Goal: Task Accomplishment & Management: Manage account settings

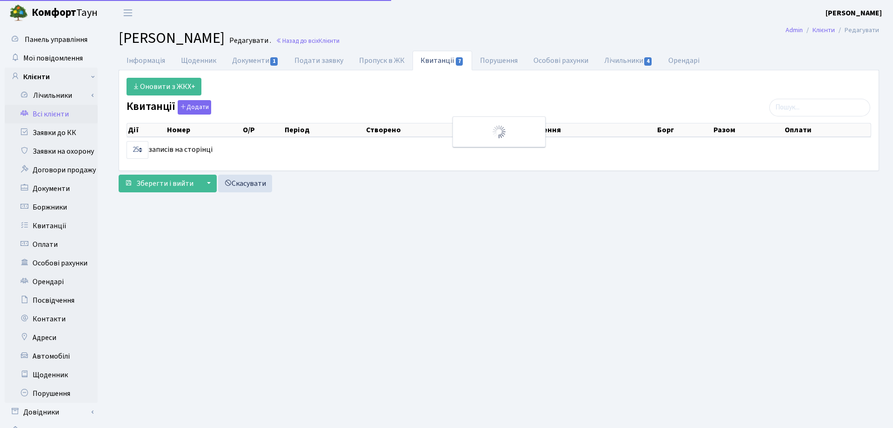
select select "25"
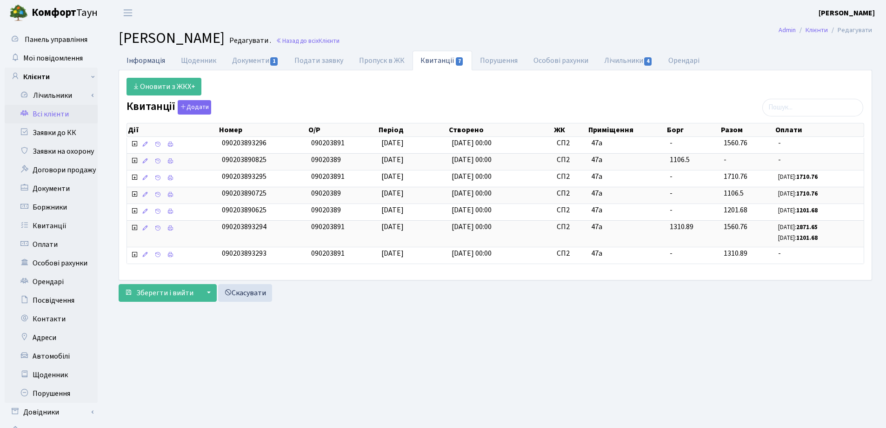
click at [133, 64] on link "Інформація" at bounding box center [146, 60] width 54 height 19
select select "25"
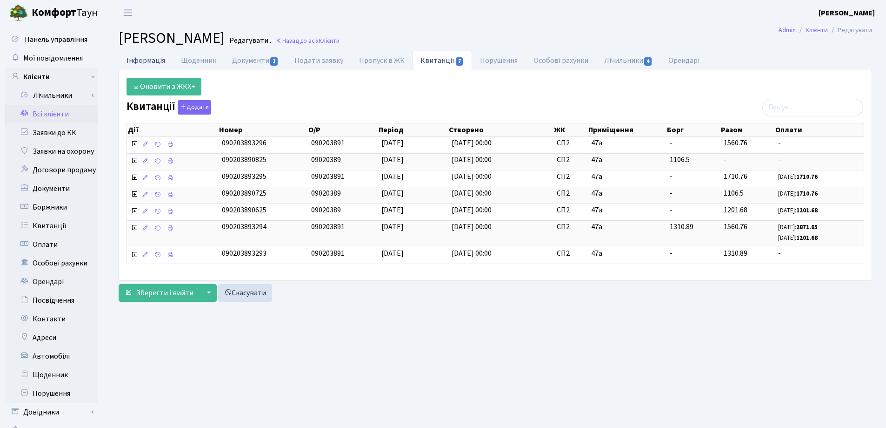
select select "25"
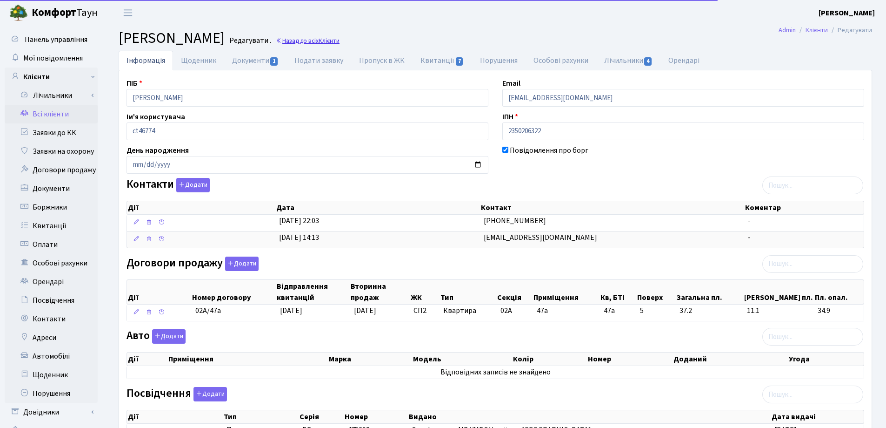
click at [340, 45] on link "Назад до всіх Клієнти" at bounding box center [308, 40] width 64 height 9
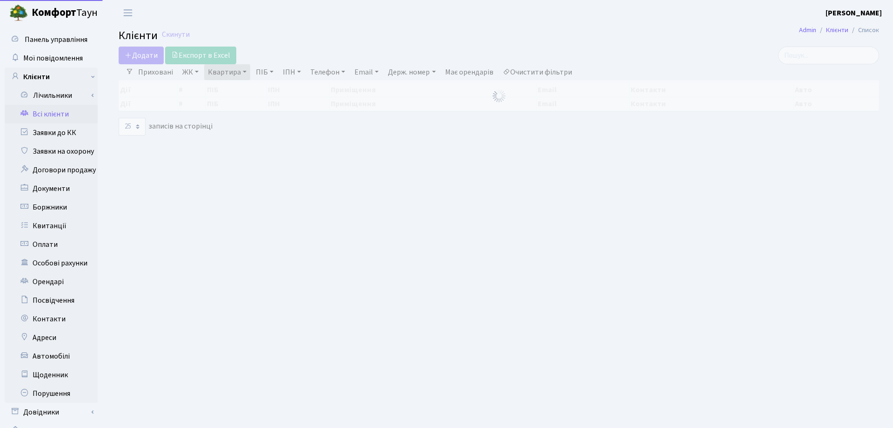
select select "25"
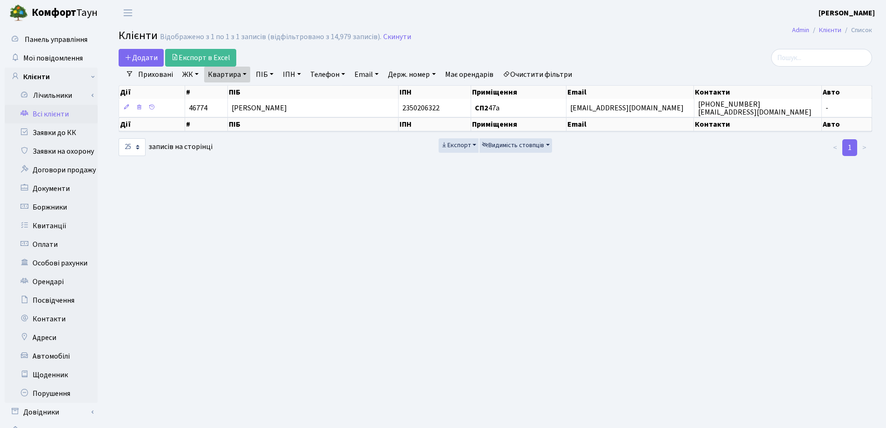
click at [245, 74] on link "Квартира" at bounding box center [227, 75] width 46 height 16
click at [268, 90] on icon at bounding box center [268, 92] width 7 height 7
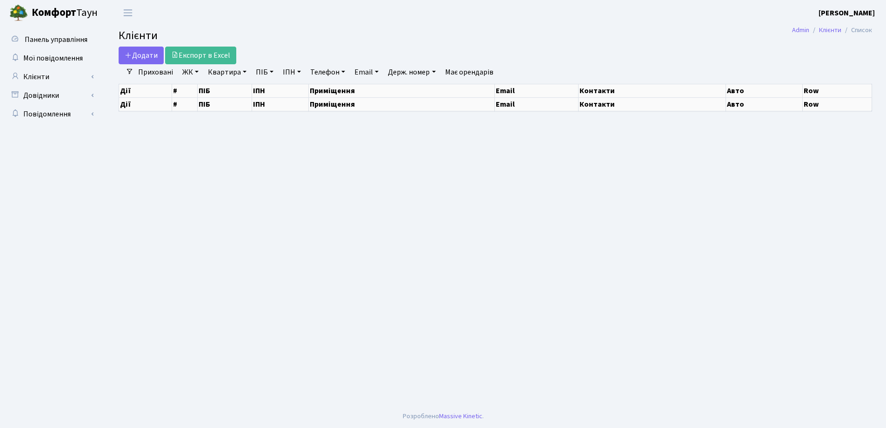
select select "25"
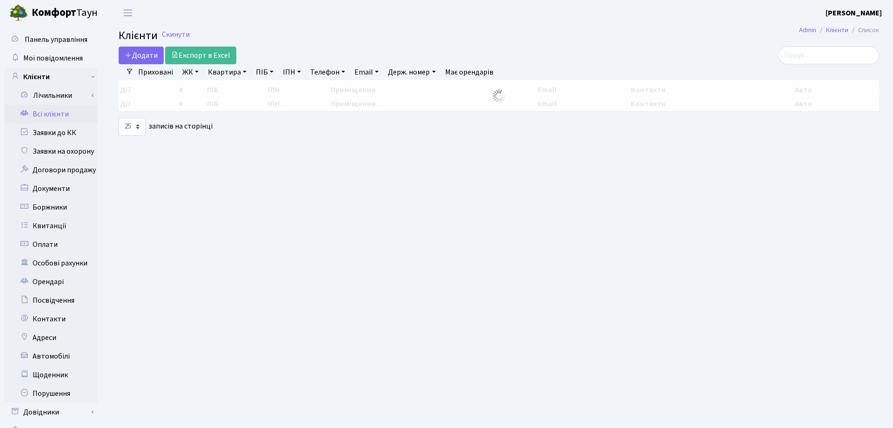
select select "25"
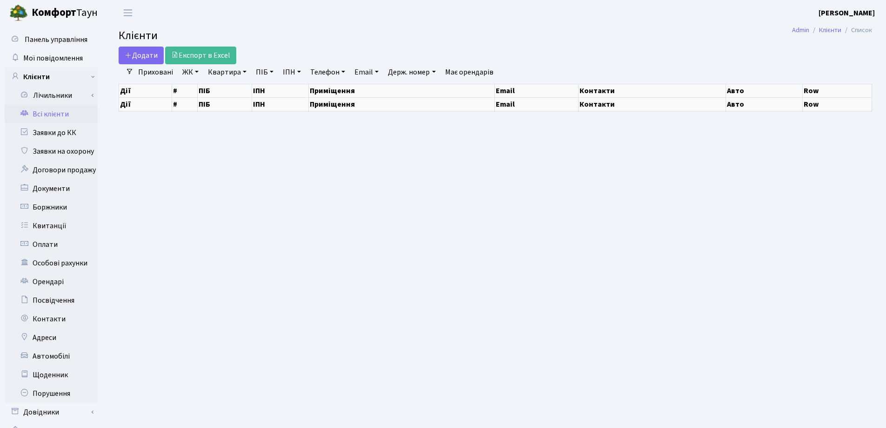
select select "25"
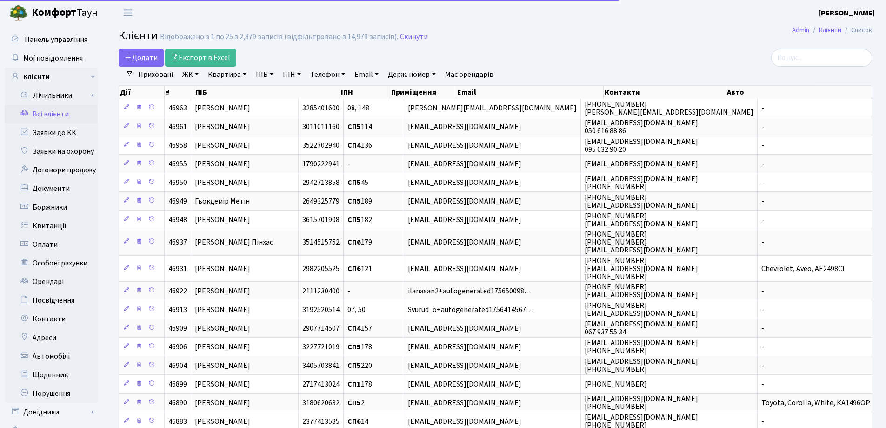
click at [243, 71] on link "Квартира" at bounding box center [227, 75] width 46 height 16
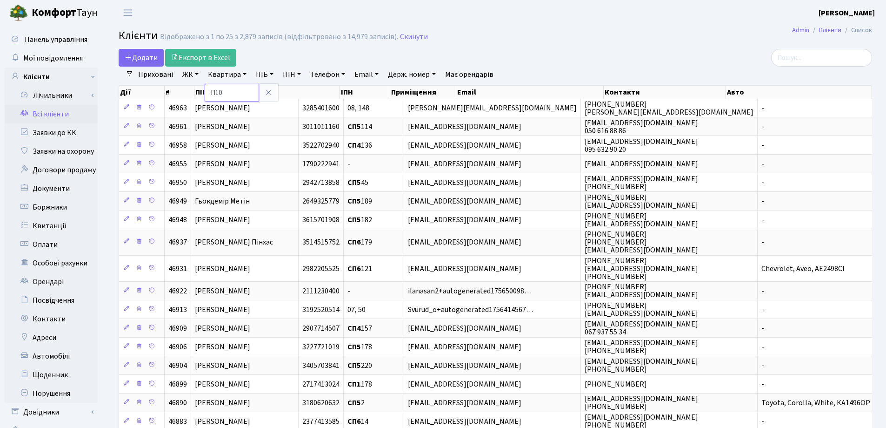
type input "П10"
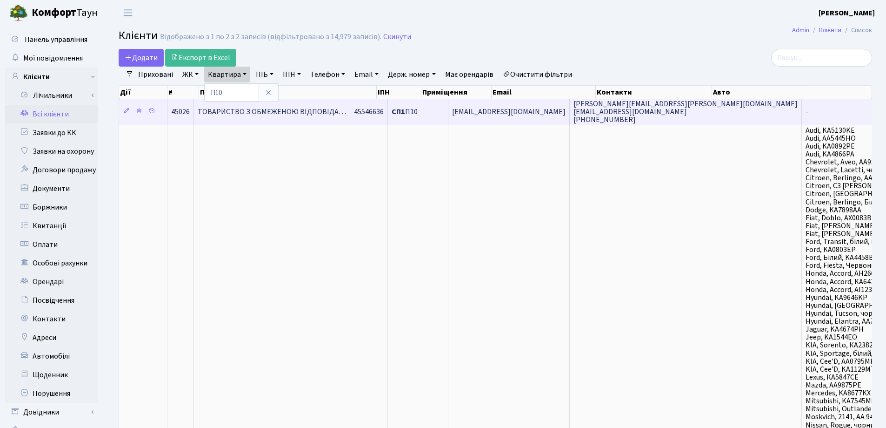
click at [305, 112] on span "ТОВАРИСТВО З ОБМЕЖЕНОЮ ВІДПОВІДА…" at bounding box center [272, 112] width 148 height 10
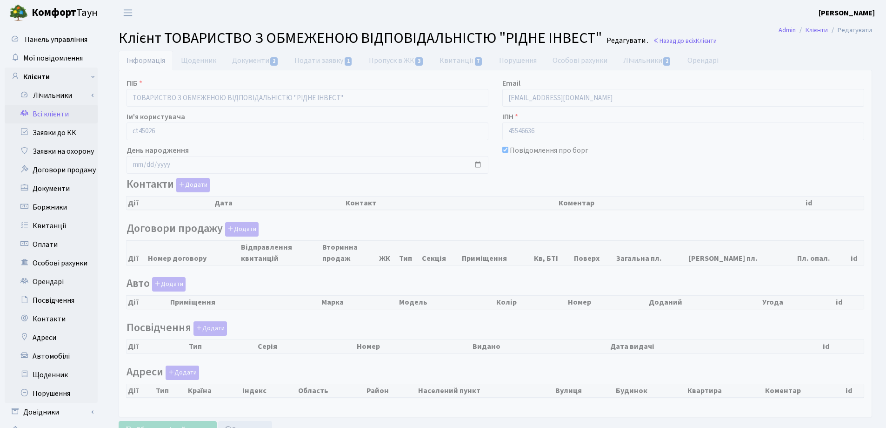
checkbox input "true"
select select "25"
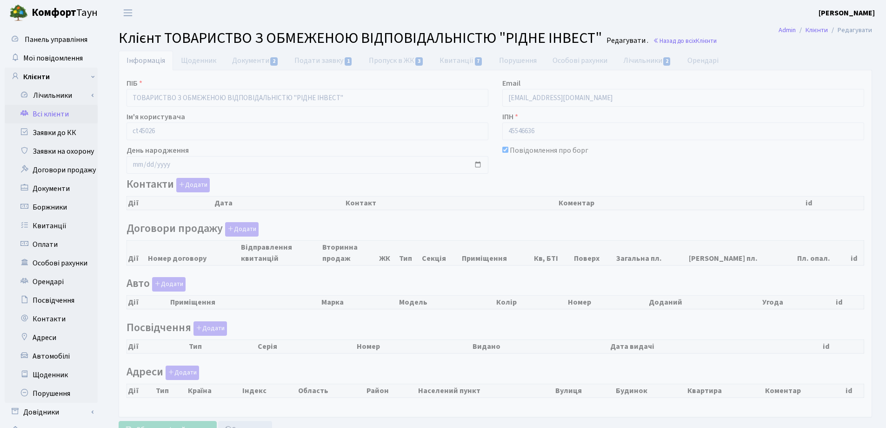
select select "25"
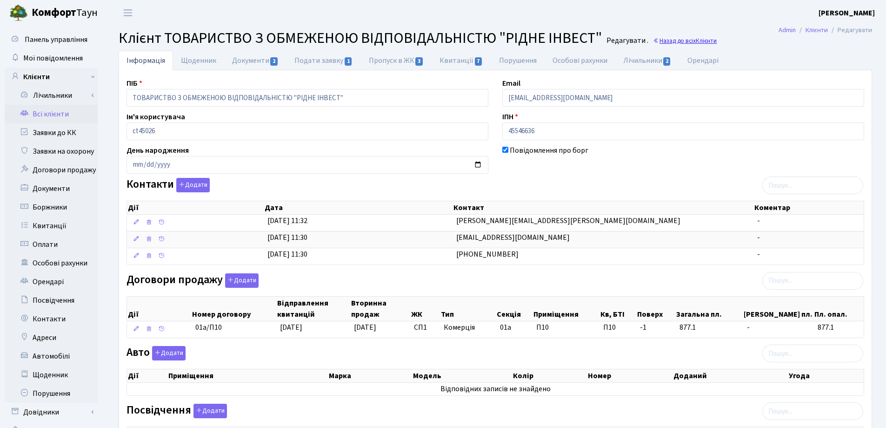
click at [661, 38] on link "Назад до всіх Клієнти" at bounding box center [685, 40] width 64 height 9
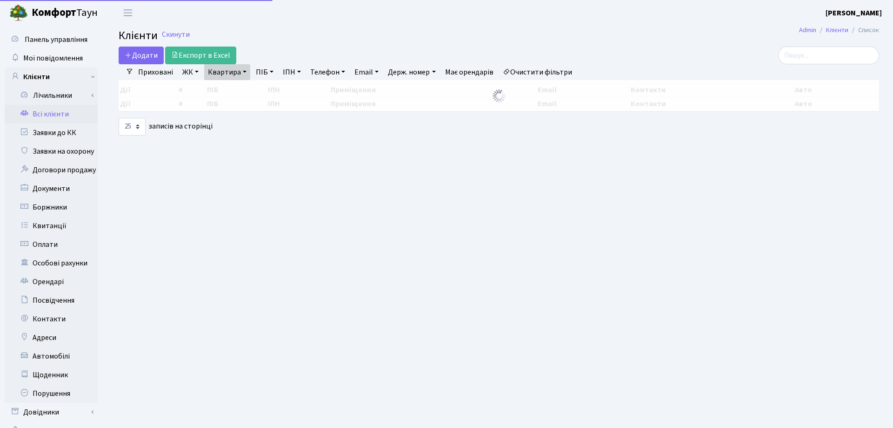
select select "25"
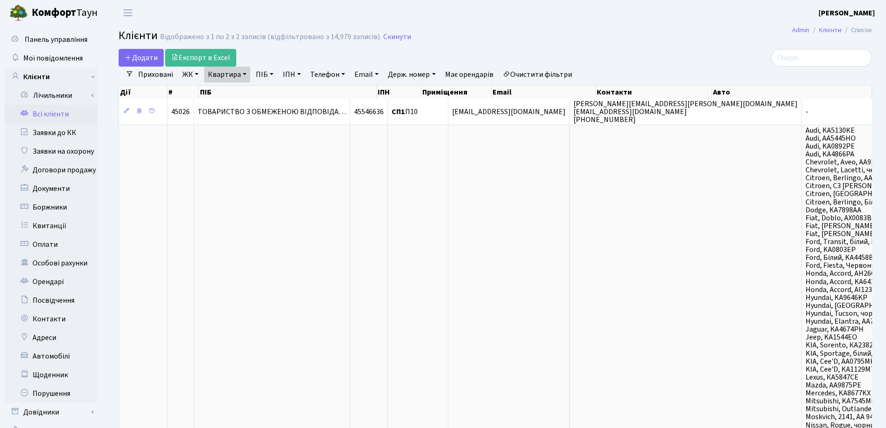
click at [247, 75] on link "Квартира" at bounding box center [227, 75] width 46 height 16
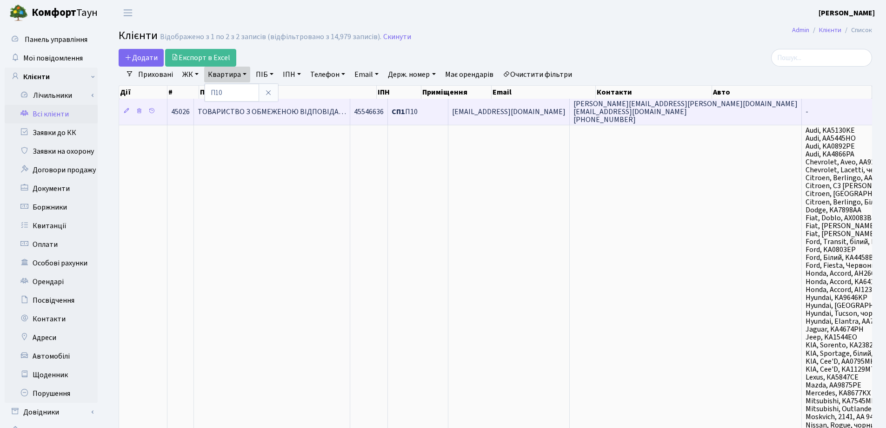
click at [293, 115] on span "ТОВАРИСТВО З ОБМЕЖЕНОЮ ВІДПОВІДА…" at bounding box center [272, 112] width 148 height 10
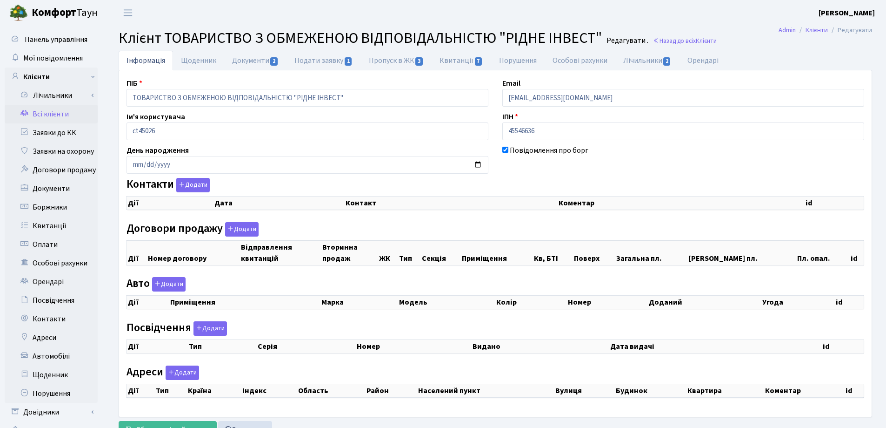
checkbox input "true"
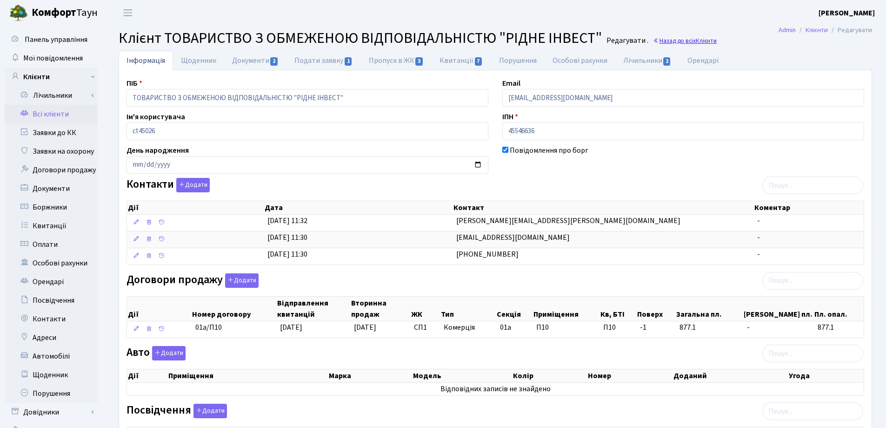
click at [680, 42] on link "Назад до всіх Клієнти" at bounding box center [685, 40] width 64 height 9
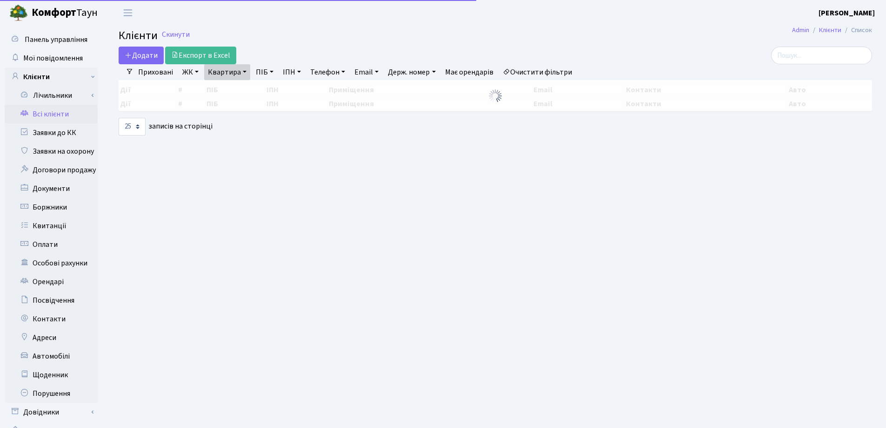
select select "25"
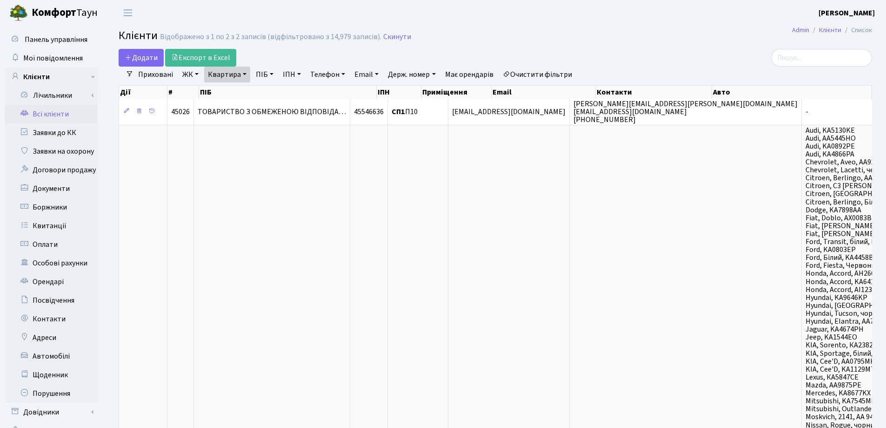
click at [248, 73] on link "Квартира" at bounding box center [227, 75] width 46 height 16
click at [240, 86] on input "П10" at bounding box center [232, 93] width 54 height 18
type input "П4"
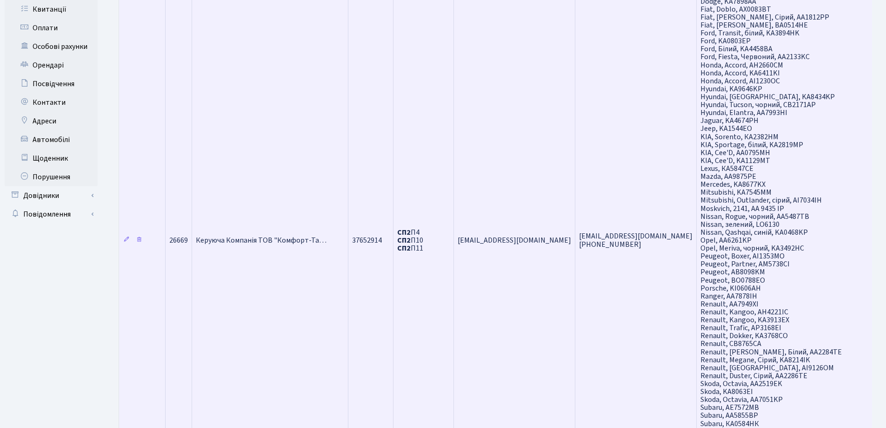
scroll to position [326, 0]
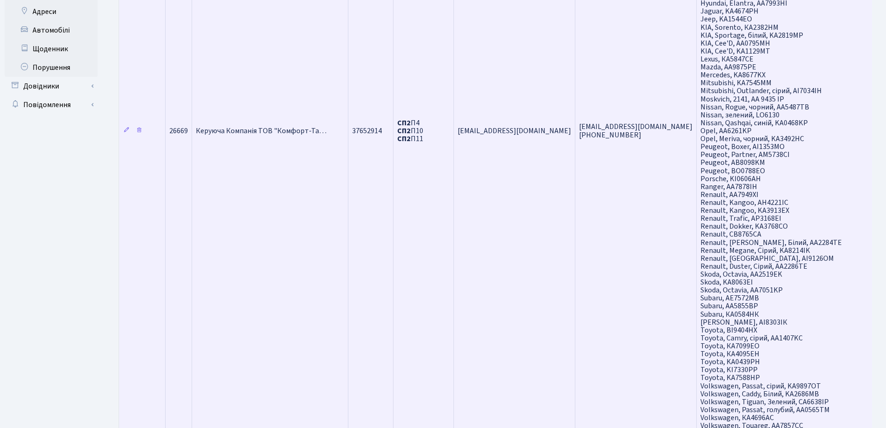
click at [234, 128] on span "Керуюча Компанія ТОВ "Комфорт-Та…" at bounding box center [261, 131] width 131 height 10
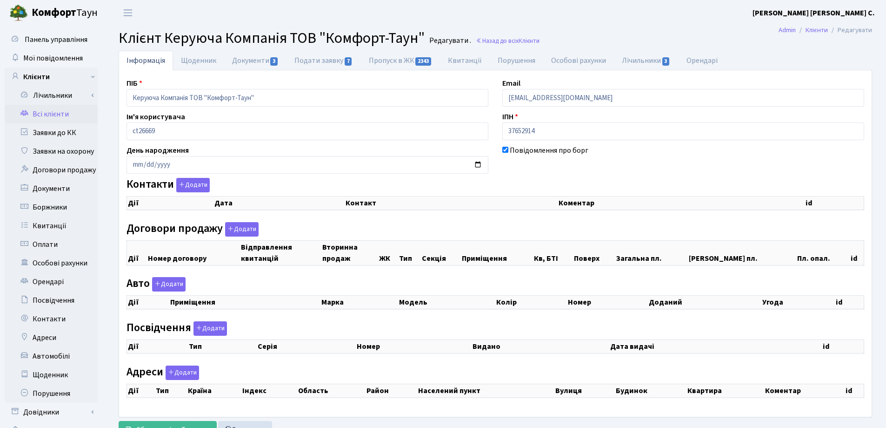
checkbox input "true"
select select "25"
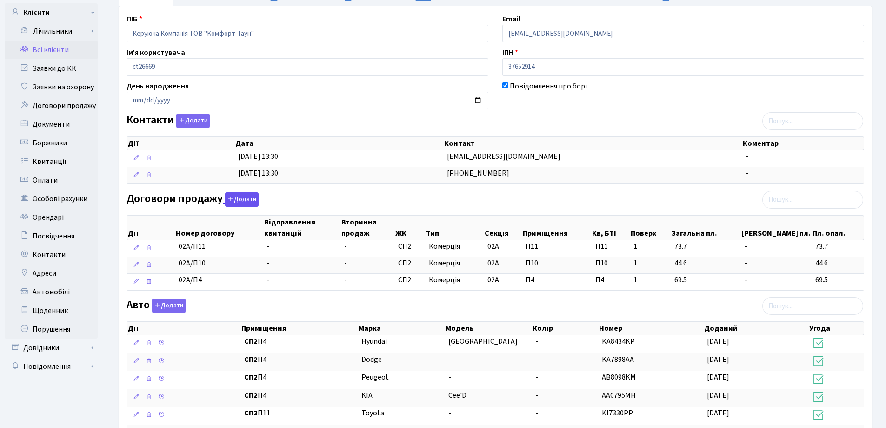
scroll to position [186, 0]
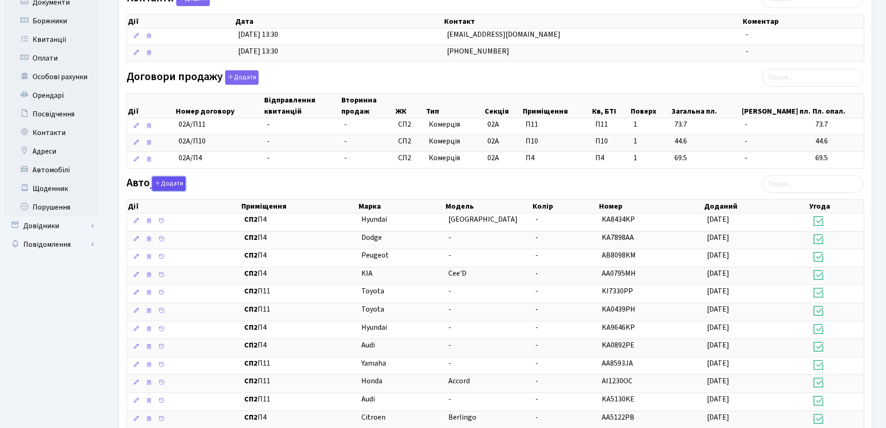
click at [175, 181] on button "Додати" at bounding box center [168, 183] width 33 height 14
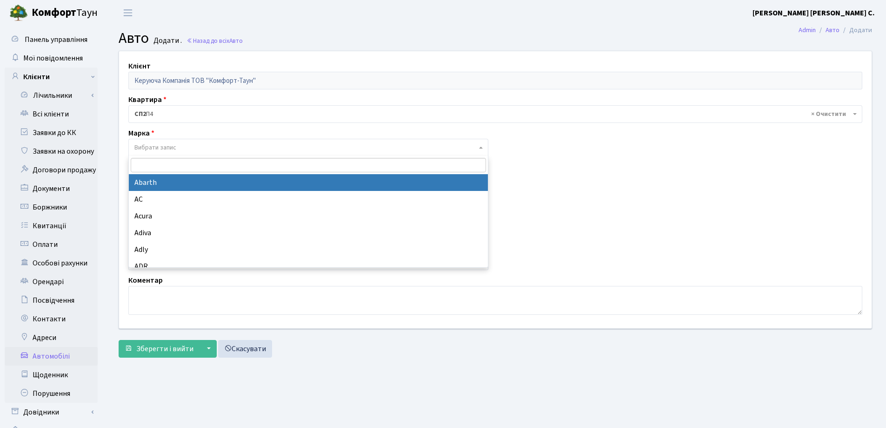
click at [166, 142] on span "Вибрати запис" at bounding box center [308, 148] width 360 height 18
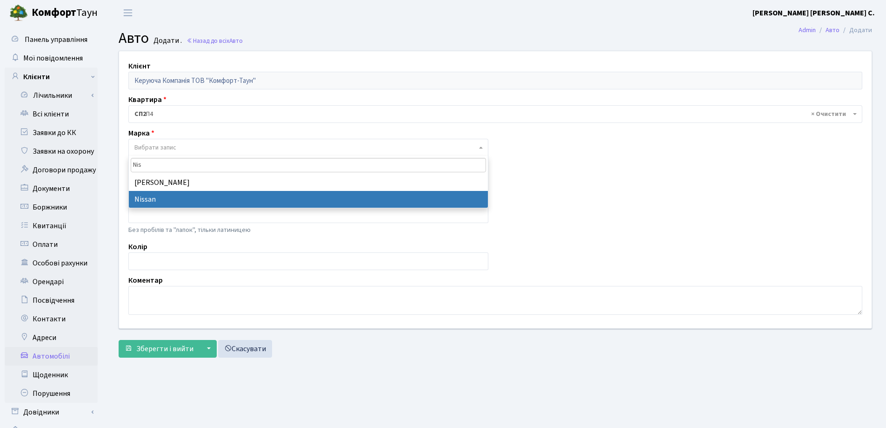
type input "Nis"
select select "96"
select select
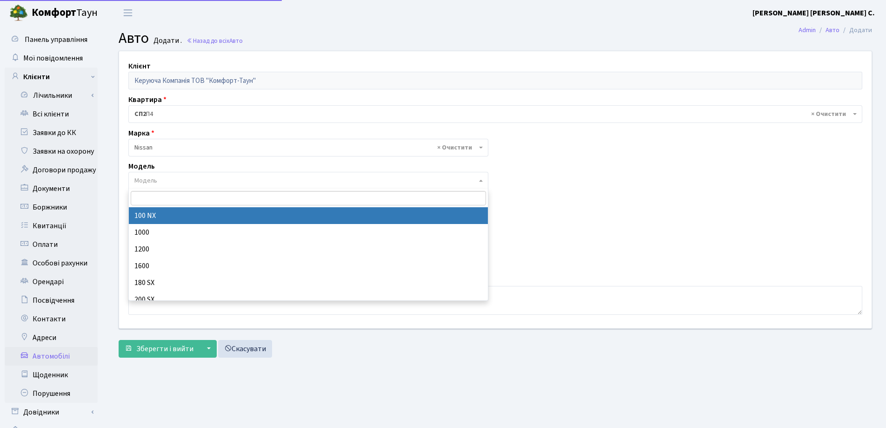
click at [196, 180] on span "Модель" at bounding box center [305, 180] width 342 height 9
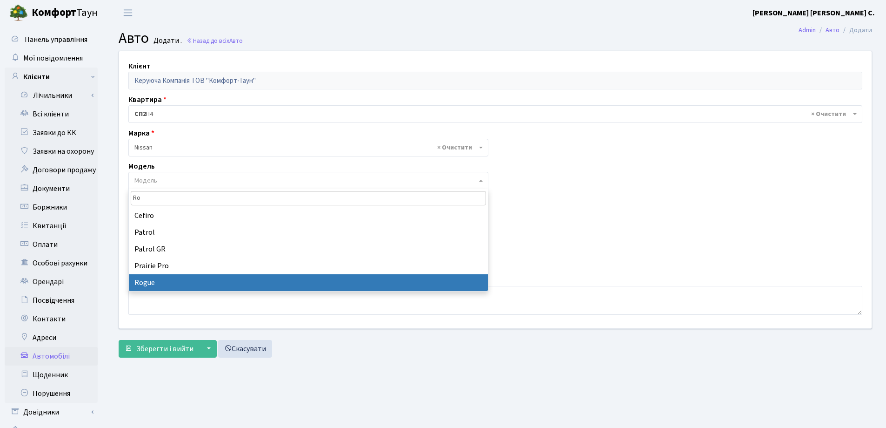
type input "Ro"
select select "2678"
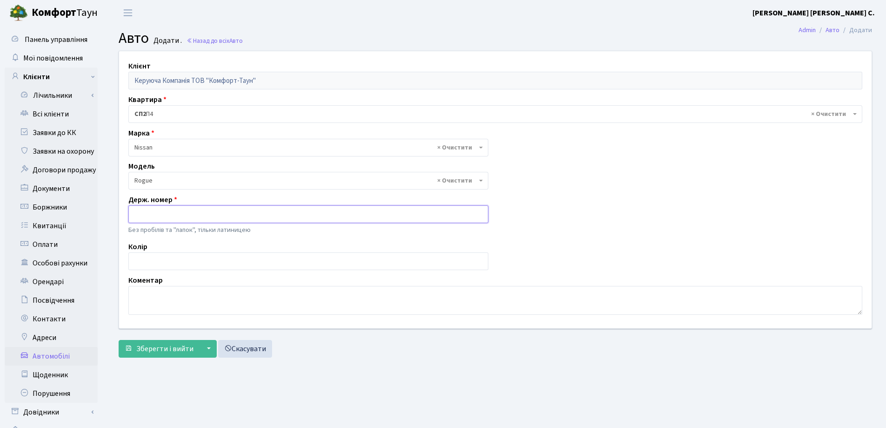
click at [158, 218] on input "text" at bounding box center [308, 214] width 360 height 18
type input "KI5610AB"
click at [141, 298] on textarea at bounding box center [495, 300] width 734 height 29
click at [161, 356] on button "Зберегти і вийти" at bounding box center [159, 349] width 81 height 18
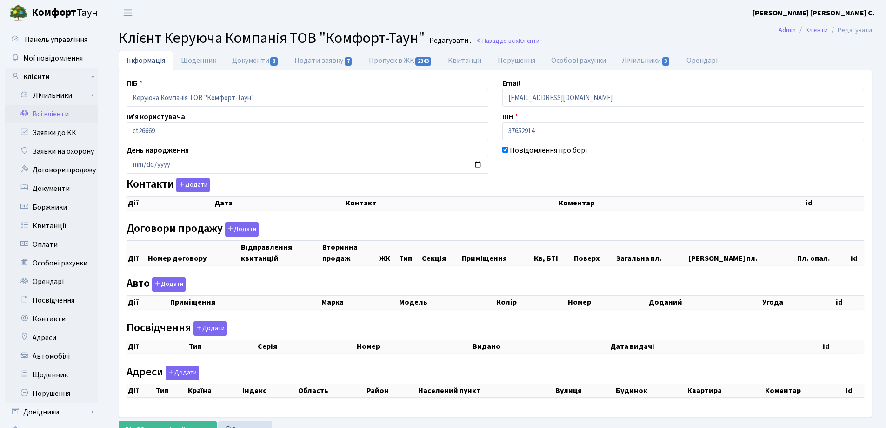
checkbox input "true"
select select "25"
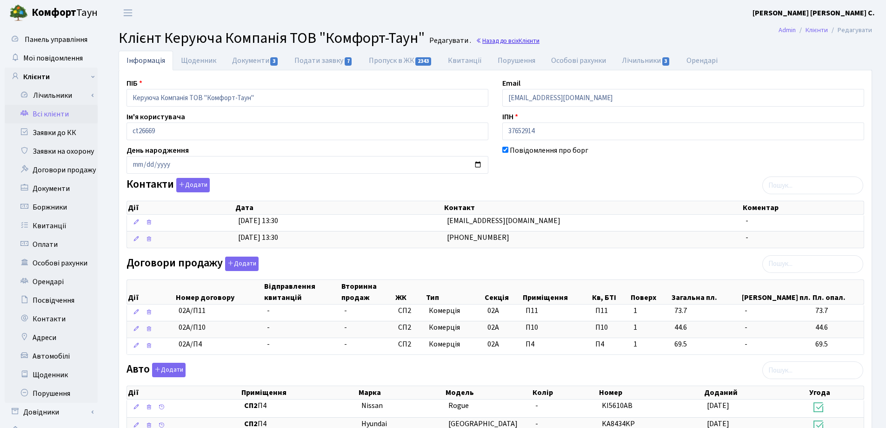
click at [521, 41] on span "Клієнти" at bounding box center [529, 40] width 21 height 9
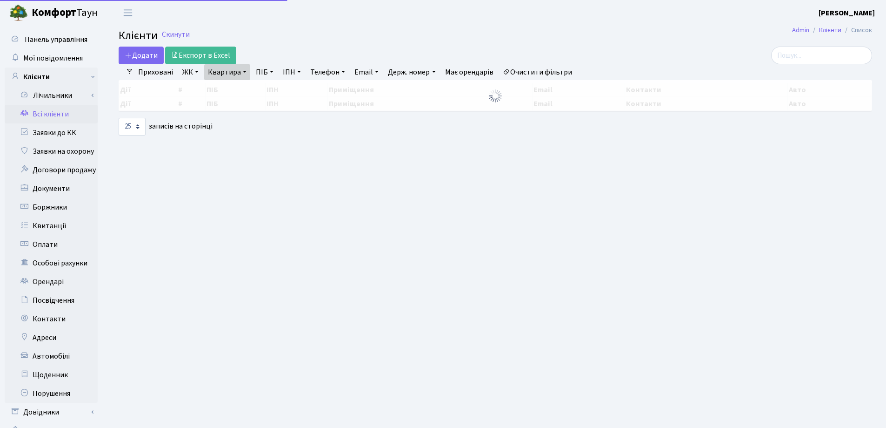
select select "25"
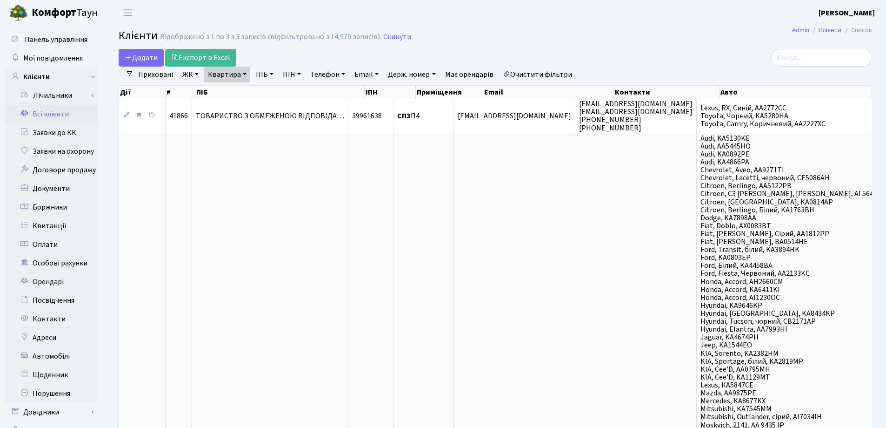
click at [243, 74] on link "Квартира" at bounding box center [227, 75] width 46 height 16
click at [253, 91] on input "П4" at bounding box center [232, 93] width 54 height 18
type input "П"
type input "30"
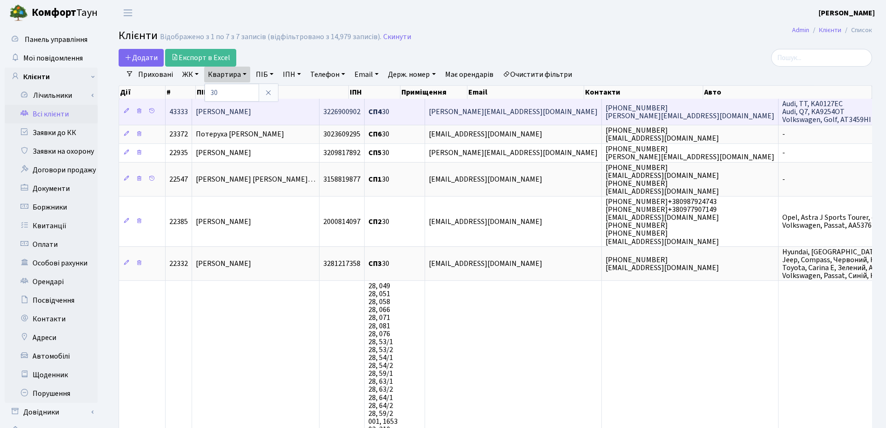
click at [320, 111] on td "Селезньова Ганна Вадимівна" at bounding box center [255, 112] width 127 height 26
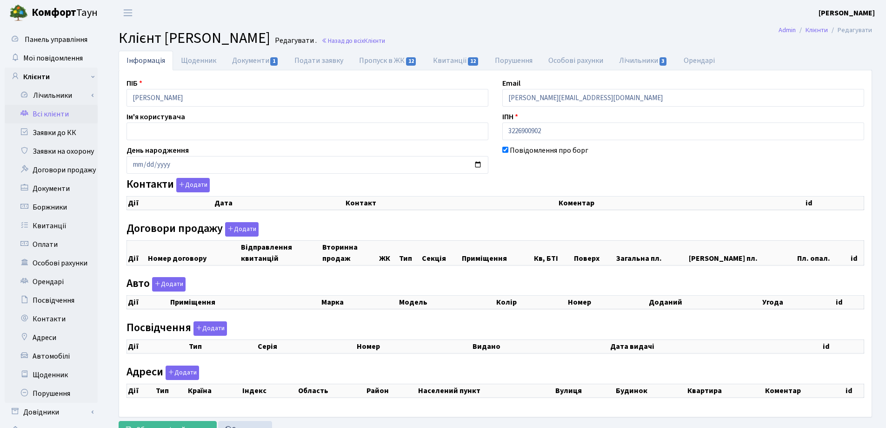
checkbox input "true"
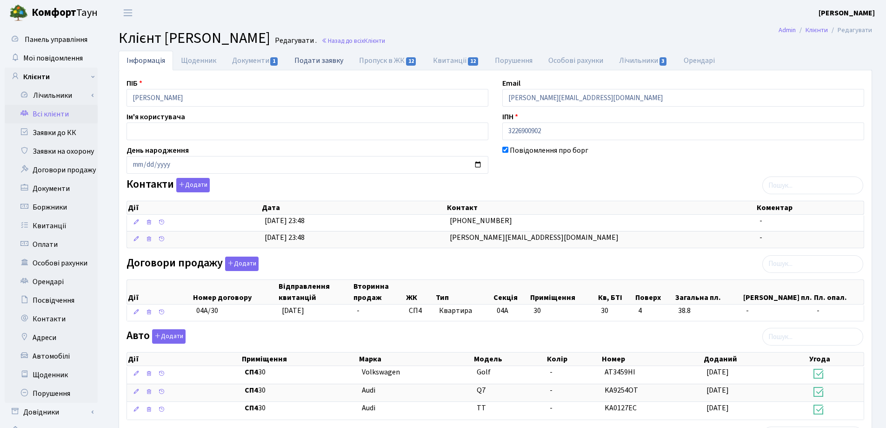
click at [307, 62] on link "Подати заявку" at bounding box center [319, 60] width 65 height 19
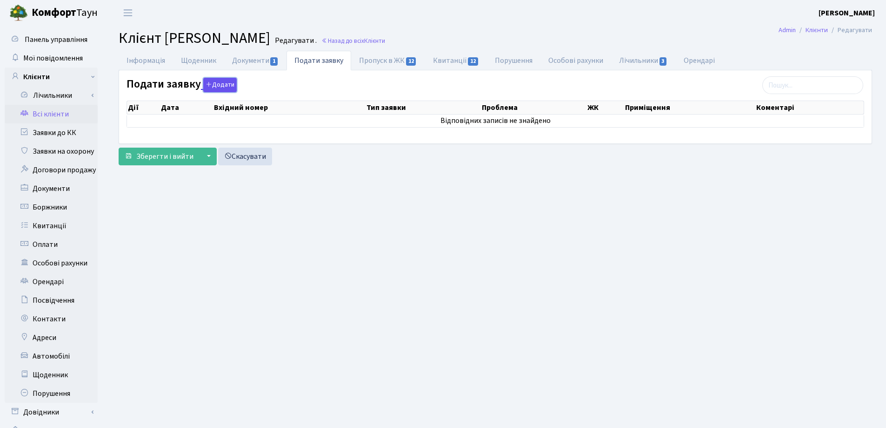
click at [212, 80] on button "Додати" at bounding box center [219, 85] width 33 height 14
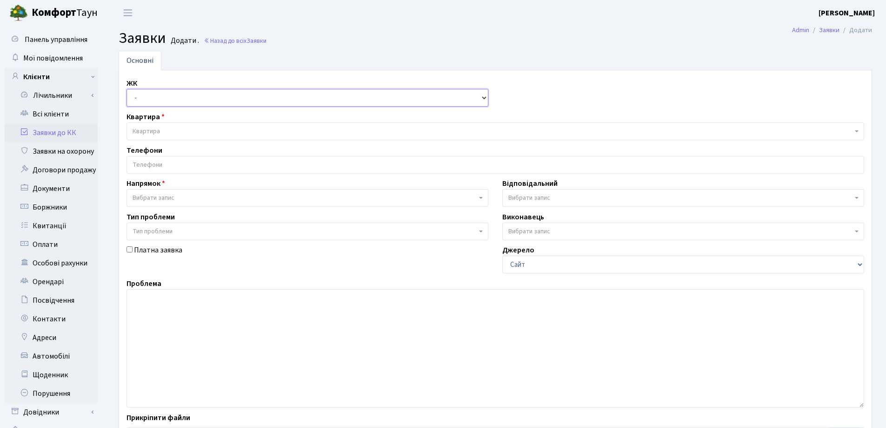
click at [191, 93] on select "- СП, Наддніпрянське шосе, 2а СП1, Столичне шосе, 1 СП2, Столичне шосе, 1А СП3,…" at bounding box center [308, 98] width 362 height 18
select select "325"
click at [127, 89] on select "- СП, Наддніпрянське шосе, 2а СП1, Столичне шосе, 1 СП2, Столичне шосе, 1А СП3,…" at bounding box center [308, 98] width 362 height 18
select select
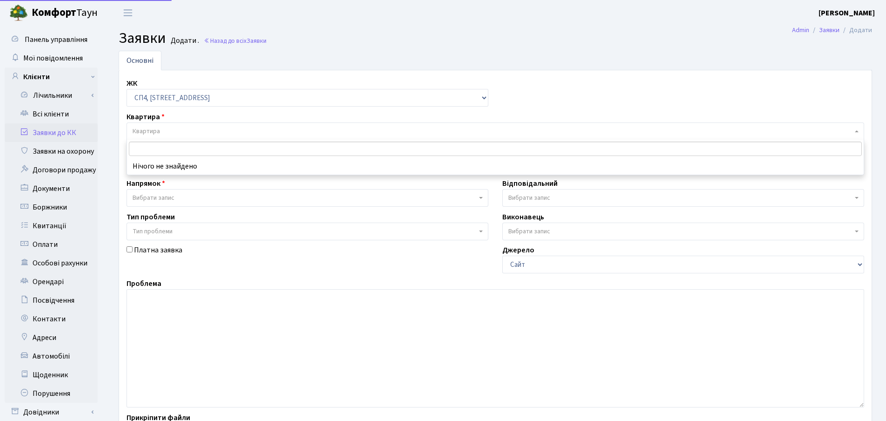
click at [197, 133] on span "Квартира" at bounding box center [493, 131] width 720 height 9
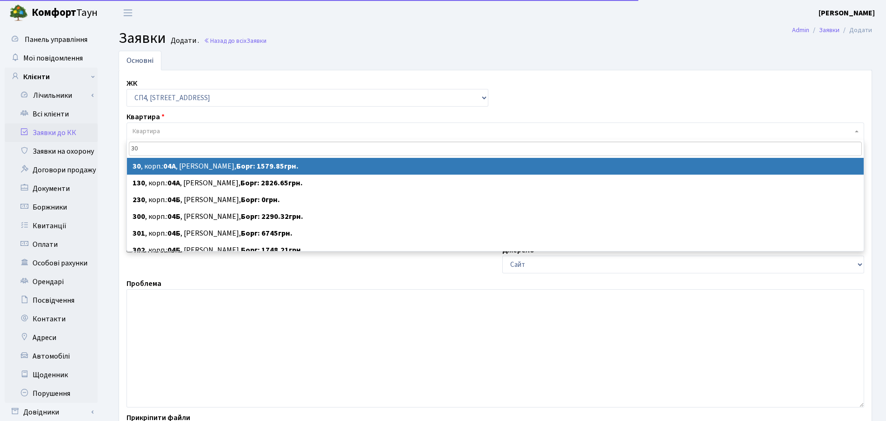
type input "30"
select select
select select "21058"
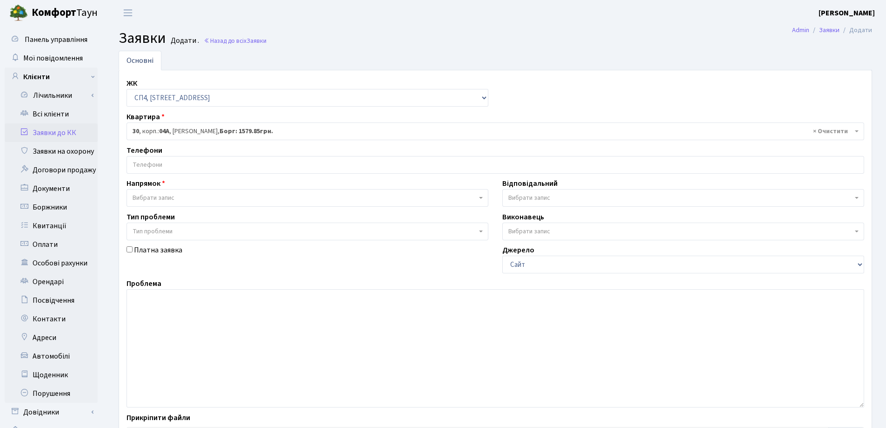
click at [209, 168] on input "search" at bounding box center [495, 164] width 737 height 17
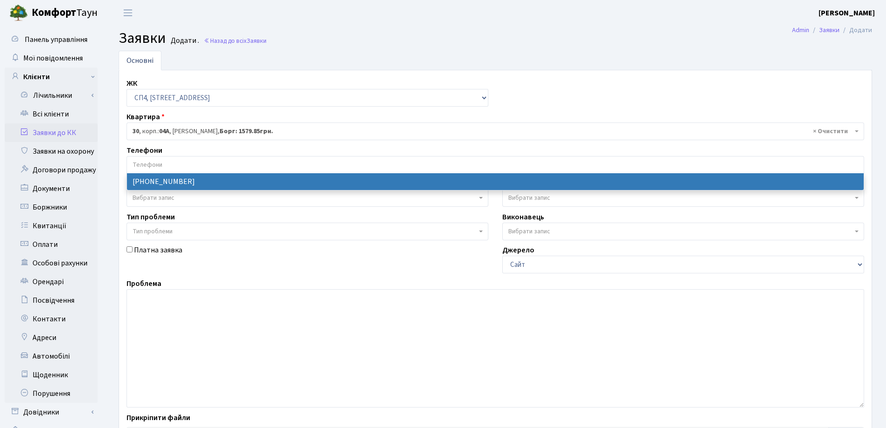
select select "119782"
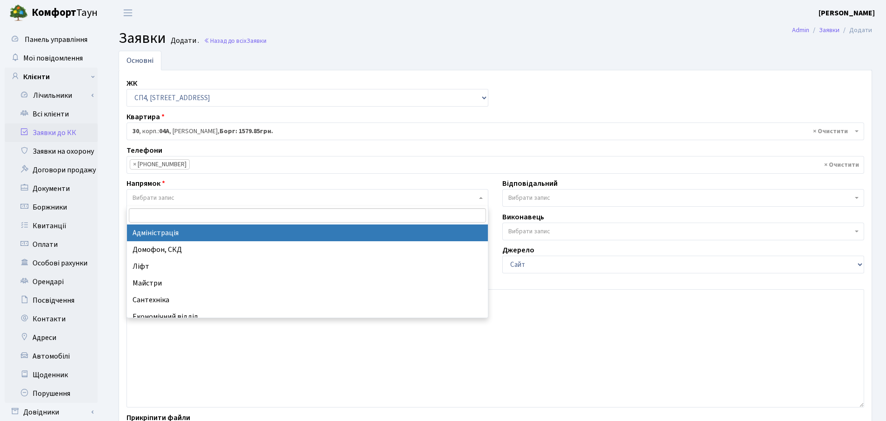
click at [208, 194] on span "Вибрати запис" at bounding box center [305, 197] width 344 height 9
select select "5"
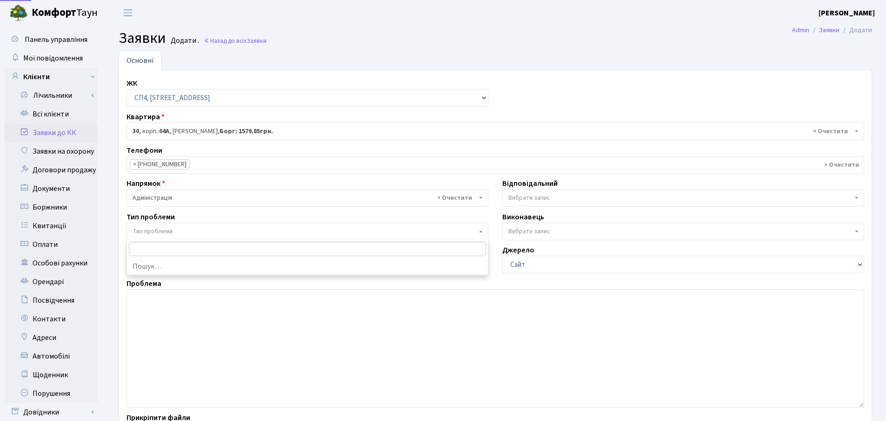
click at [205, 229] on span "Тип проблеми" at bounding box center [305, 231] width 344 height 9
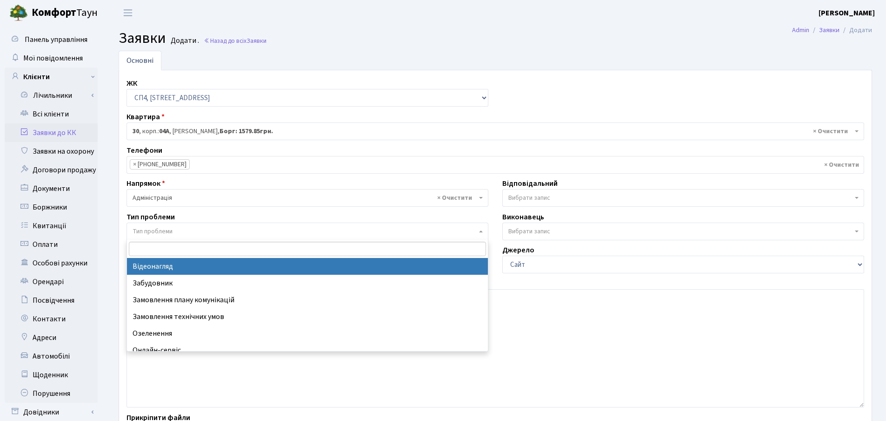
select select "45"
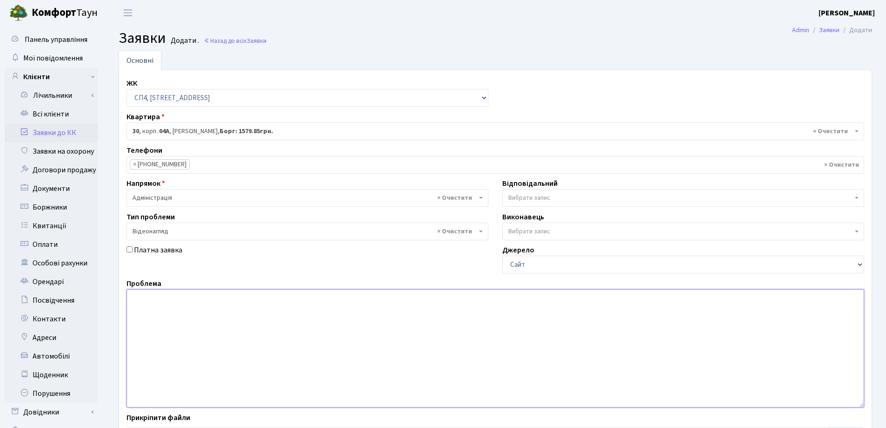
click at [182, 333] on textarea at bounding box center [496, 348] width 738 height 118
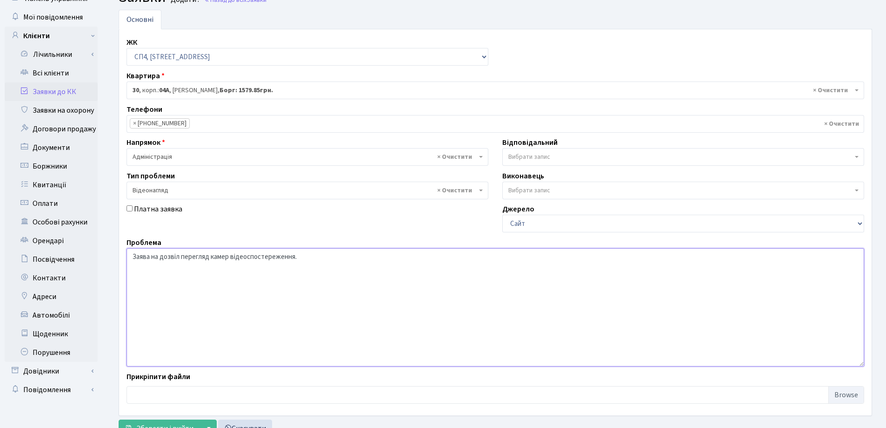
scroll to position [78, 0]
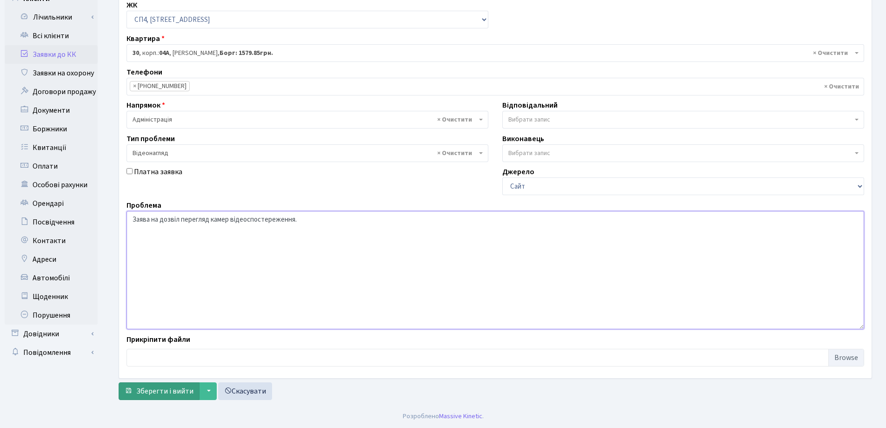
type textarea "Заява на дозвіл перегляд камер відеоспостереження."
click at [136, 389] on button "Зберегти і вийти" at bounding box center [159, 391] width 81 height 18
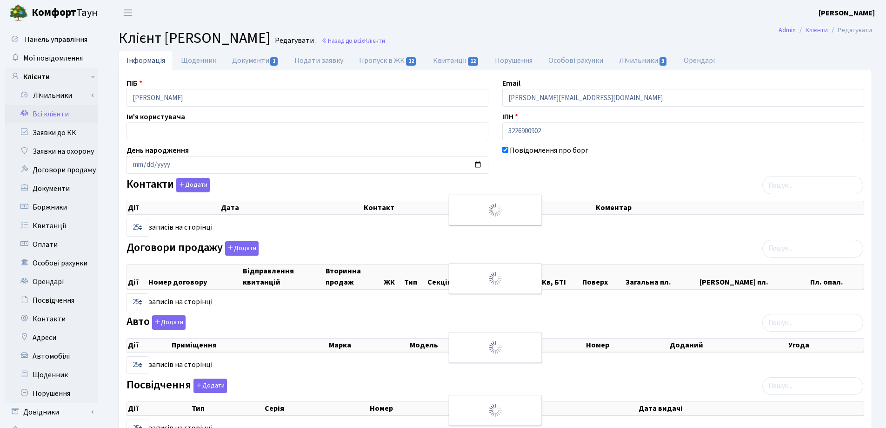
select select "25"
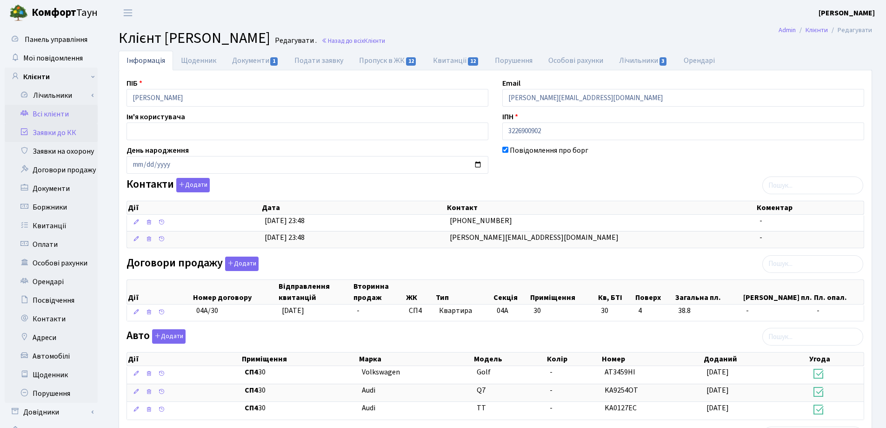
click at [50, 130] on link "Заявки до КК" at bounding box center [51, 132] width 93 height 19
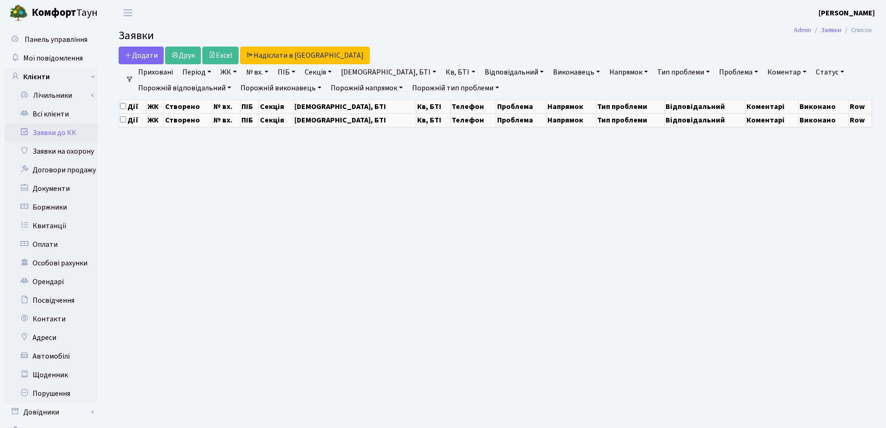
select select "25"
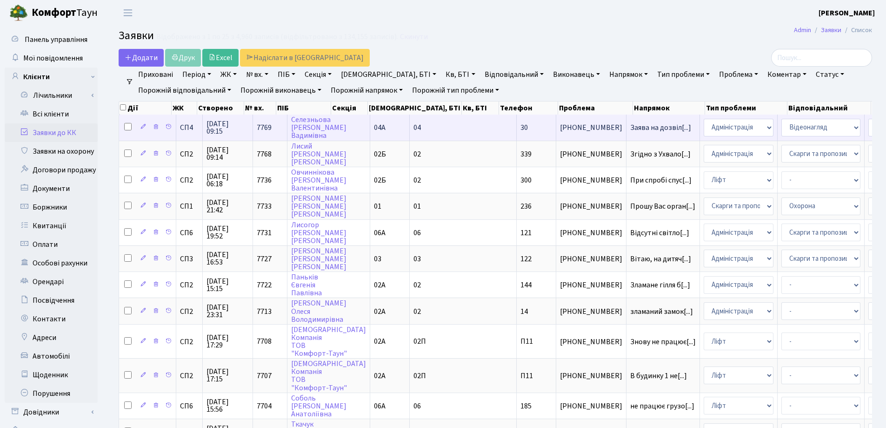
click at [627, 132] on td "Заява на дозвіл[...]" at bounding box center [664, 127] width 74 height 26
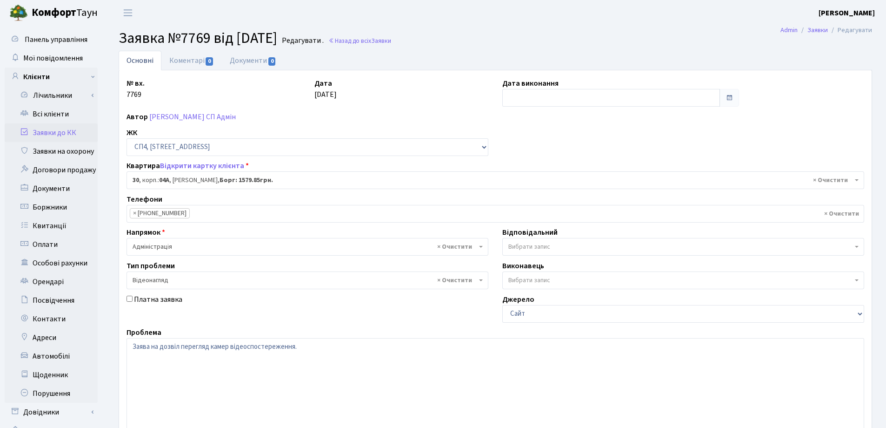
select select "21058"
select select "45"
click at [235, 60] on link "Документи 0" at bounding box center [253, 60] width 62 height 19
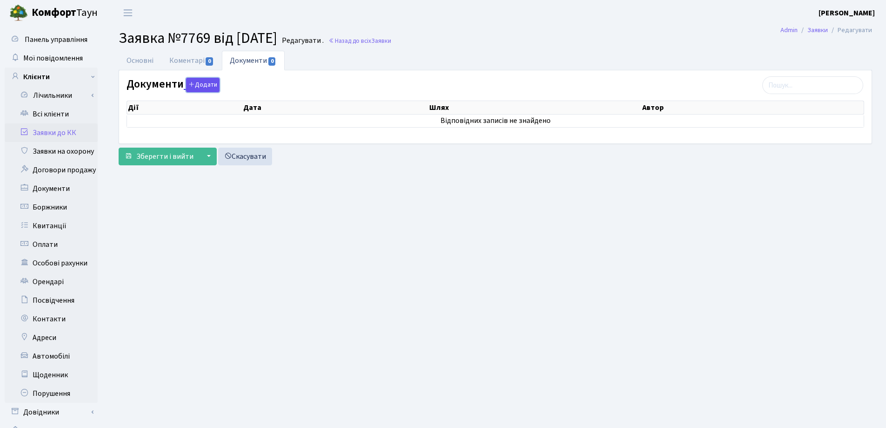
click at [203, 86] on button "Додати" at bounding box center [202, 85] width 33 height 14
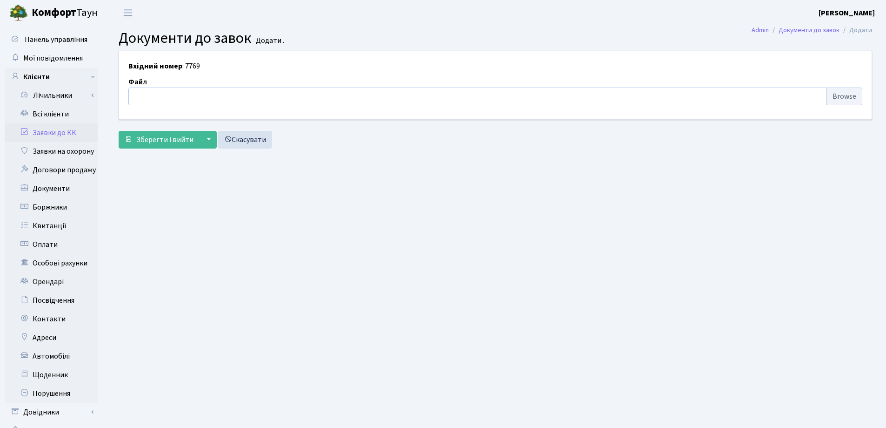
click at [173, 97] on input "file" at bounding box center [495, 96] width 734 height 18
type input "C:\fakepath\IMG_0001.pdf"
click at [154, 129] on form "Вхідний номер : 7769 Файл IMG_0001.pdf ["upload_field_styles","bpFieldInitUploa…" at bounding box center [496, 99] width 754 height 97
click at [154, 142] on span "Зберегти і вийти" at bounding box center [164, 139] width 57 height 10
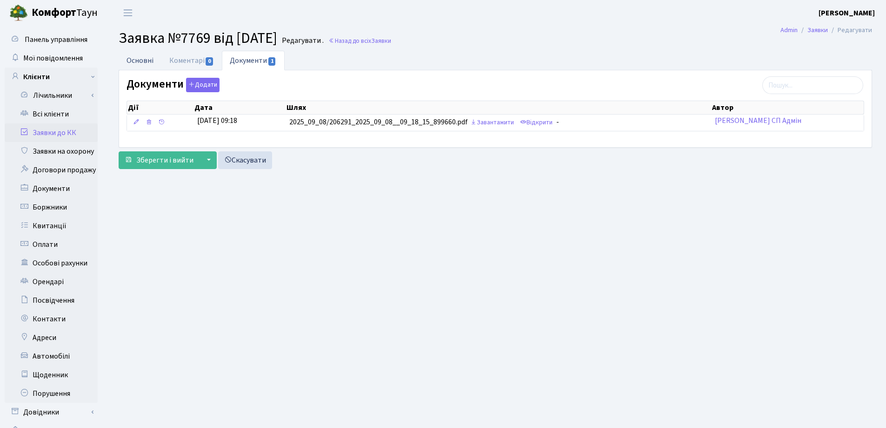
click at [138, 60] on link "Основні" at bounding box center [140, 60] width 43 height 19
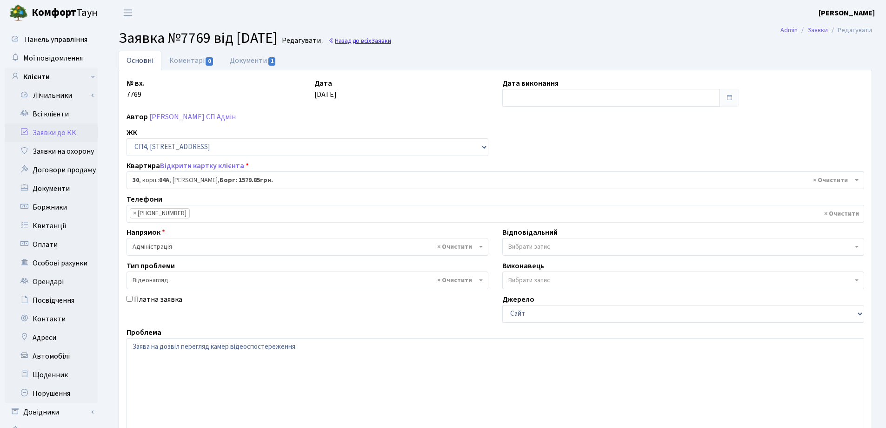
click at [381, 40] on link "Назад до всіх Заявки" at bounding box center [359, 40] width 63 height 9
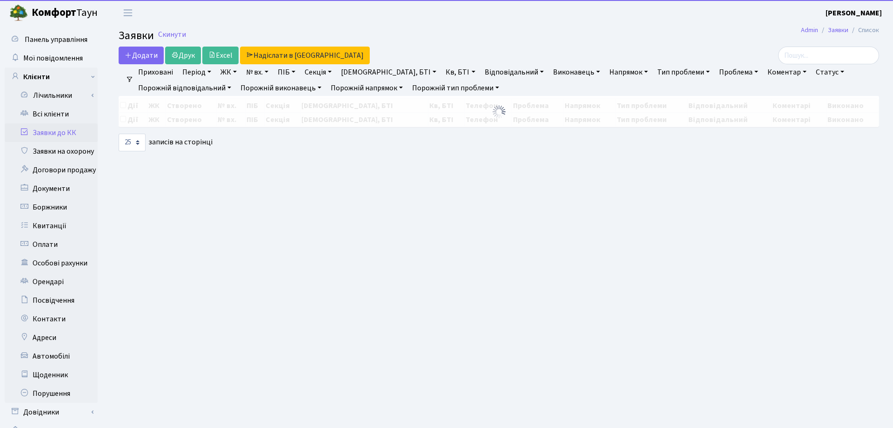
select select "25"
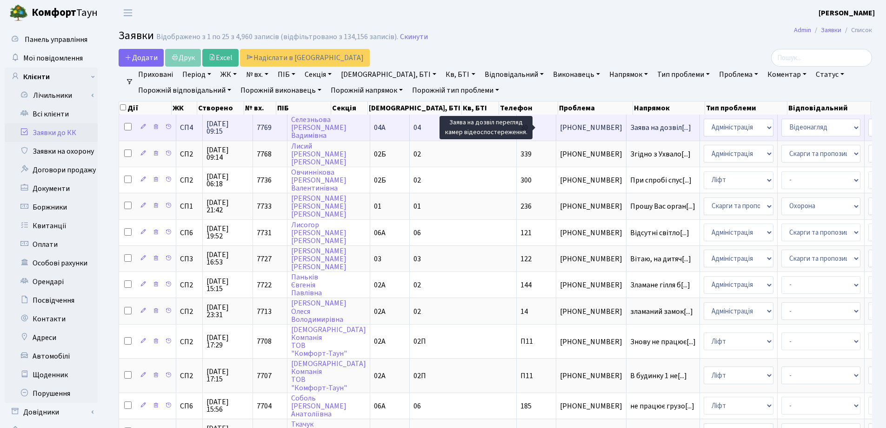
click at [630, 130] on span "Заява на дозвіл[...]" at bounding box center [660, 127] width 61 height 10
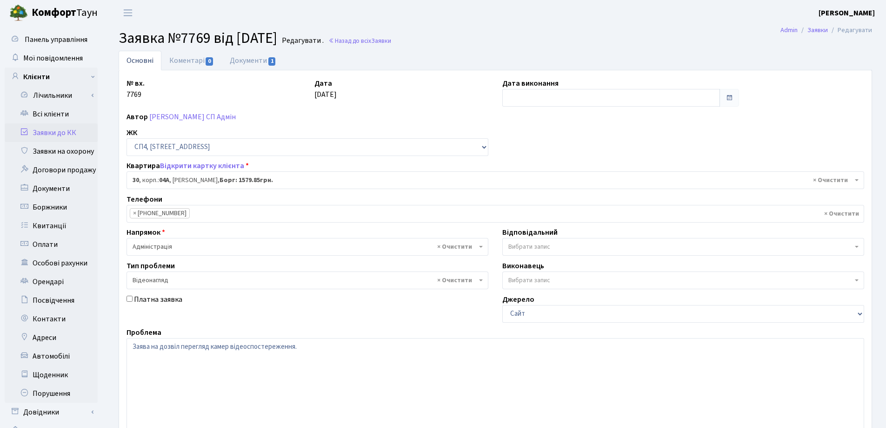
select select "21058"
select select "45"
click at [183, 63] on link "Коментарі 0" at bounding box center [191, 61] width 60 height 20
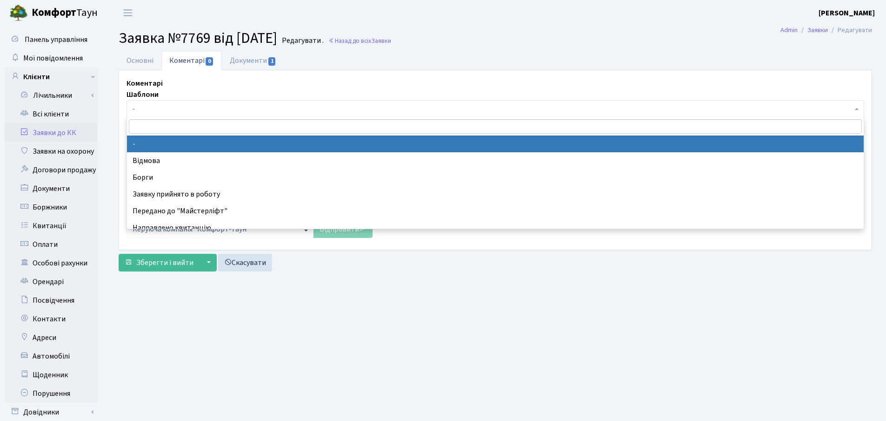
click at [181, 106] on span "-" at bounding box center [493, 108] width 720 height 9
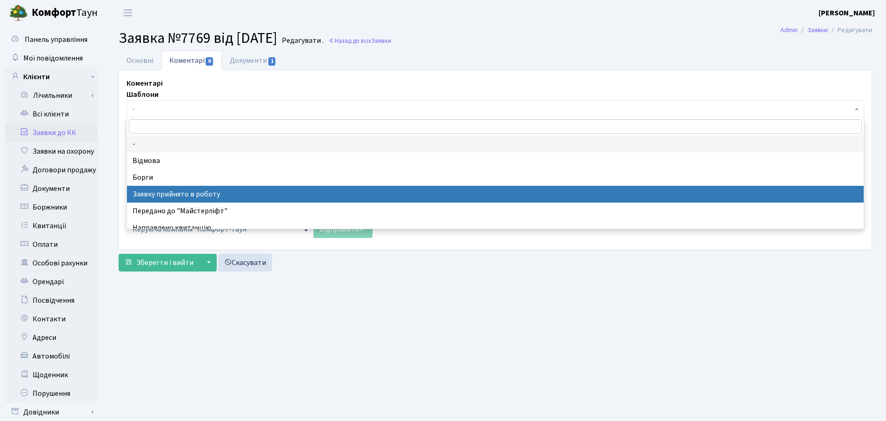
select select "7"
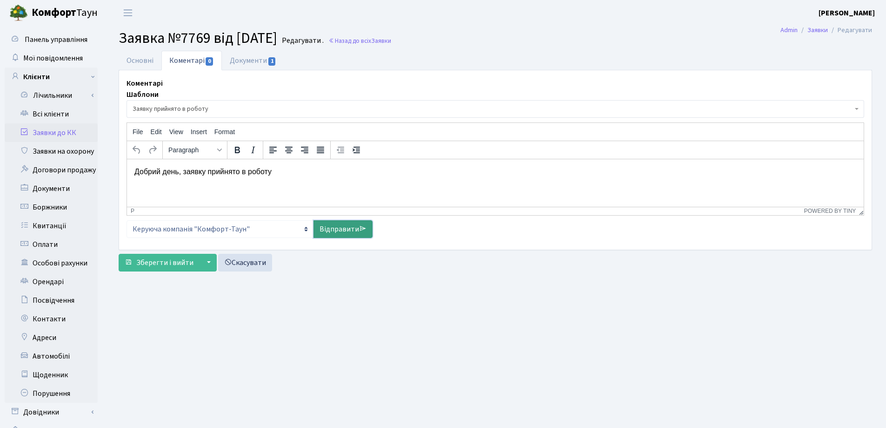
click at [354, 227] on link "Відправити" at bounding box center [343, 229] width 59 height 18
select select
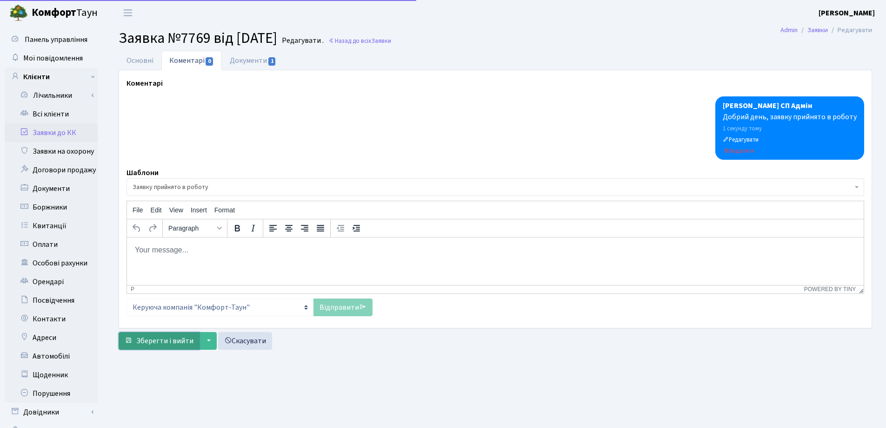
click at [171, 339] on span "Зберегти і вийти" at bounding box center [164, 340] width 57 height 10
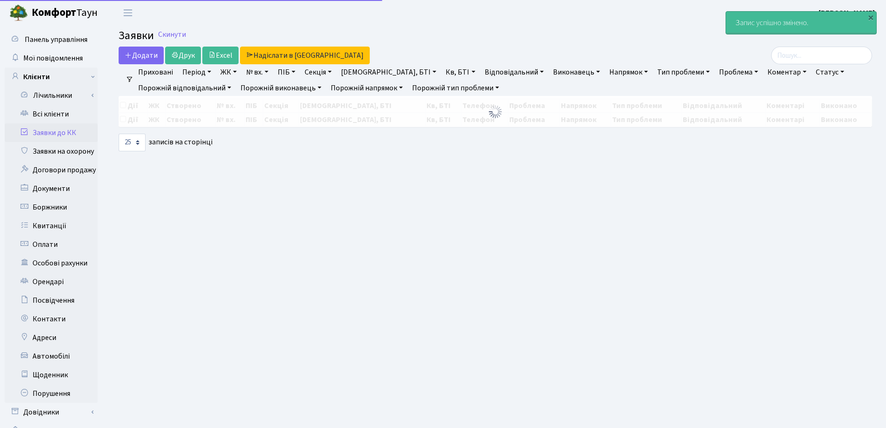
select select "25"
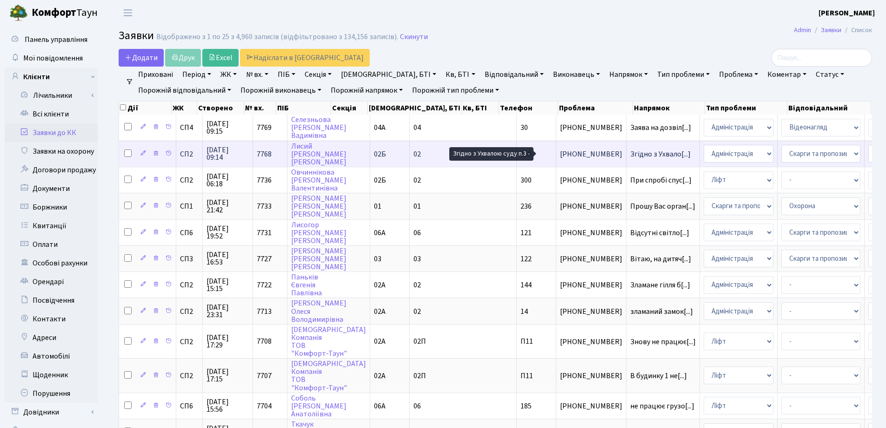
click at [630, 154] on span "Згідно з Ухвало[...]" at bounding box center [660, 154] width 60 height 10
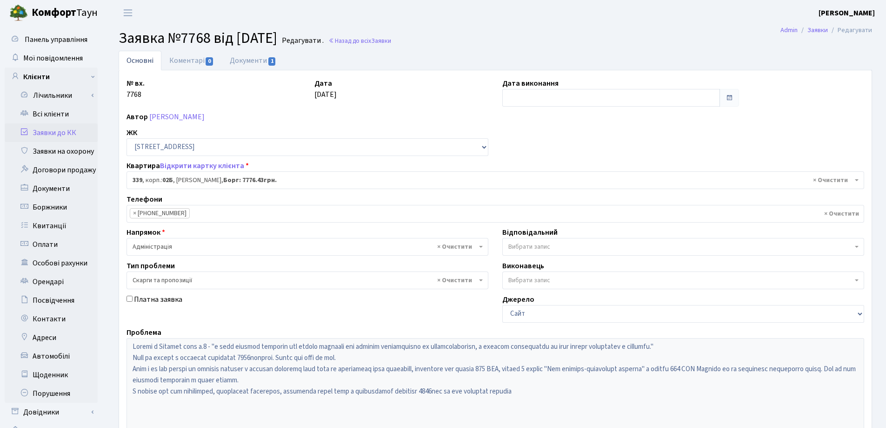
select select "20589"
select select "55"
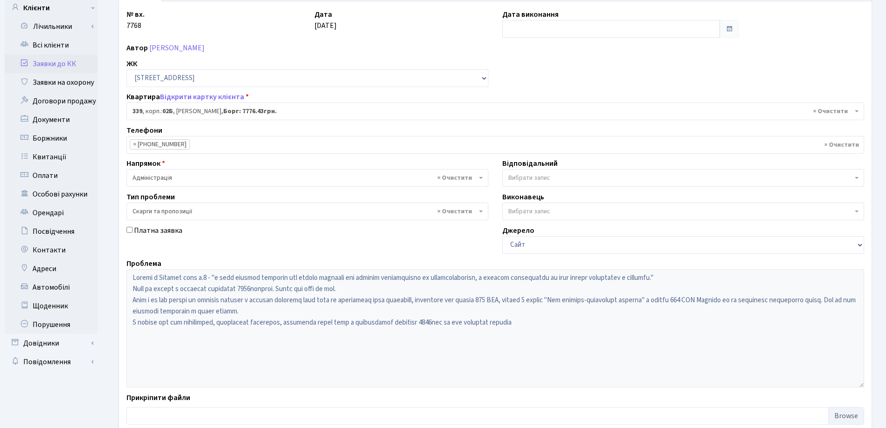
scroll to position [93, 0]
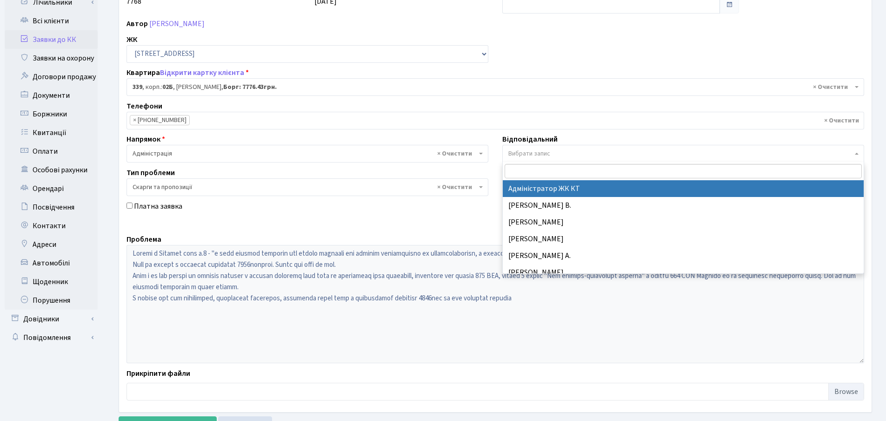
click at [559, 157] on span "Вибрати запис" at bounding box center [681, 153] width 344 height 9
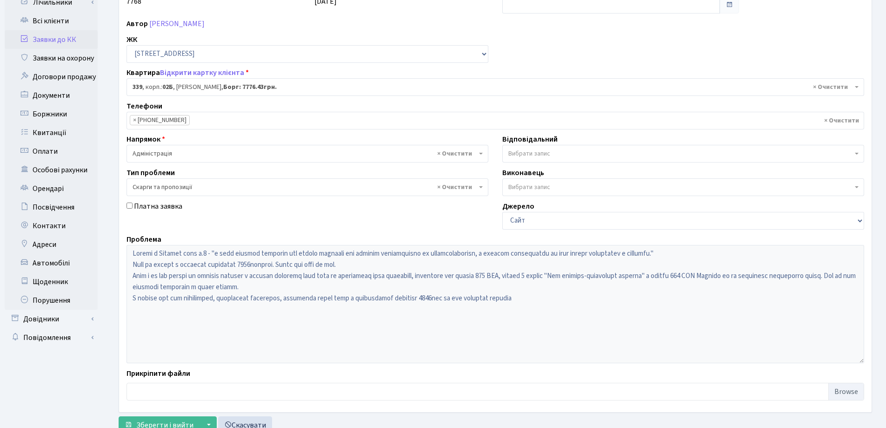
click at [421, 218] on div "Платна заявка" at bounding box center [308, 215] width 376 height 29
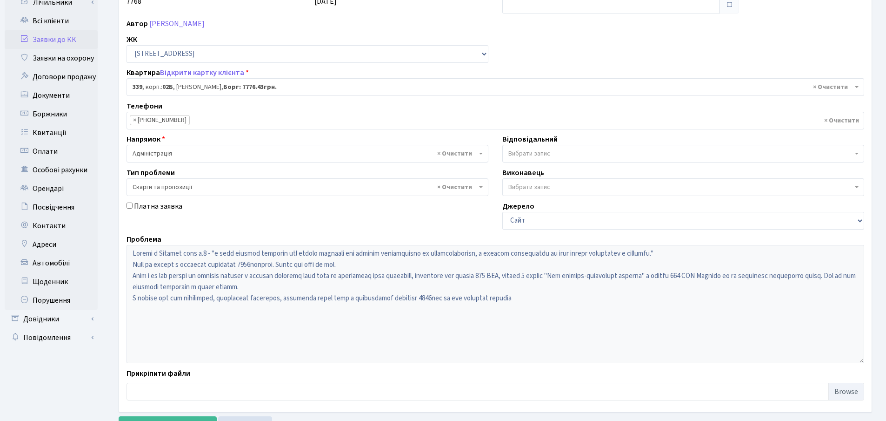
click at [519, 185] on span "Вибрати запис" at bounding box center [530, 186] width 42 height 9
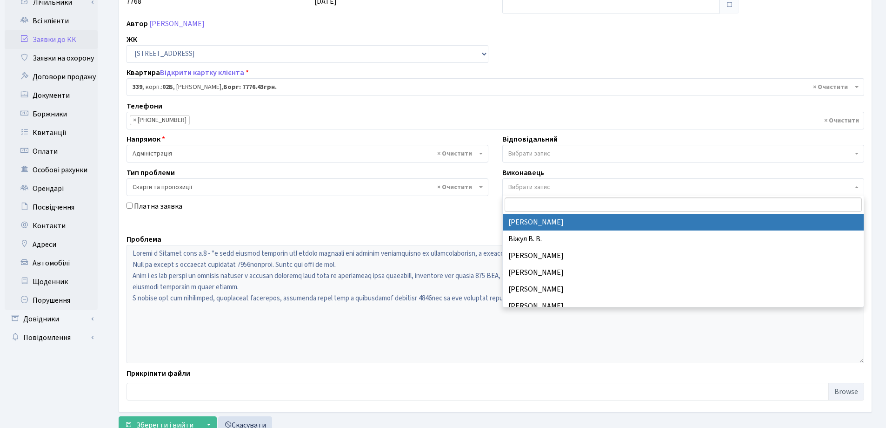
click at [446, 197] on div "№ вх. 7768 Дата 08.09.2025 Дата виконання Автор Лисий Сергій Віталійович ЖК - С…" at bounding box center [496, 195] width 752 height 420
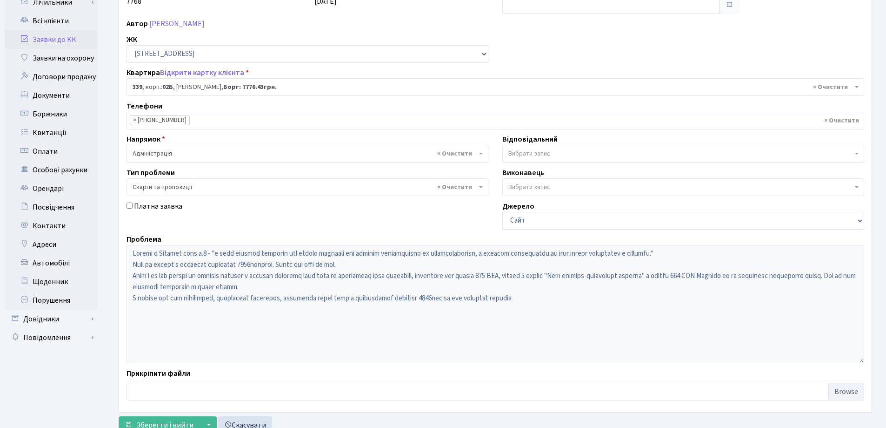
scroll to position [127, 0]
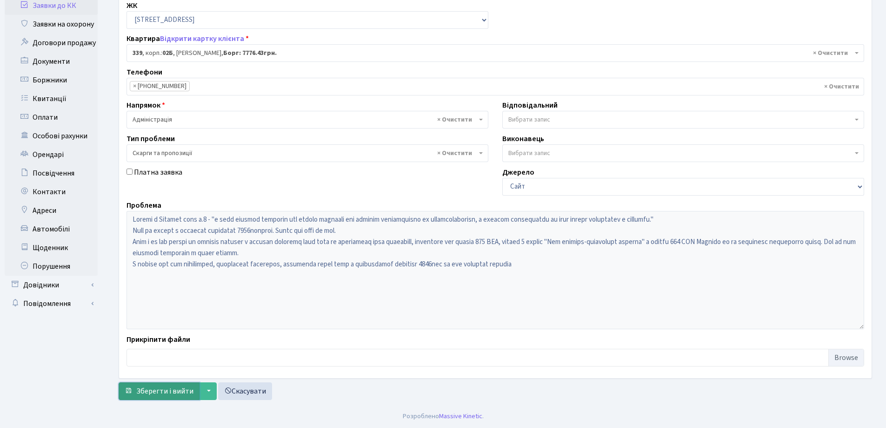
click at [174, 394] on span "Зберегти і вийти" at bounding box center [164, 391] width 57 height 10
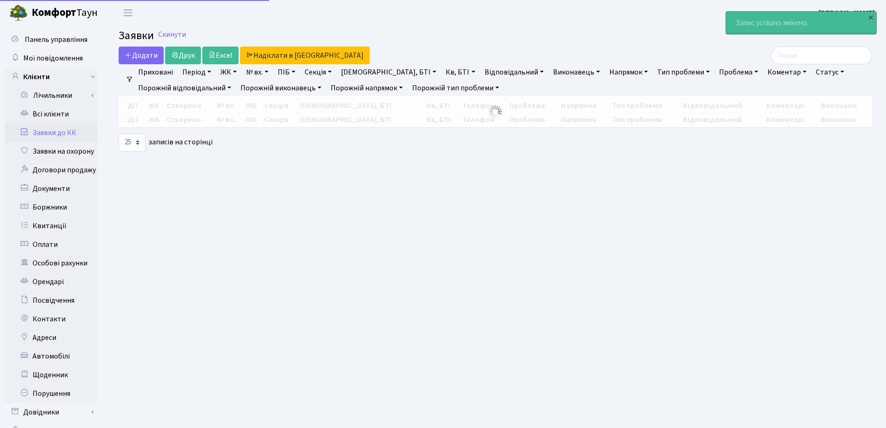
select select "25"
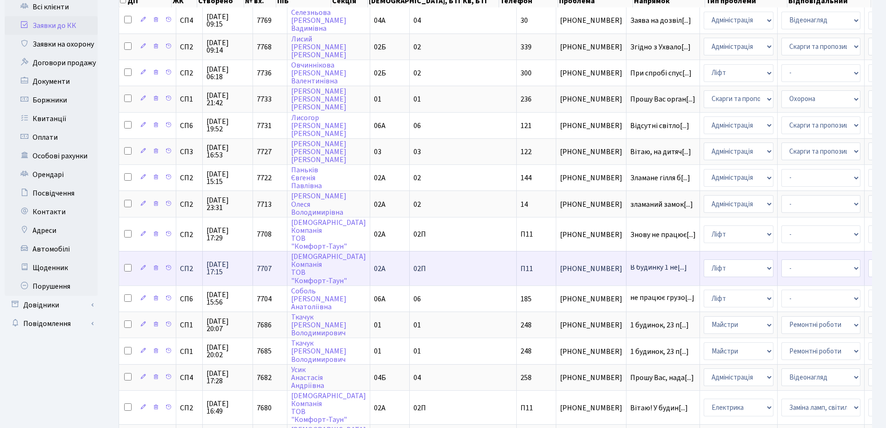
scroll to position [140, 0]
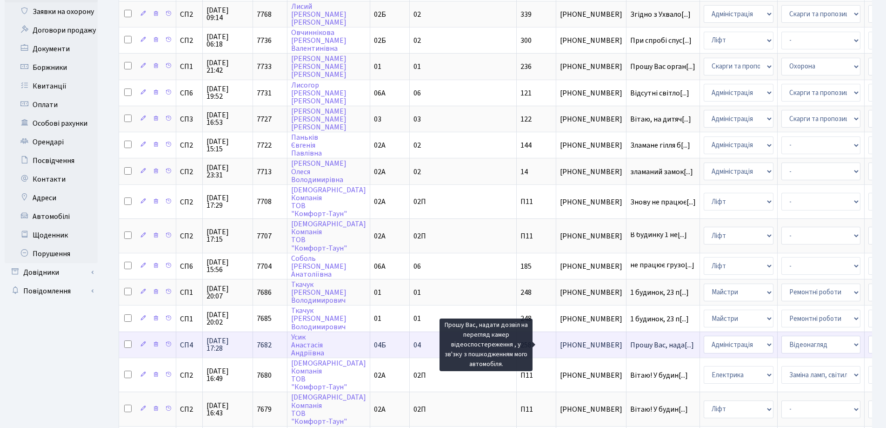
click at [630, 342] on span "Прошу Вас, нада[...]" at bounding box center [662, 345] width 64 height 10
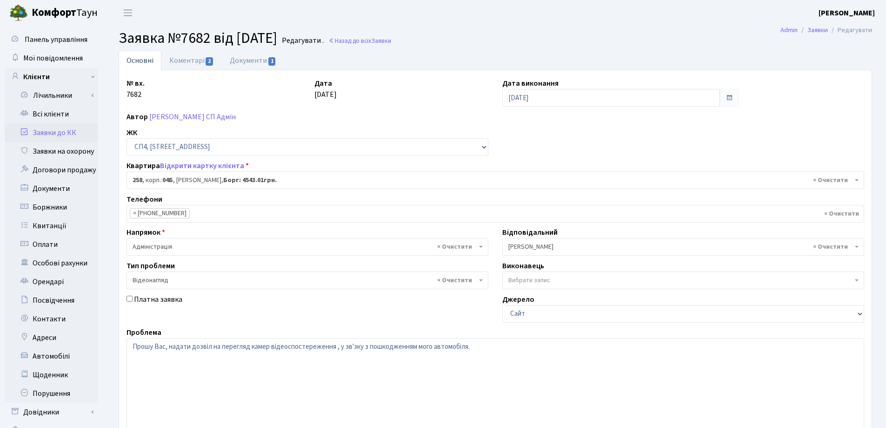
select select "21286"
select select "45"
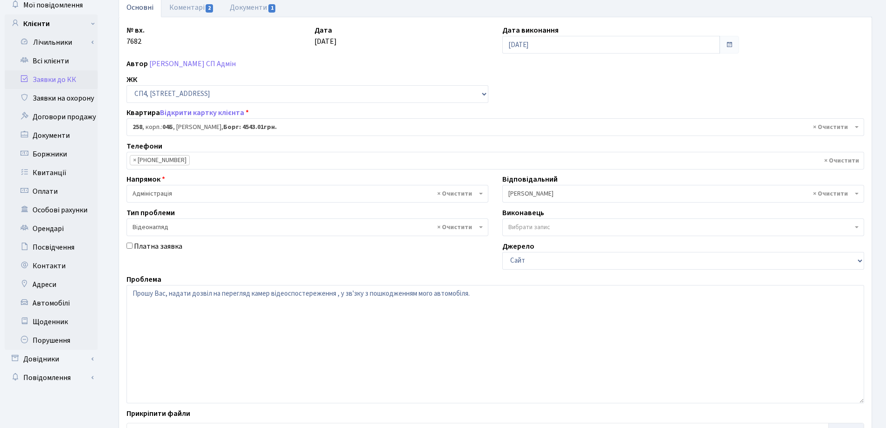
scroll to position [127, 0]
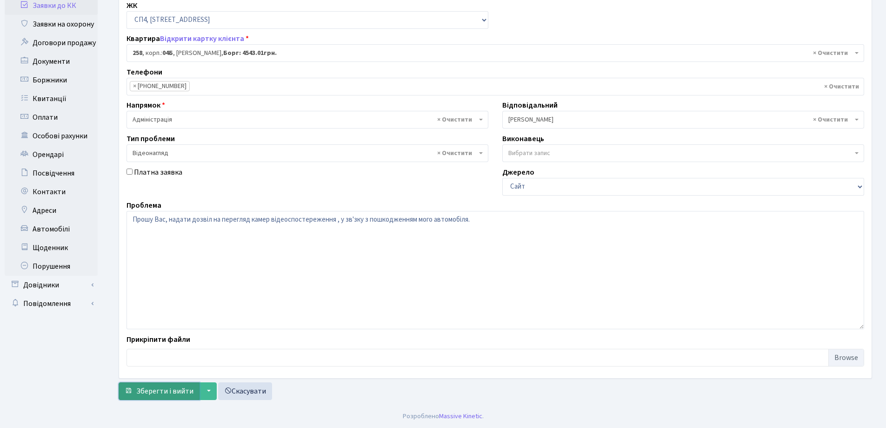
click at [171, 384] on button "Зберегти і вийти" at bounding box center [159, 391] width 81 height 18
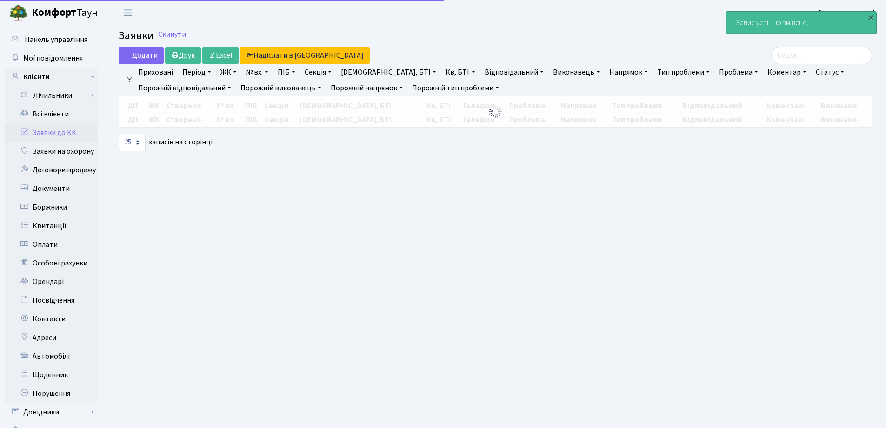
select select "25"
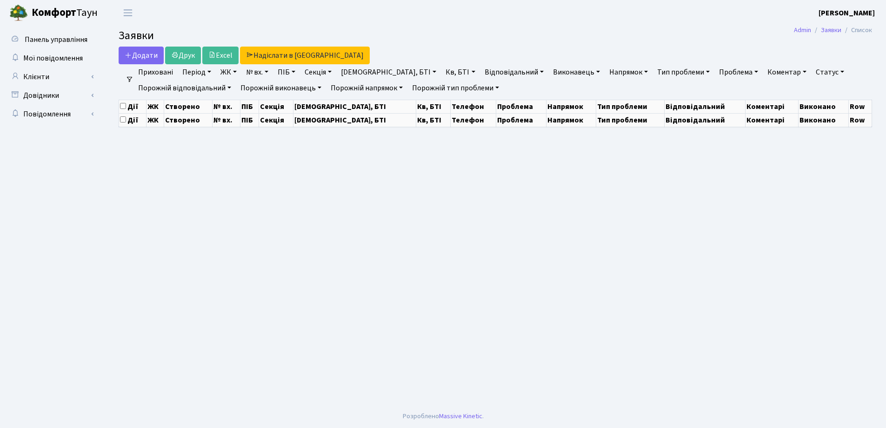
select select "25"
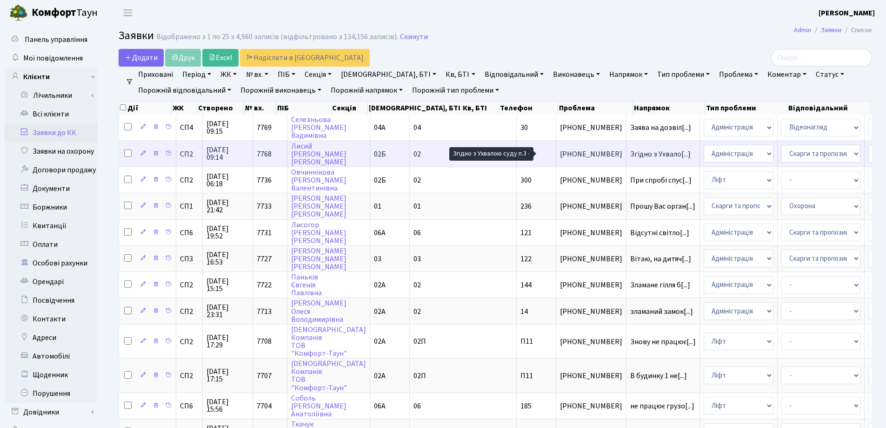
click at [630, 157] on span "Згідно з Ухвало[...]" at bounding box center [660, 154] width 60 height 10
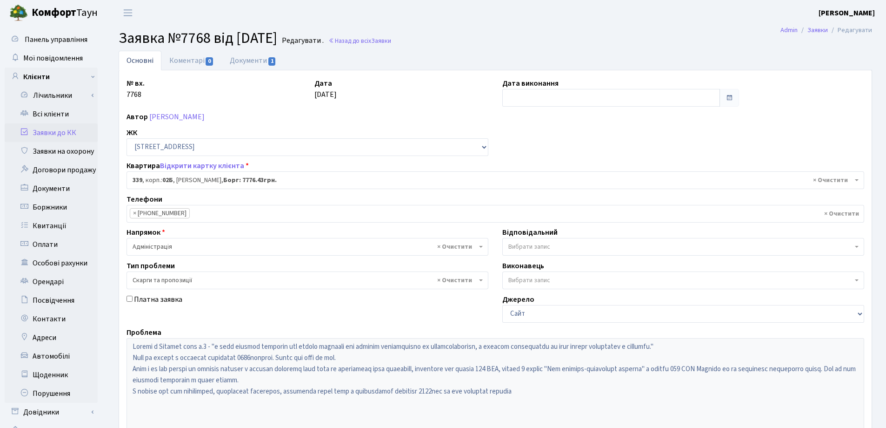
select select "20589"
select select "55"
click at [44, 132] on link "Заявки до КК" at bounding box center [51, 132] width 93 height 19
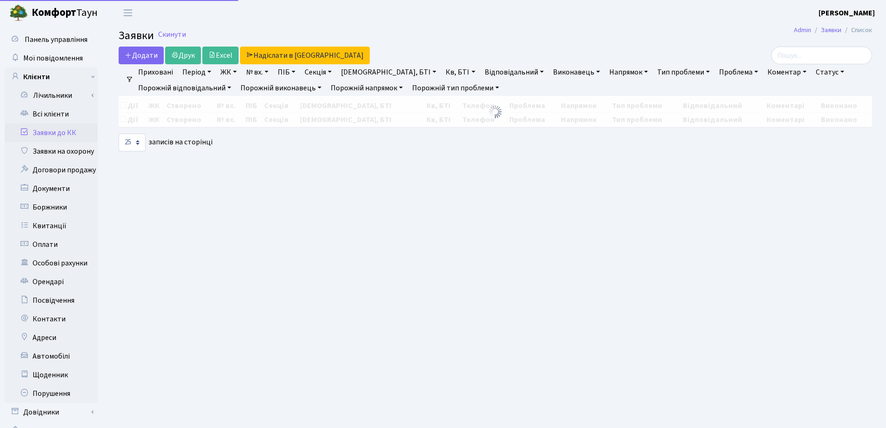
select select "25"
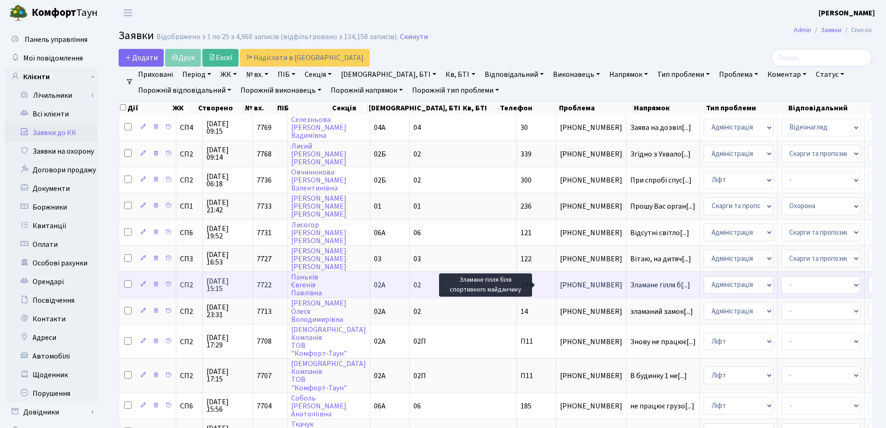
drag, startPoint x: 555, startPoint y: 286, endPoint x: 543, endPoint y: 286, distance: 11.6
click at [630, 286] on span "Зламане гілля б[...]" at bounding box center [660, 285] width 60 height 10
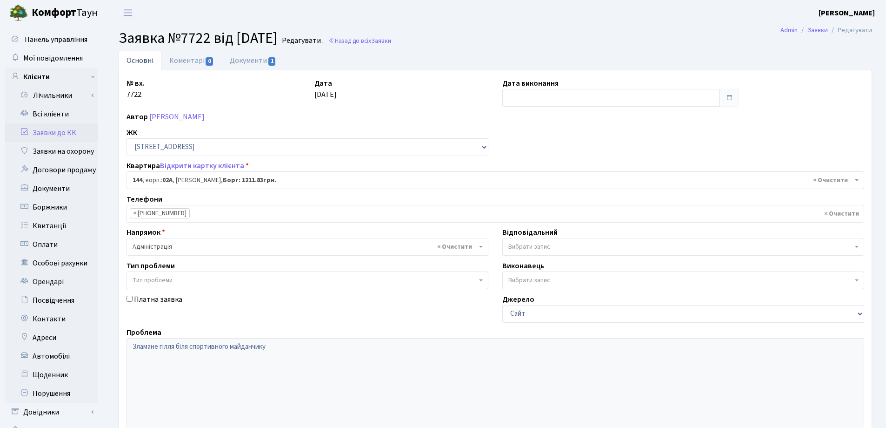
select select "20394"
click at [248, 59] on link "Документи 1" at bounding box center [253, 60] width 62 height 19
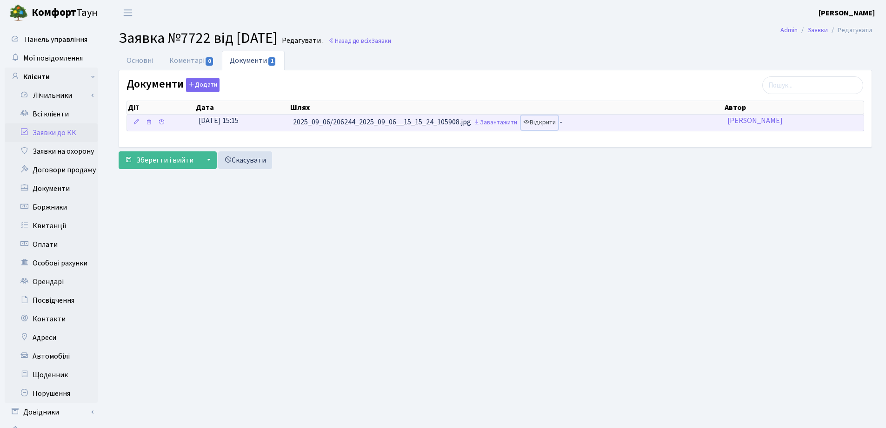
click at [542, 120] on link "Відкрити" at bounding box center [539, 122] width 37 height 14
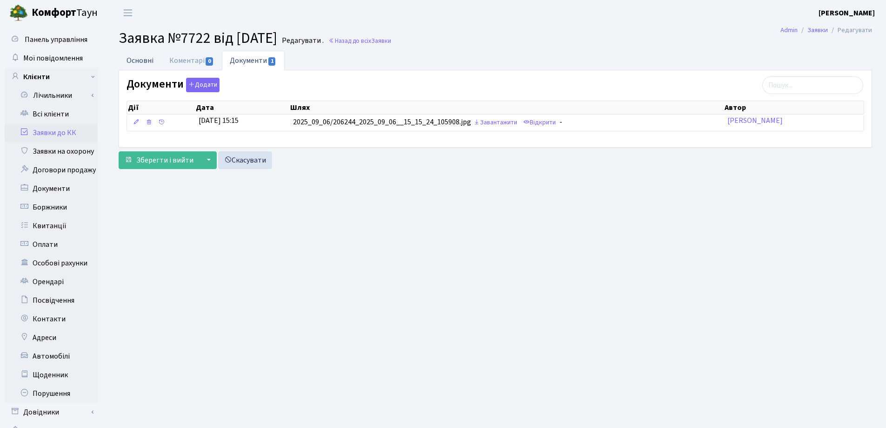
click at [141, 59] on link "Основні" at bounding box center [140, 60] width 43 height 19
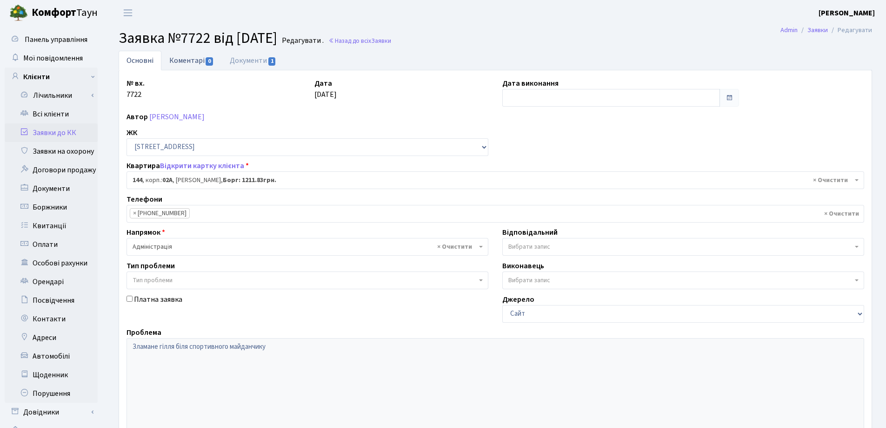
click at [189, 58] on link "Коментарі 0" at bounding box center [191, 60] width 60 height 19
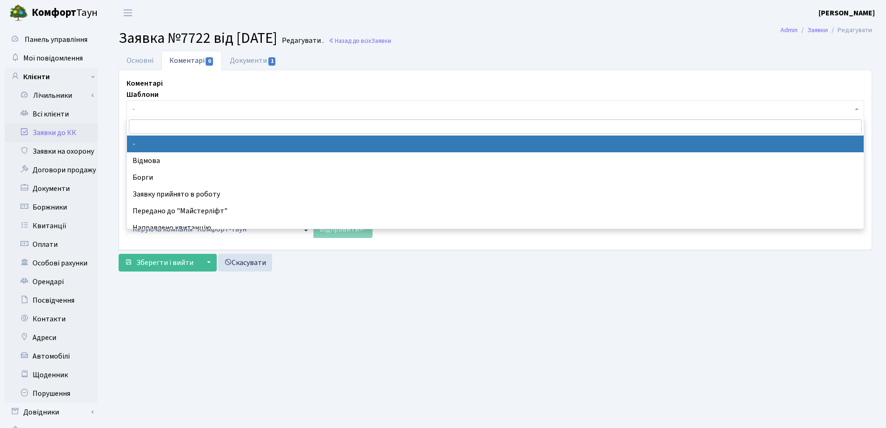
click at [189, 108] on span "-" at bounding box center [493, 108] width 720 height 9
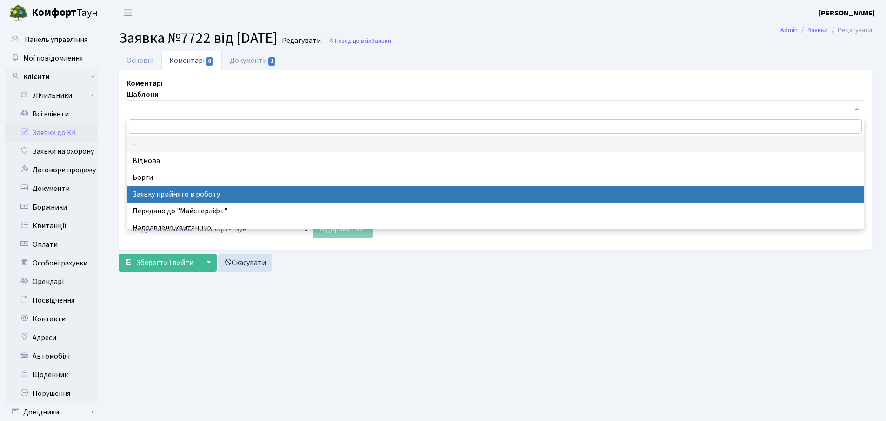
select select "7"
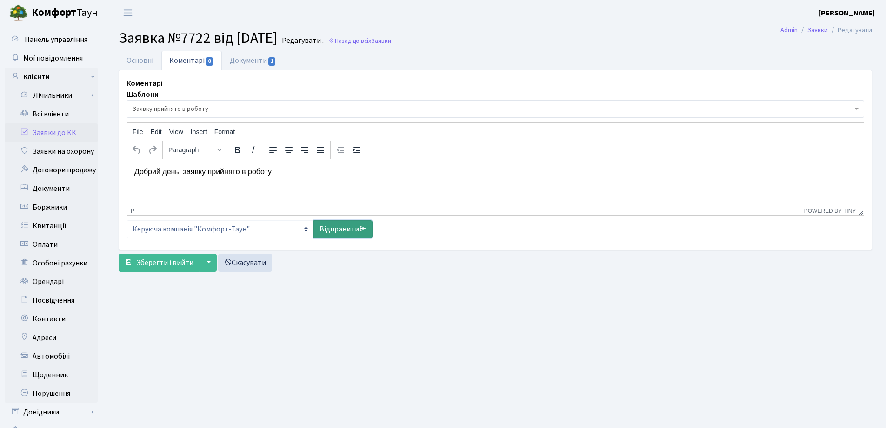
click at [323, 225] on link "Відправити" at bounding box center [343, 229] width 59 height 18
select select
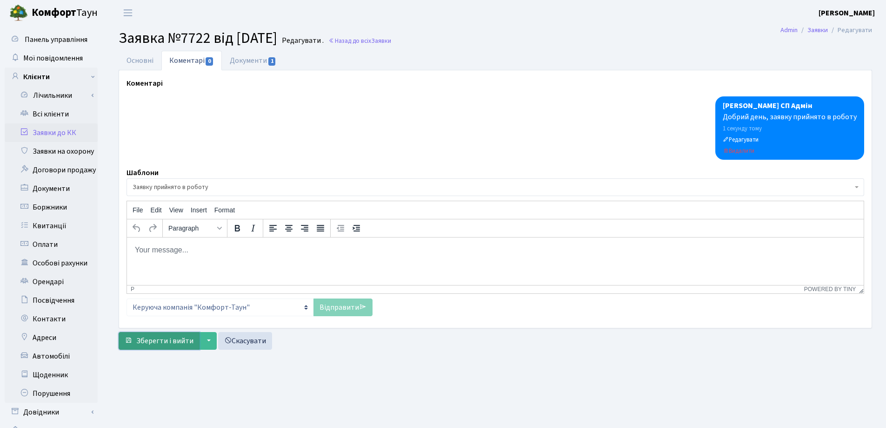
click at [160, 338] on span "Зберегти і вийти" at bounding box center [164, 340] width 57 height 10
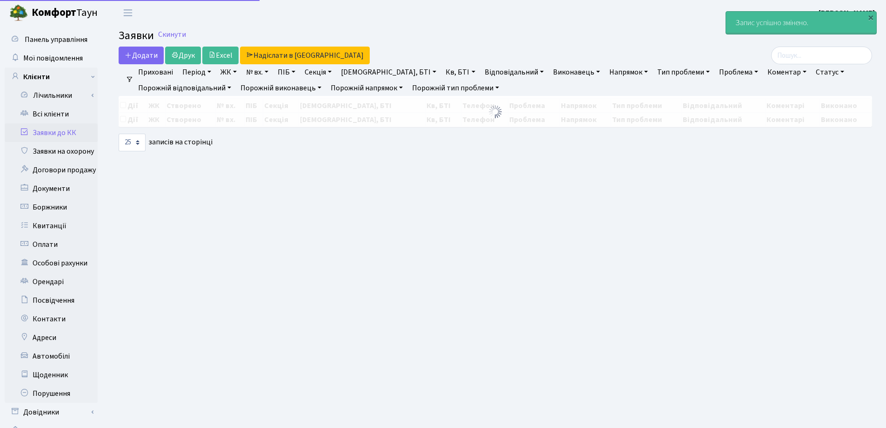
select select "25"
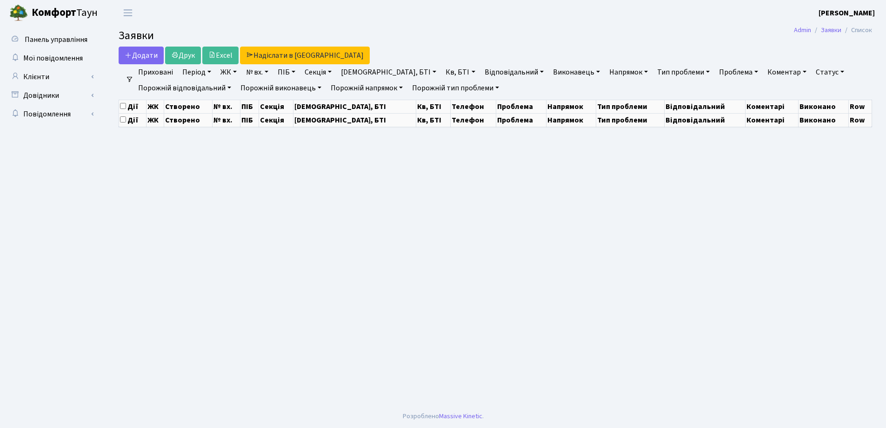
select select "25"
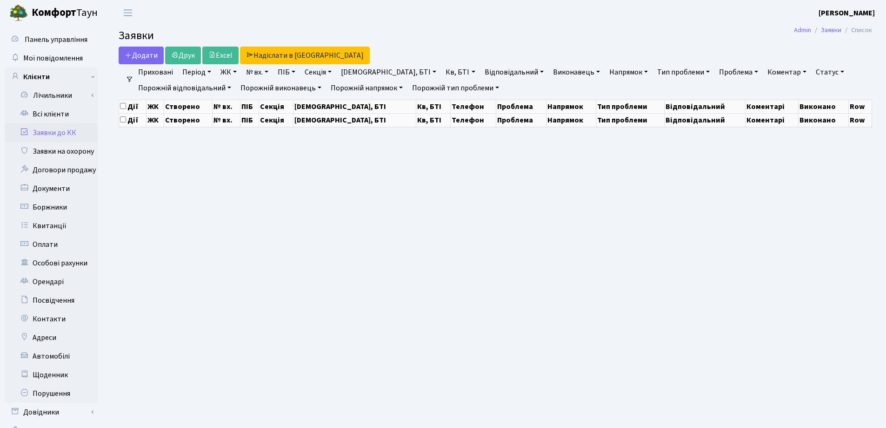
select select "25"
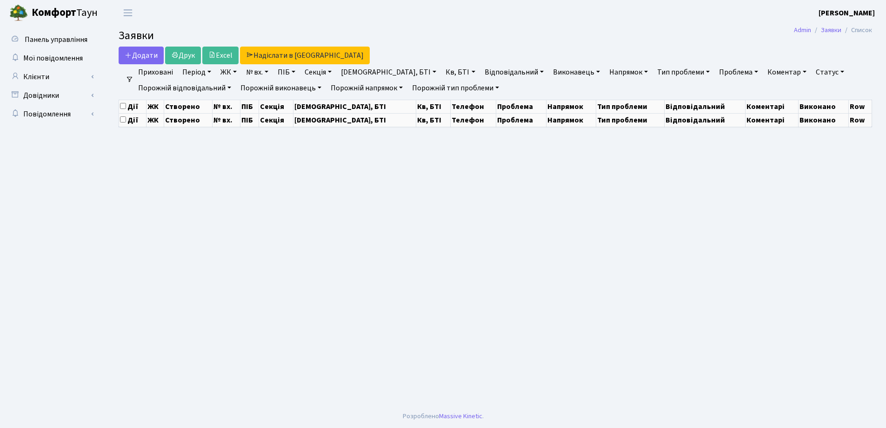
select select "25"
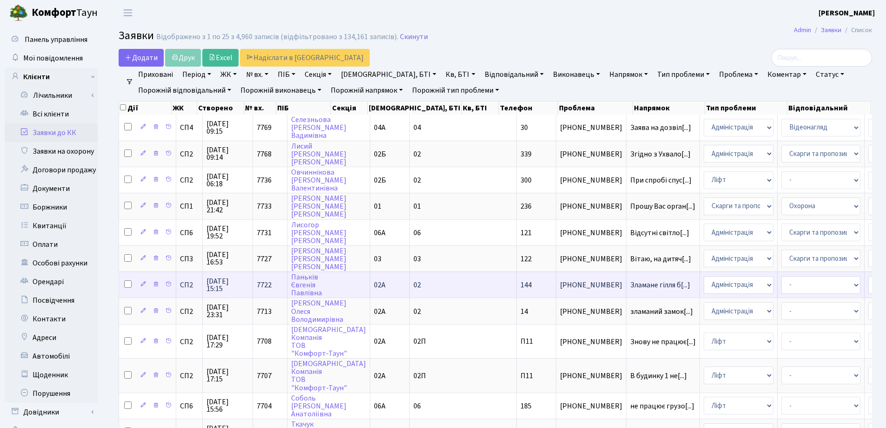
click at [627, 289] on td "Зламане гілля б[...]" at bounding box center [664, 284] width 74 height 26
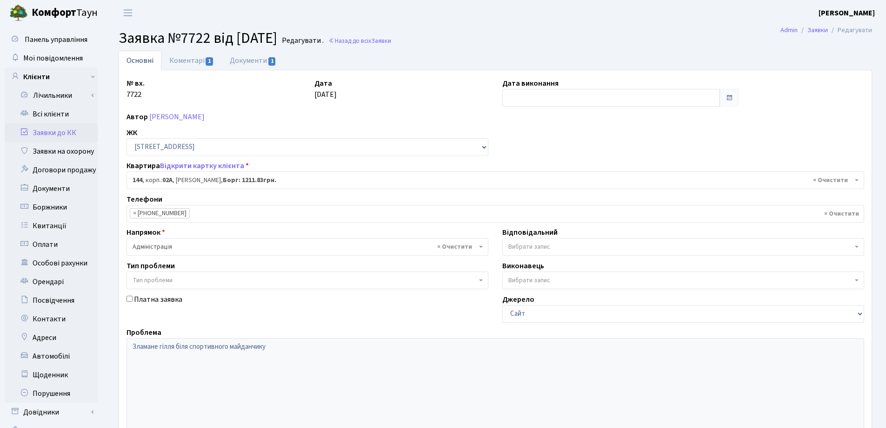
select select "20394"
click at [243, 60] on link "Документи 1" at bounding box center [253, 60] width 62 height 19
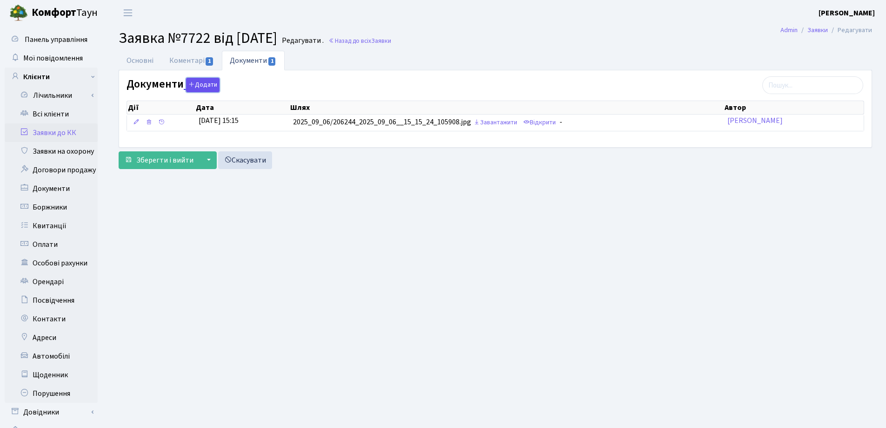
click at [207, 86] on button "Додати" at bounding box center [202, 85] width 33 height 14
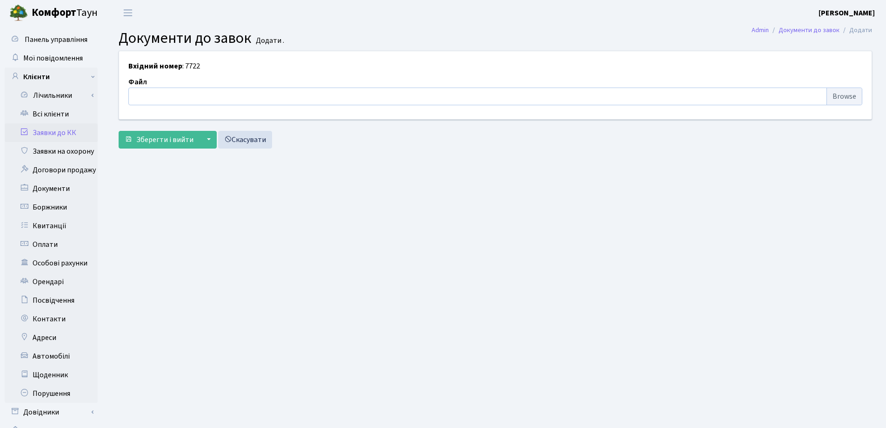
click at [158, 94] on input "file" at bounding box center [495, 96] width 734 height 18
type input "C:\fakepath\суха гілка.jpg"
click at [187, 95] on input "file" at bounding box center [495, 96] width 734 height 18
click at [255, 95] on input "file" at bounding box center [495, 96] width 734 height 18
type input "C:\fakepath\суха гілка.jpg"
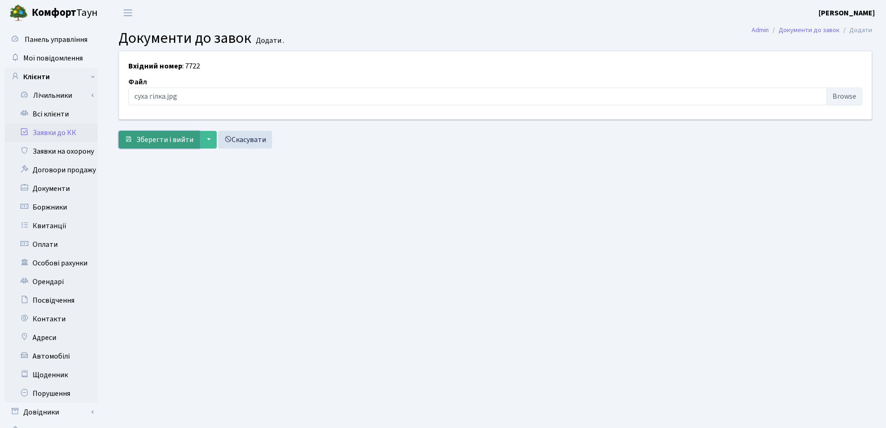
click at [154, 140] on span "Зберегти і вийти" at bounding box center [164, 139] width 57 height 10
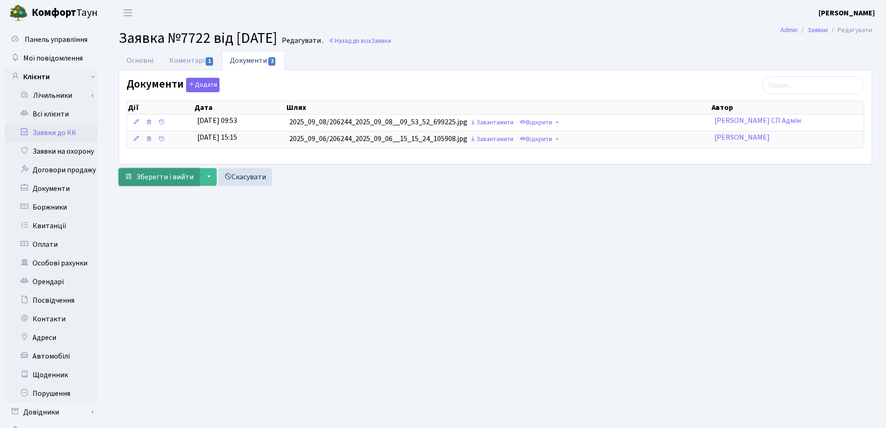
click at [169, 176] on span "Зберегти і вийти" at bounding box center [164, 177] width 57 height 10
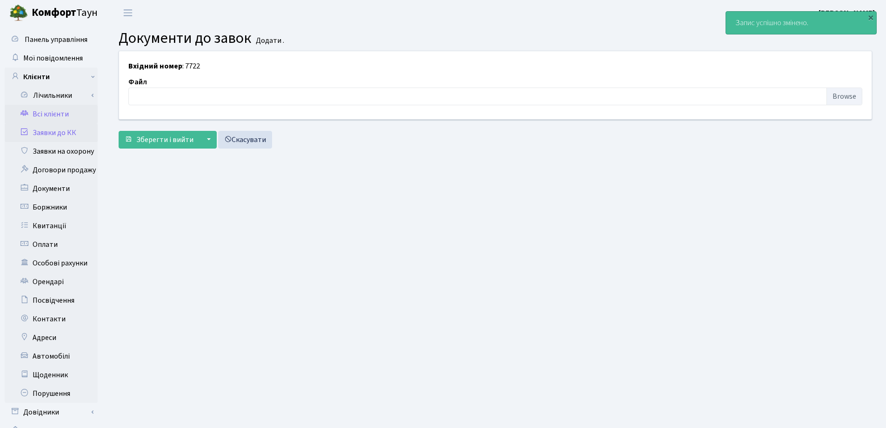
click at [55, 114] on link "Всі клієнти" at bounding box center [51, 114] width 93 height 19
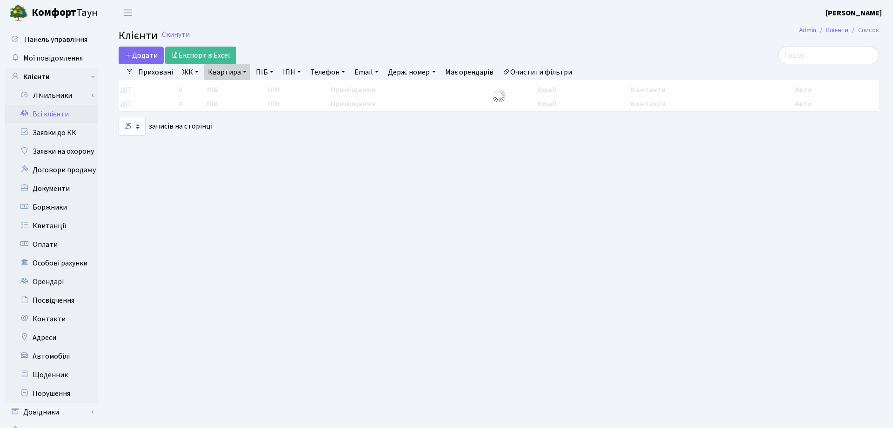
select select "25"
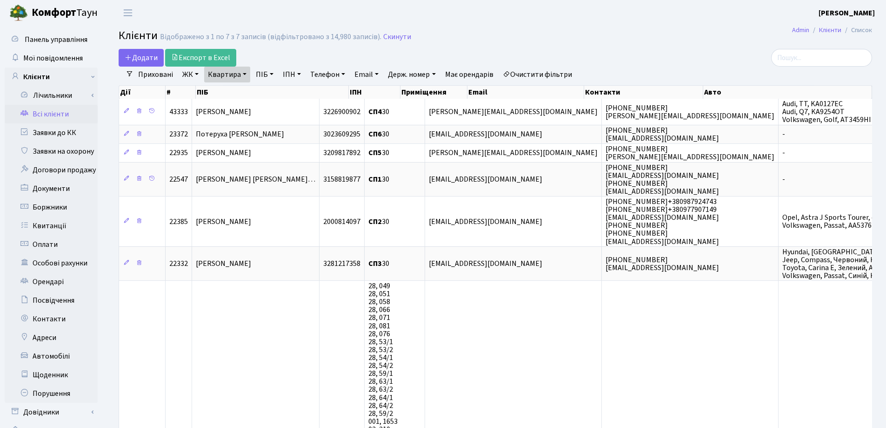
click at [243, 74] on link "Квартира" at bounding box center [227, 75] width 46 height 16
click at [269, 95] on icon at bounding box center [268, 92] width 7 height 7
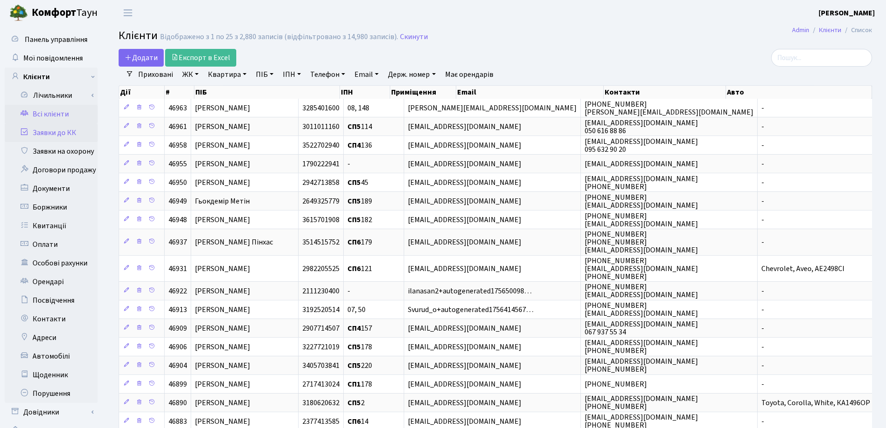
click at [45, 135] on link "Заявки до КК" at bounding box center [51, 132] width 93 height 19
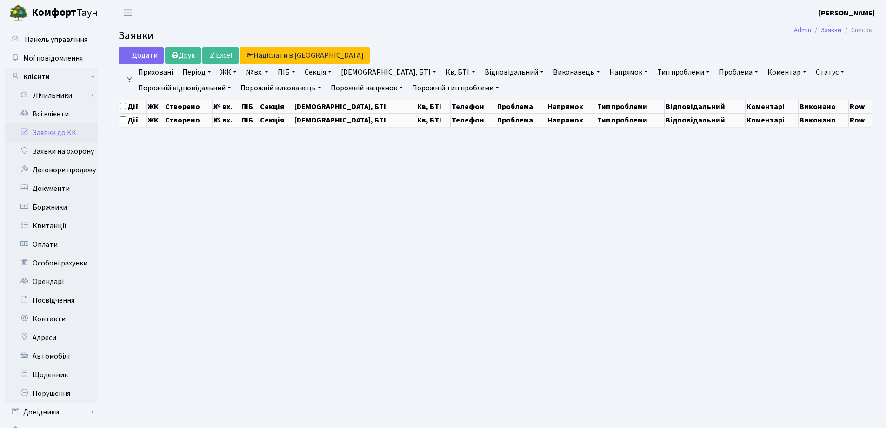
select select "25"
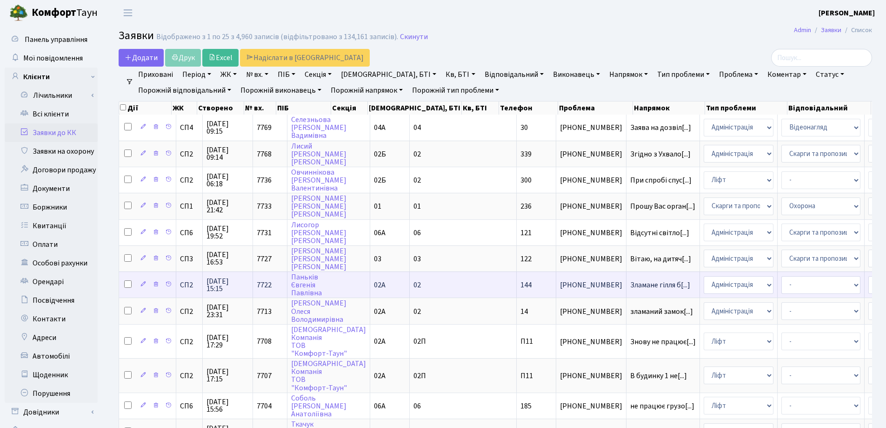
click at [627, 289] on td "Зламане гілля б[...]" at bounding box center [664, 284] width 74 height 26
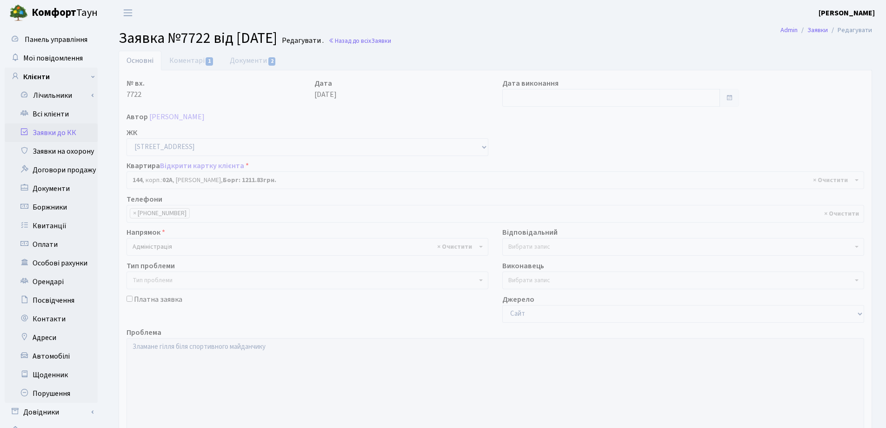
select select "20394"
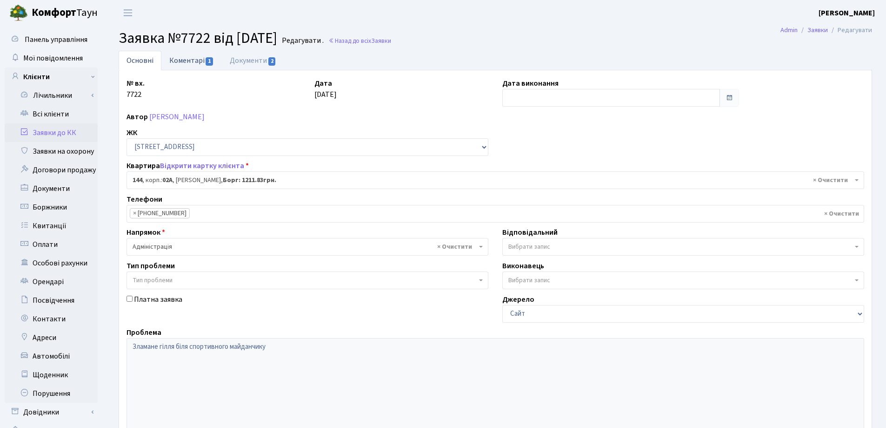
click at [171, 60] on link "Коментарі 1" at bounding box center [191, 60] width 60 height 19
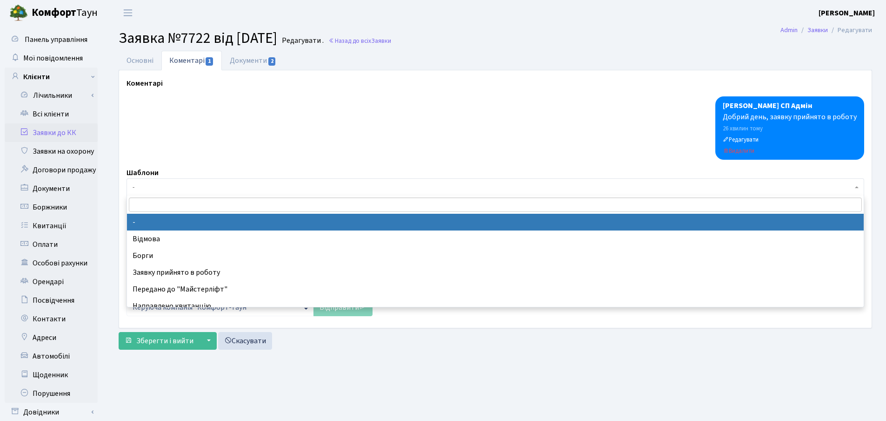
click at [197, 191] on span "-" at bounding box center [493, 186] width 720 height 9
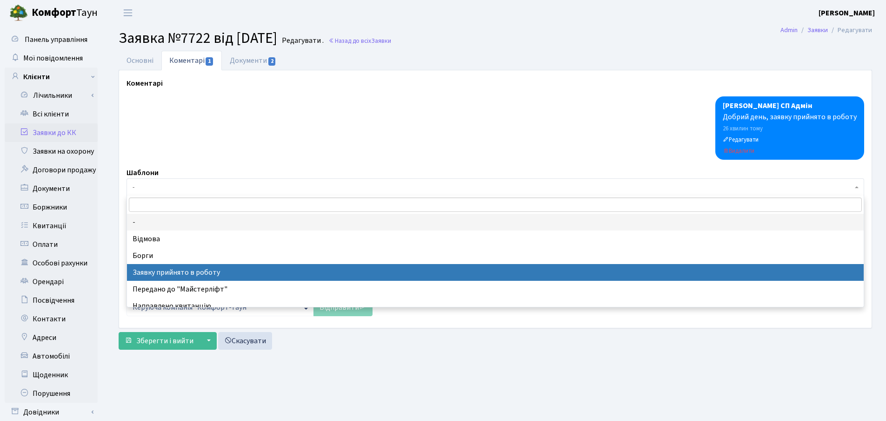
select select "7"
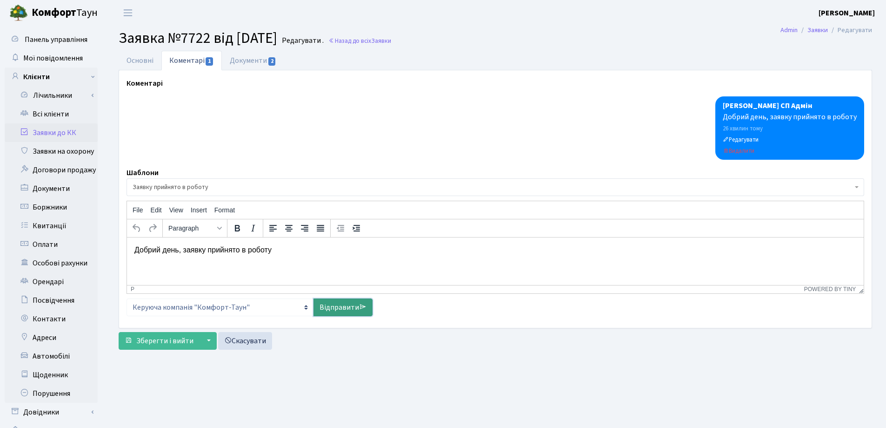
click at [328, 311] on link "Відправити" at bounding box center [343, 307] width 59 height 18
select select
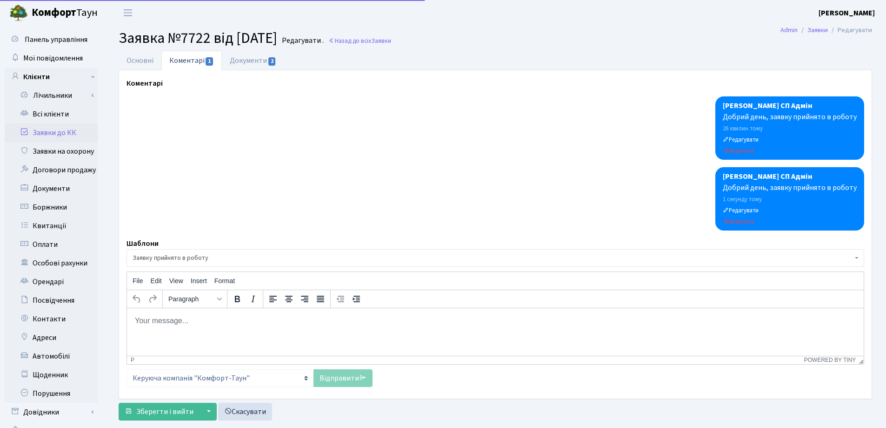
click at [242, 317] on p "Rich Text Area. Press ALT-0 for help." at bounding box center [495, 320] width 722 height 10
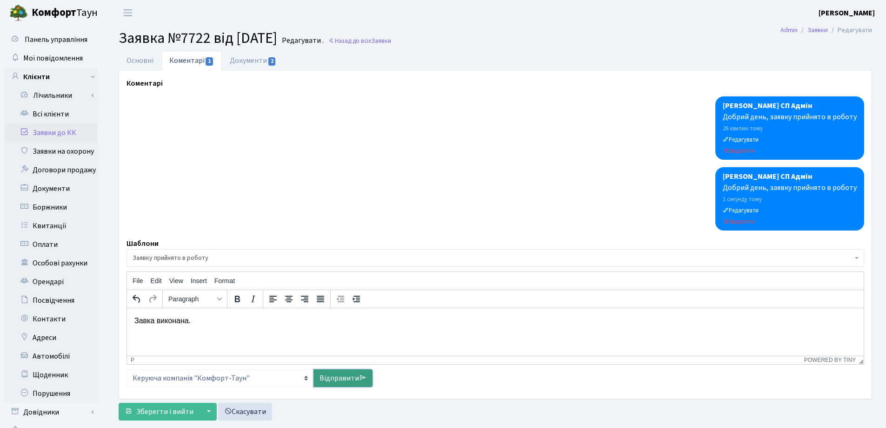
click at [322, 379] on link "Відправити" at bounding box center [343, 378] width 59 height 18
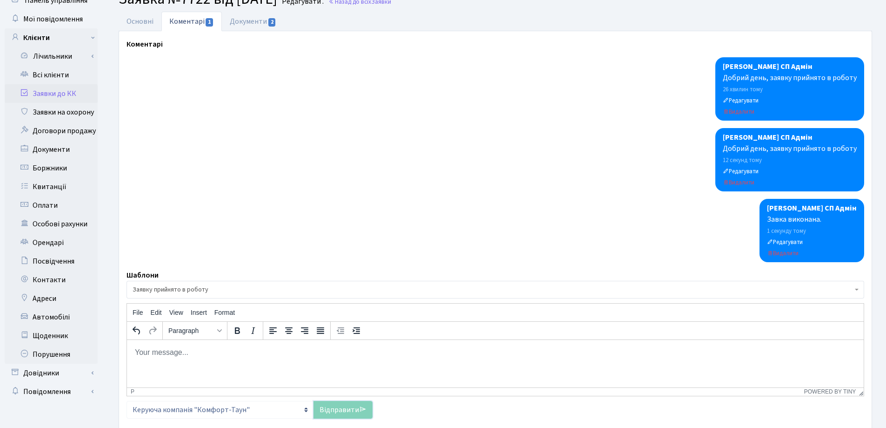
scroll to position [91, 0]
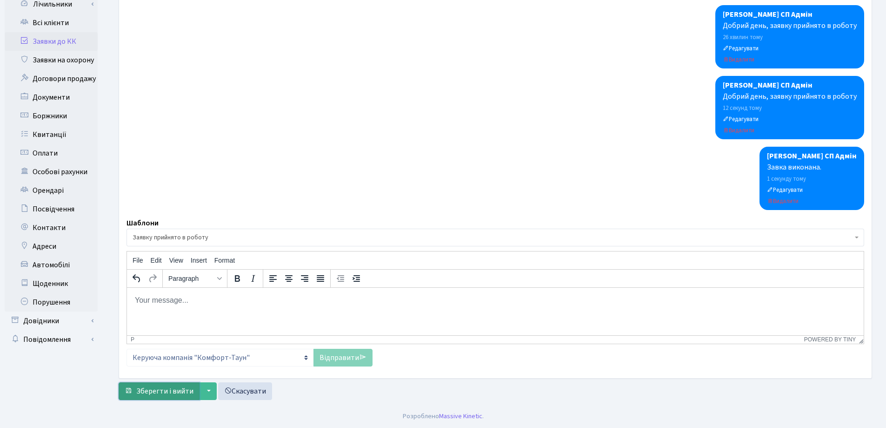
click at [168, 392] on span "Зберегти і вийти" at bounding box center [164, 391] width 57 height 10
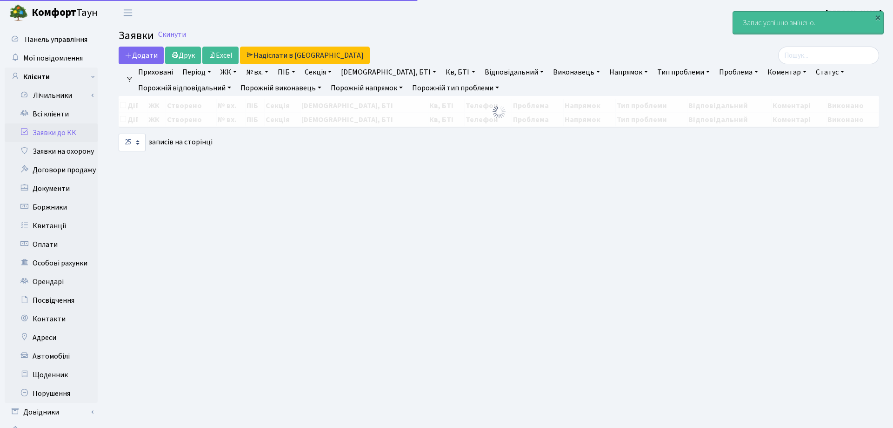
select select "25"
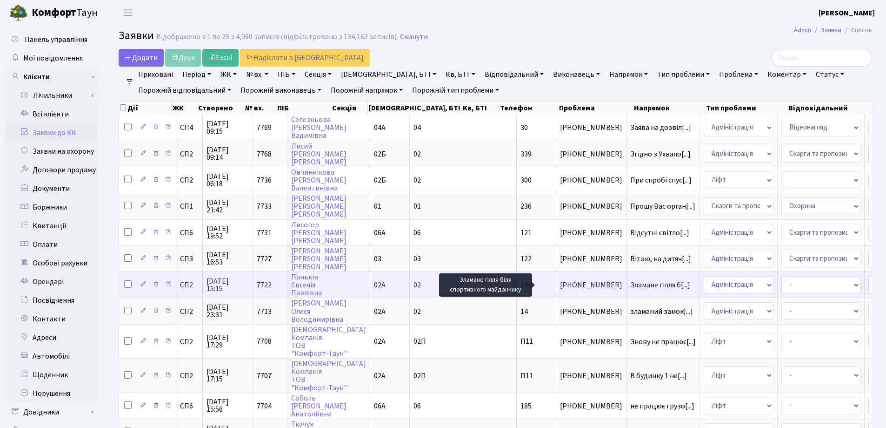
click at [630, 282] on span "Зламане гілля б[...]" at bounding box center [660, 285] width 60 height 10
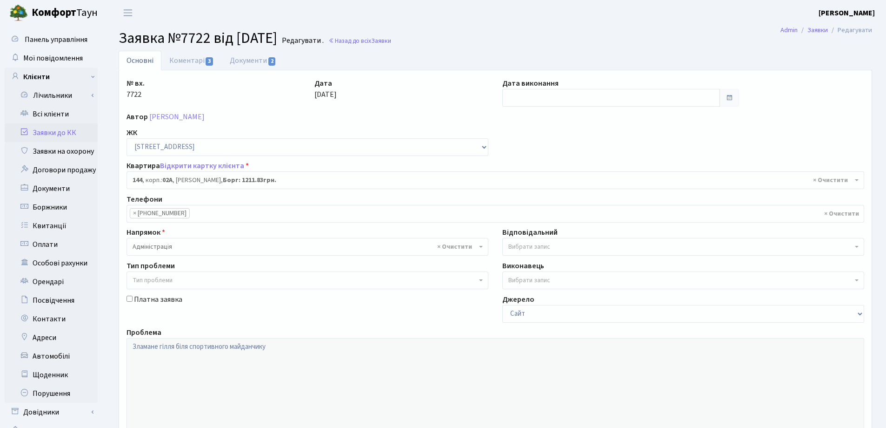
select select "20394"
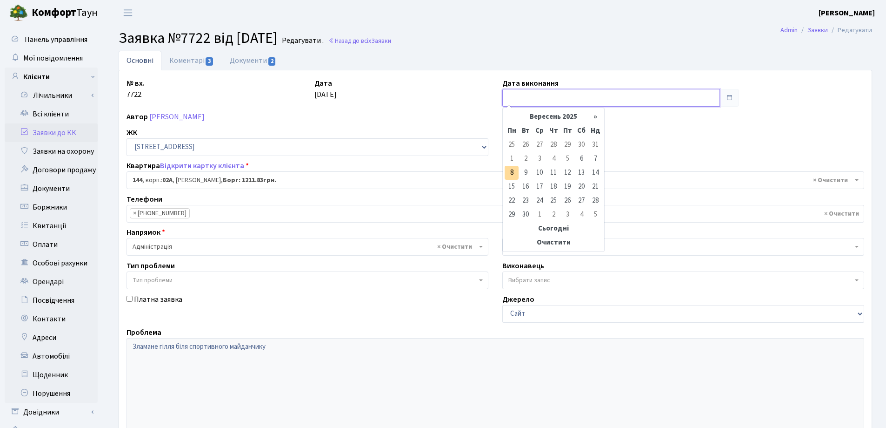
click at [579, 96] on input "text" at bounding box center [611, 98] width 218 height 18
type input "[DATE]"
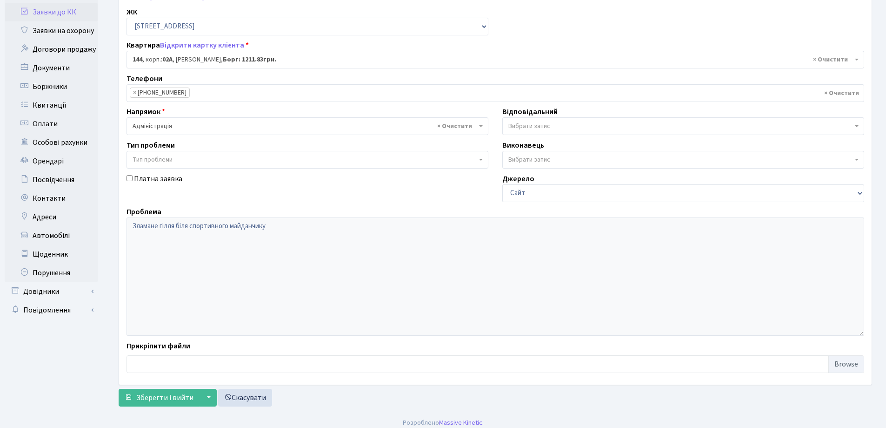
scroll to position [127, 0]
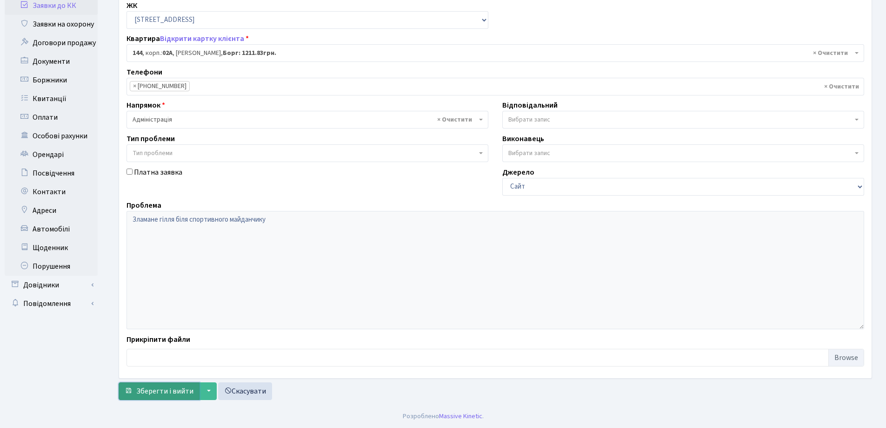
click at [153, 389] on span "Зберегти і вийти" at bounding box center [164, 391] width 57 height 10
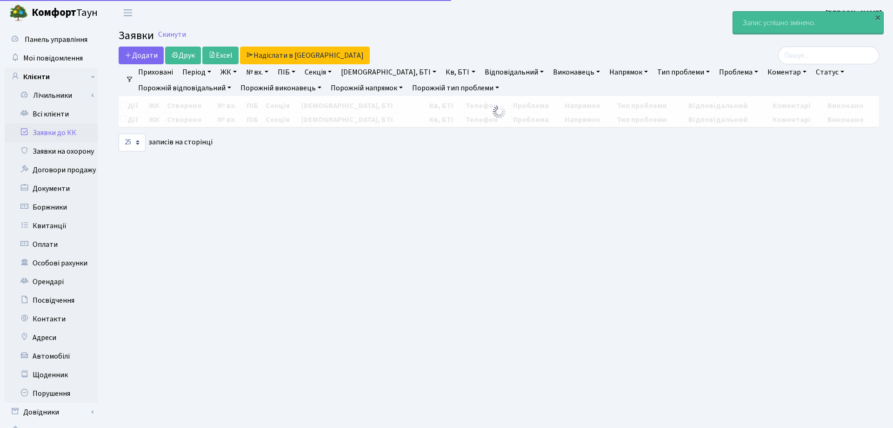
select select "25"
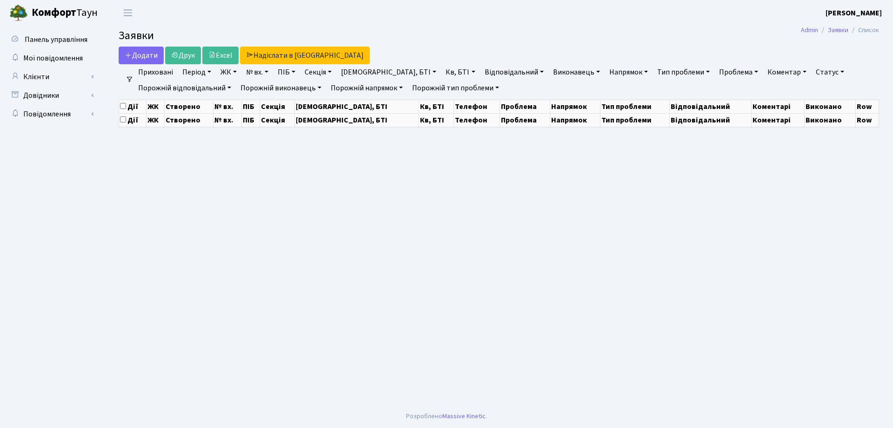
select select "25"
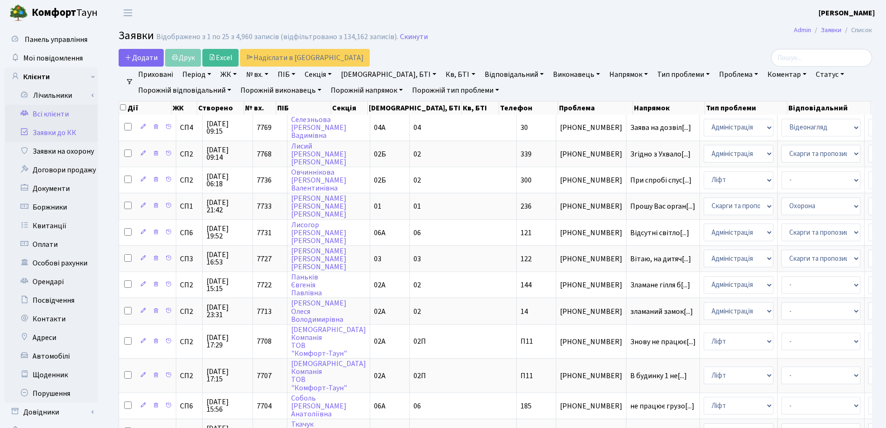
click at [43, 118] on link "Всі клієнти" at bounding box center [51, 114] width 93 height 19
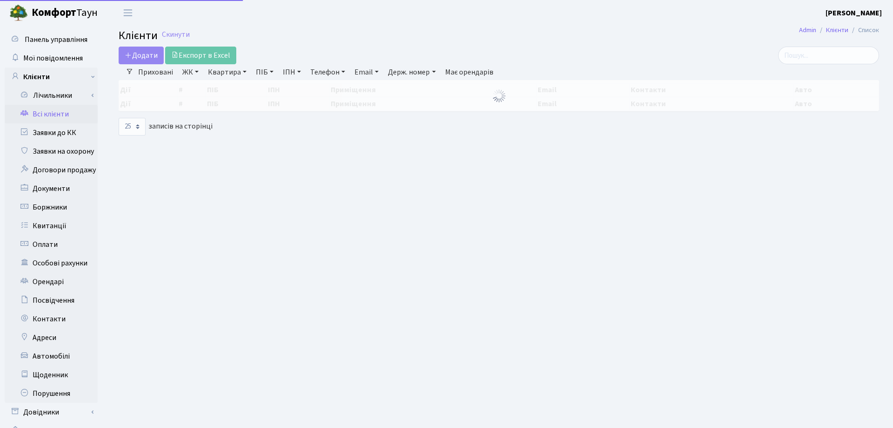
select select "25"
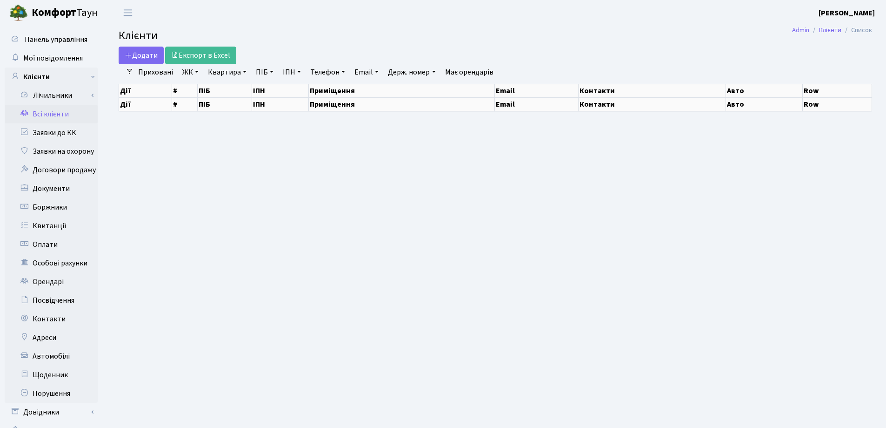
select select "25"
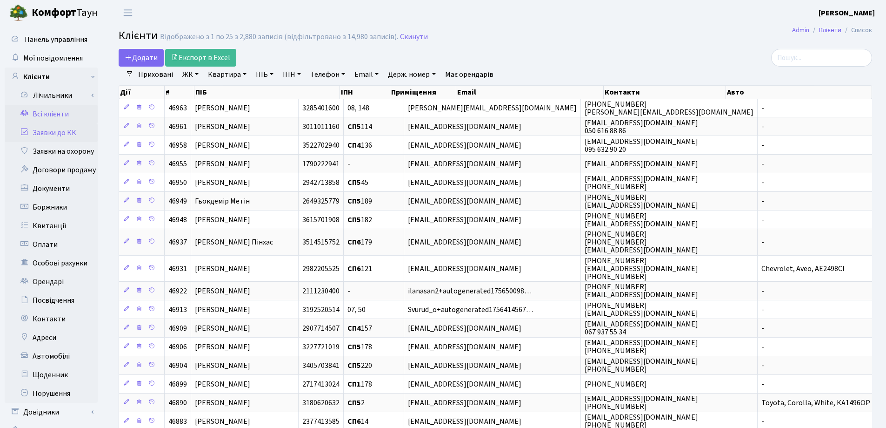
click at [58, 133] on link "Заявки до КК" at bounding box center [51, 132] width 93 height 19
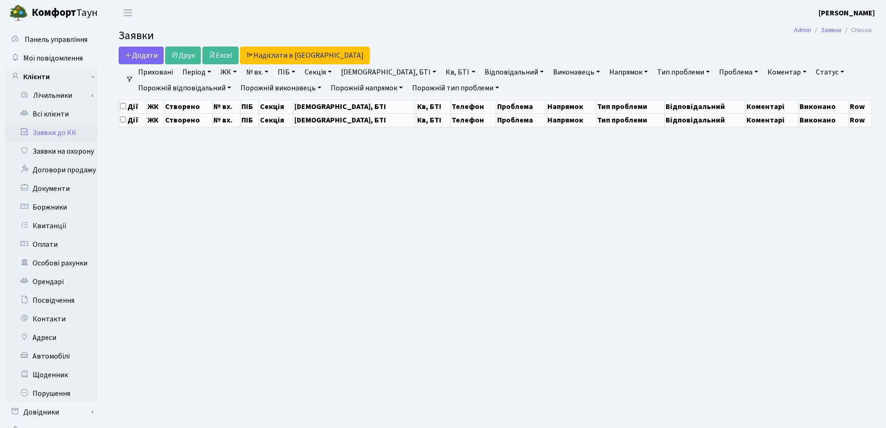
select select "25"
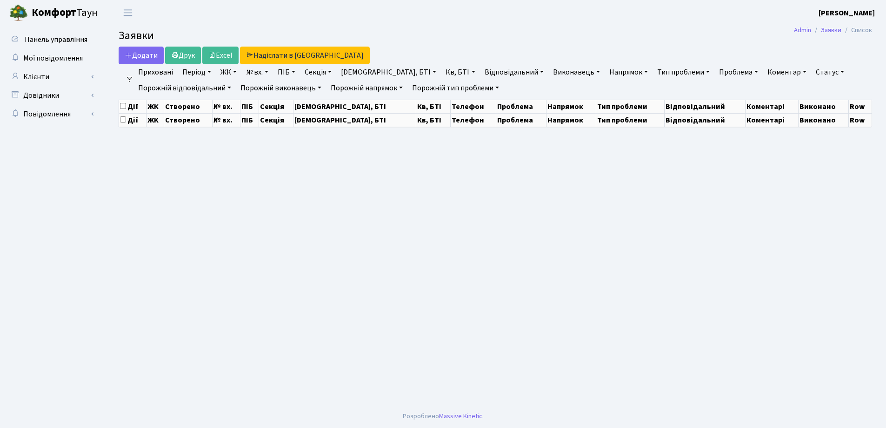
select select "25"
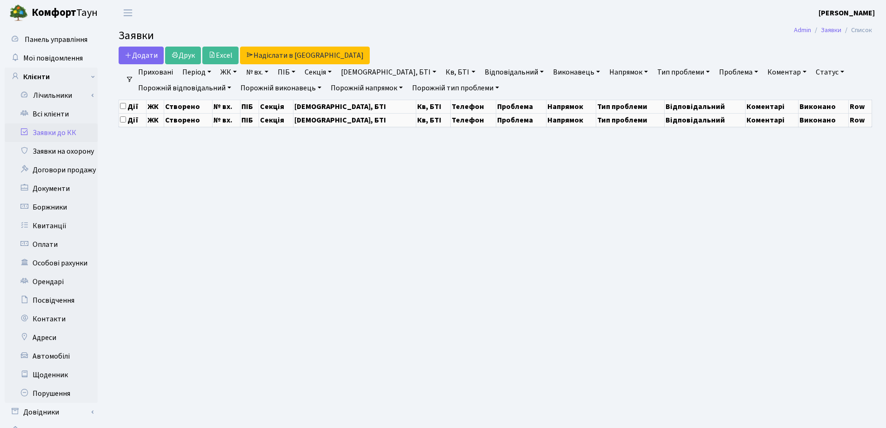
select select "25"
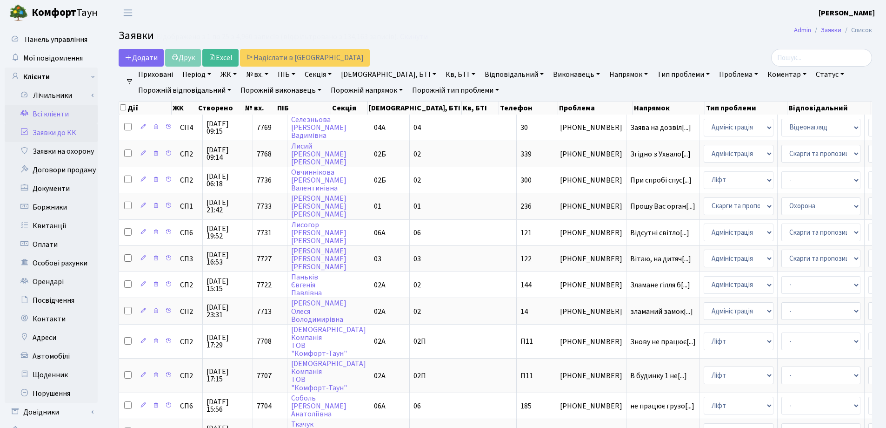
click at [55, 111] on link "Всі клієнти" at bounding box center [51, 114] width 93 height 19
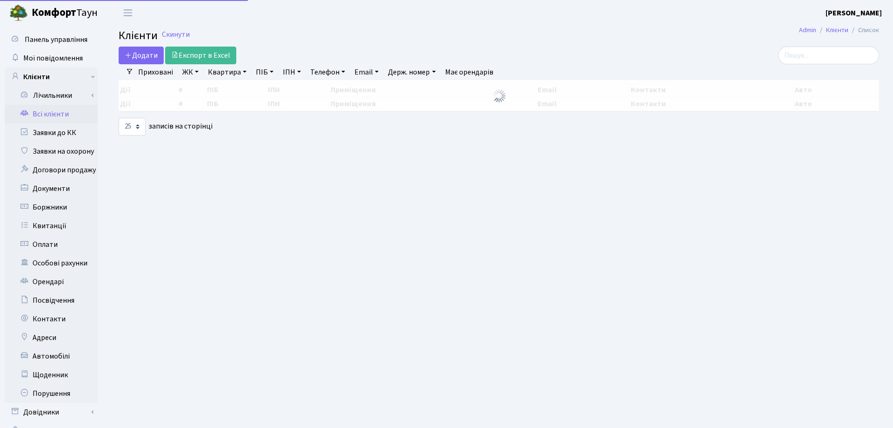
select select "25"
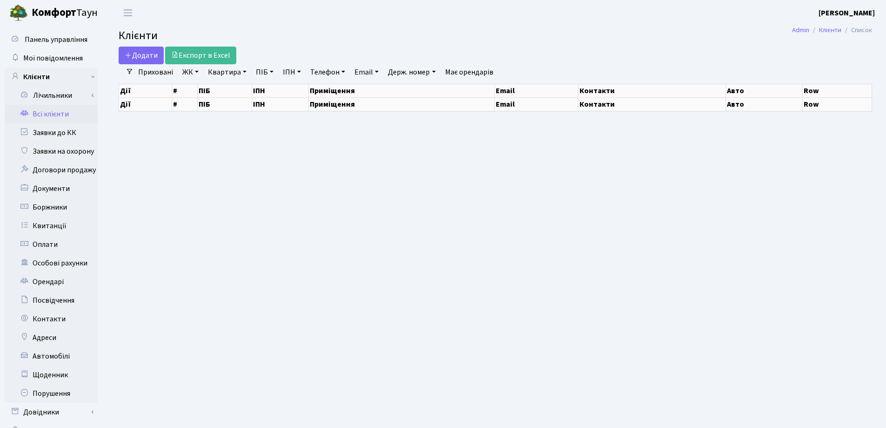
select select "25"
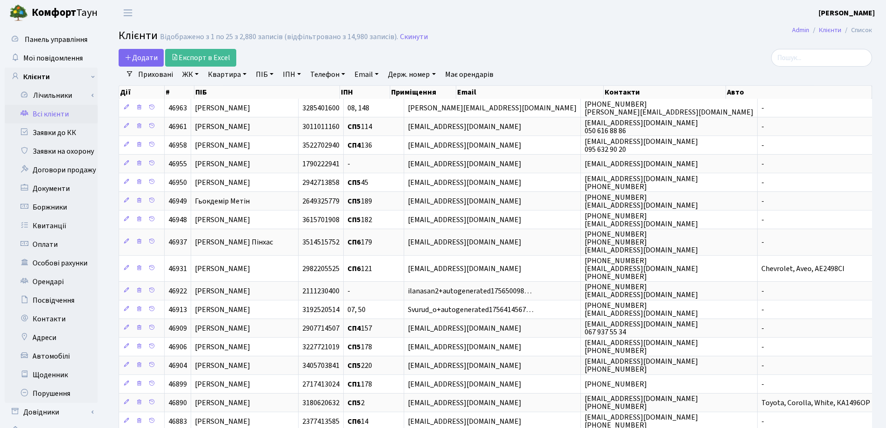
click at [246, 74] on link "Квартира" at bounding box center [227, 75] width 46 height 16
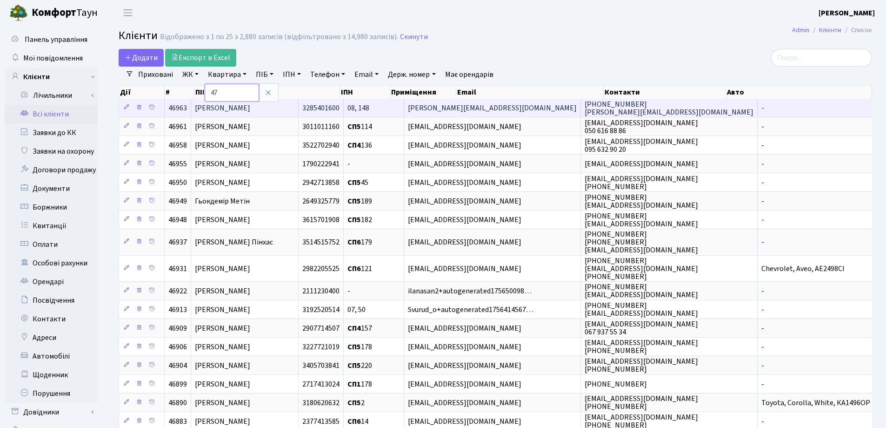
type input "47а"
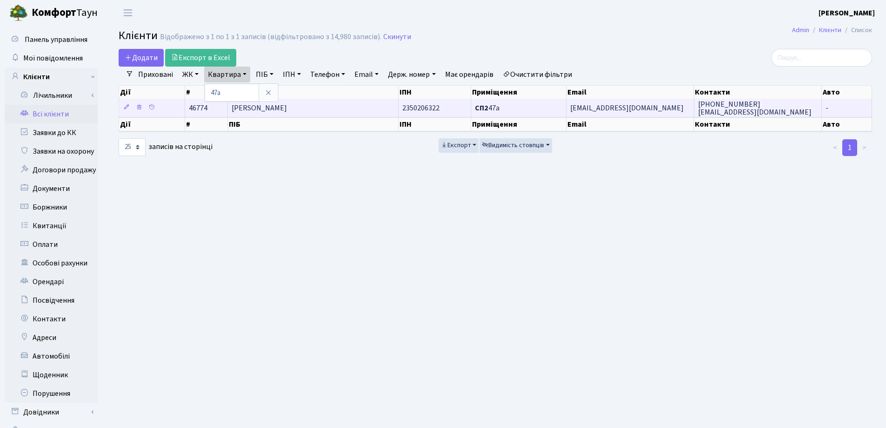
click at [375, 109] on td "[PERSON_NAME]" at bounding box center [313, 108] width 171 height 18
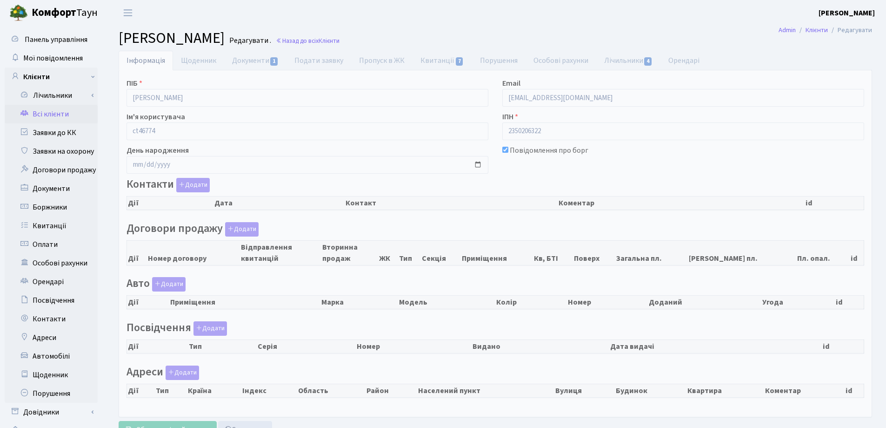
checkbox input "true"
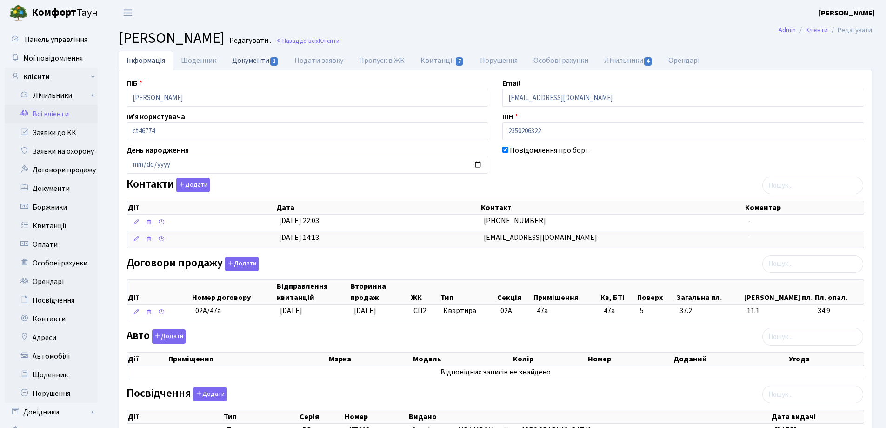
click at [246, 63] on link "Документи 1" at bounding box center [255, 60] width 62 height 19
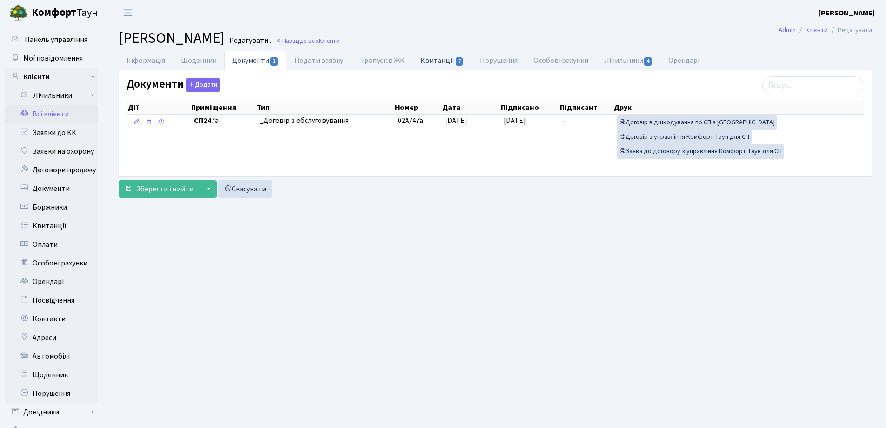
click at [426, 59] on link "Квитанції 7" at bounding box center [442, 60] width 59 height 19
select select "25"
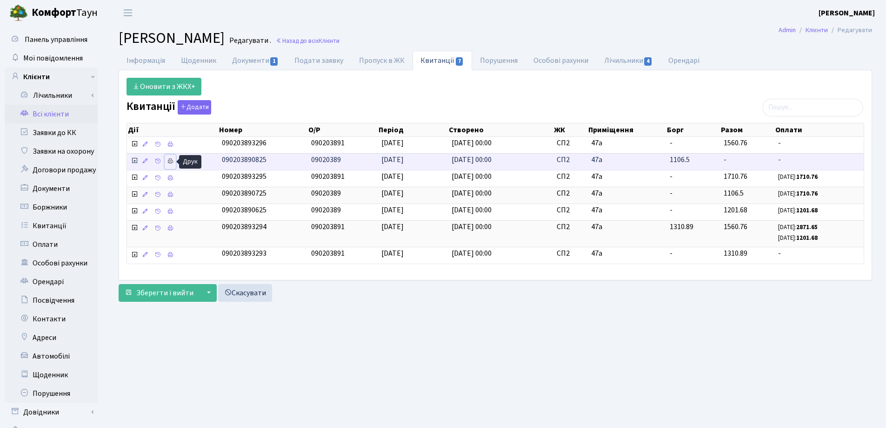
click at [168, 162] on icon at bounding box center [170, 161] width 7 height 7
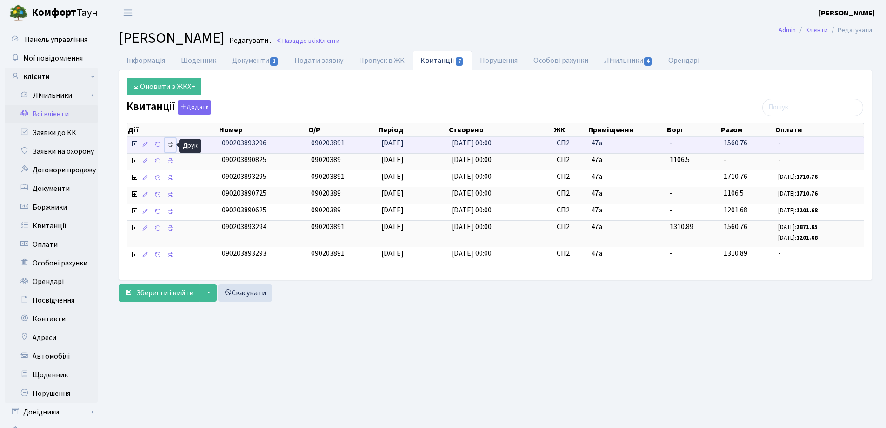
click at [168, 143] on icon at bounding box center [170, 144] width 7 height 7
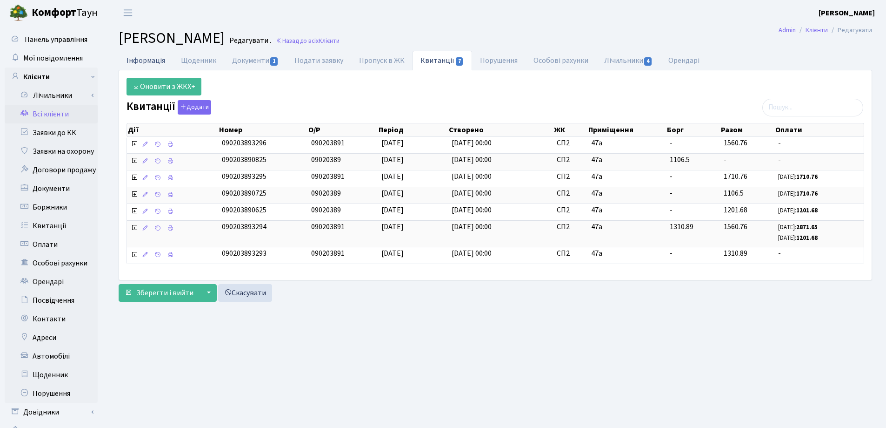
click at [147, 61] on link "Інформація" at bounding box center [146, 60] width 54 height 19
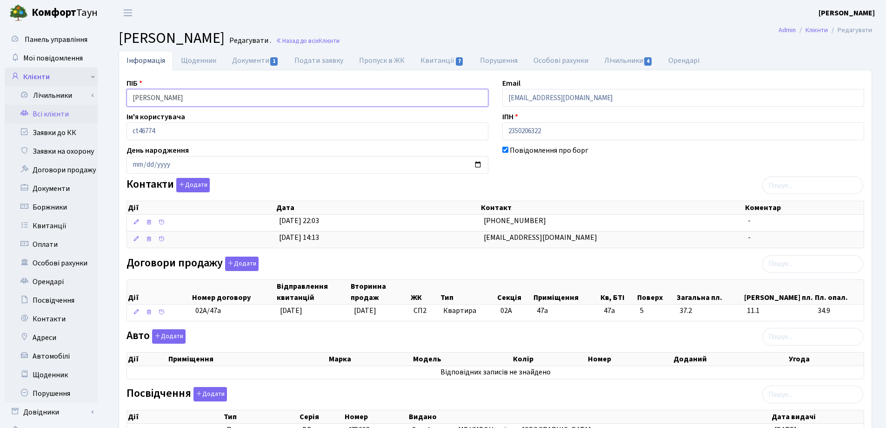
drag, startPoint x: 274, startPoint y: 93, endPoint x: 95, endPoint y: 80, distance: 179.1
click at [95, 80] on div "Панель управління Мої повідомлення Клієнти Лічильники Показання" at bounding box center [443, 285] width 886 height 518
click at [501, 20] on header "Комфорт Таун Лоскутова В. С. Мій обліковий запис Вийти" at bounding box center [443, 13] width 886 height 26
click at [340, 38] on link "Назад до всіх Клієнти" at bounding box center [308, 40] width 64 height 9
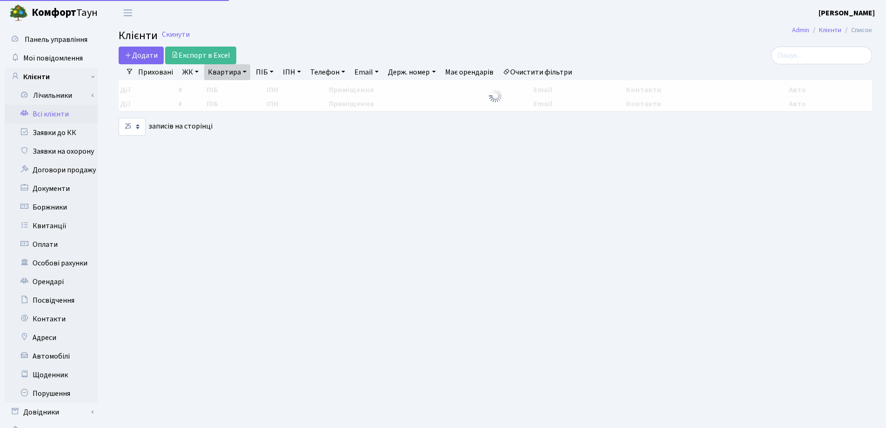
select select "25"
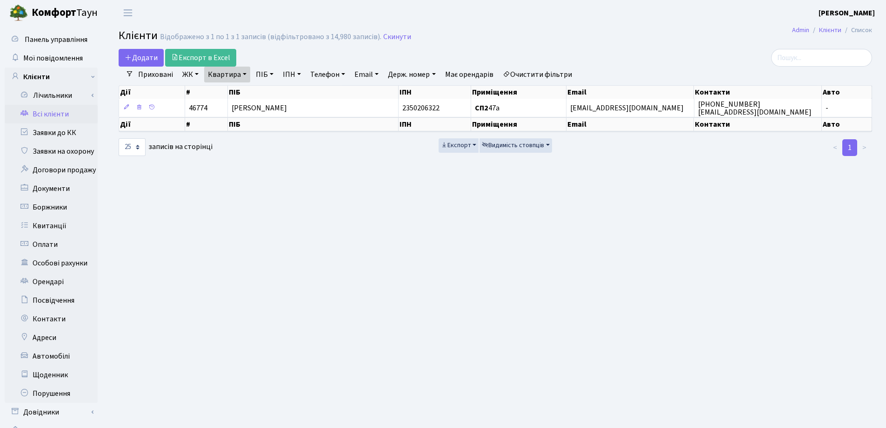
click at [244, 71] on link "Квартира" at bounding box center [227, 75] width 46 height 16
click at [266, 90] on icon at bounding box center [268, 92] width 7 height 7
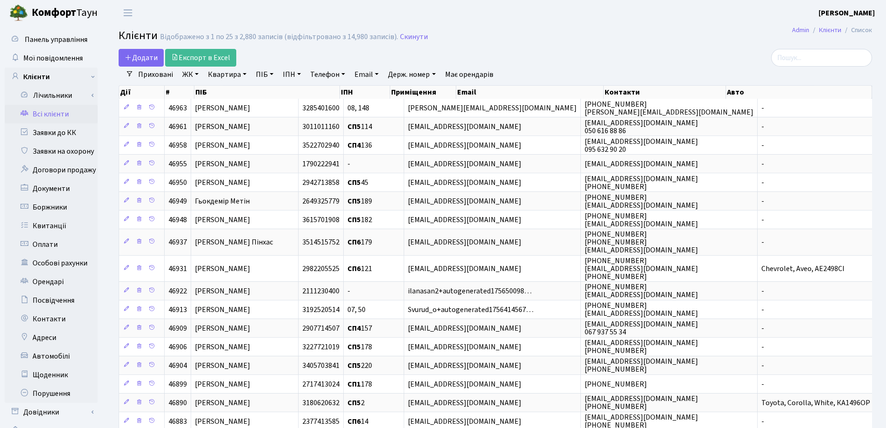
click at [833, 48] on main "Admin Клієнти Список Клієнти Відображено з 1 по 25 з 2,880 записів (відфільтров…" at bounding box center [496, 326] width 782 height 601
click at [826, 58] on input "search" at bounding box center [821, 58] width 101 height 18
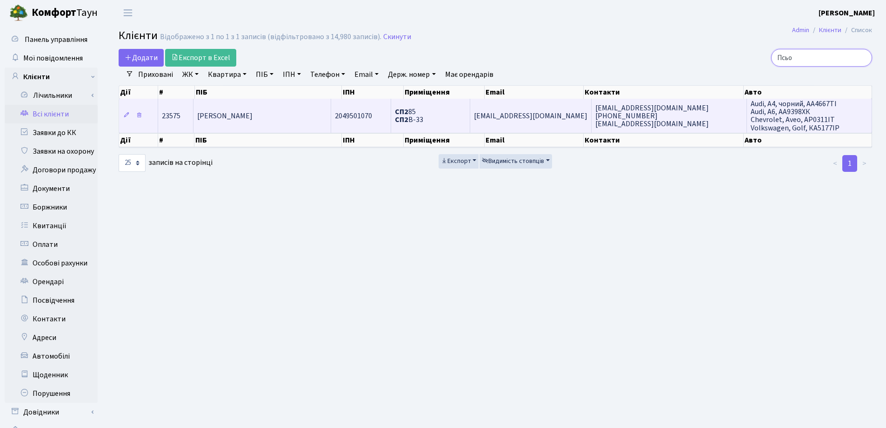
type input "Псьо"
click at [253, 118] on span "[PERSON_NAME]" at bounding box center [224, 116] width 55 height 10
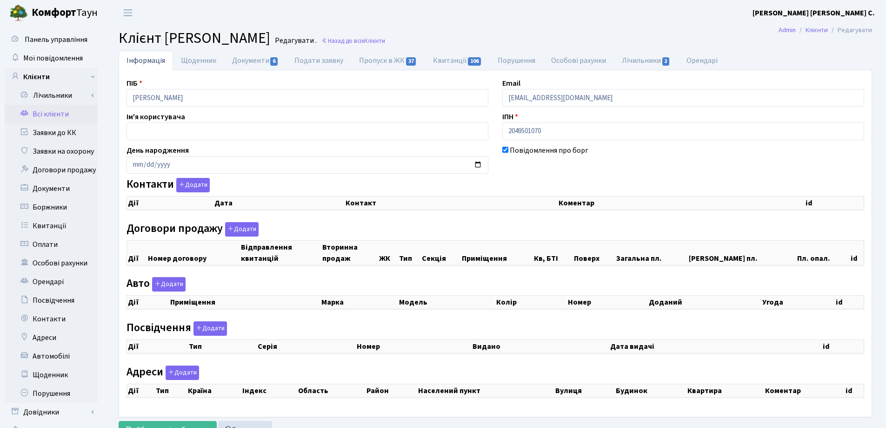
select select "25"
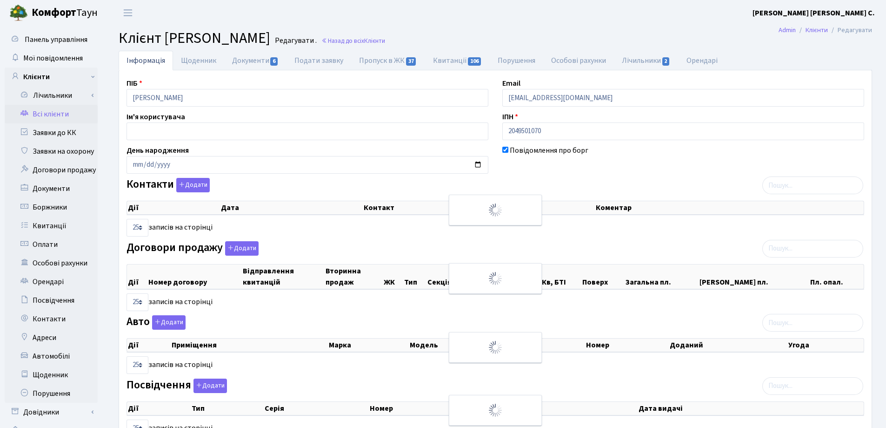
checkbox input "true"
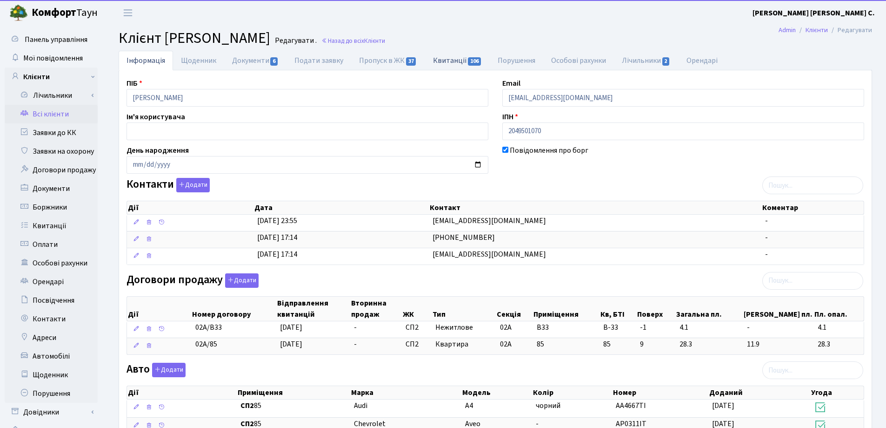
click at [434, 58] on link "Квитанції 106" at bounding box center [457, 60] width 65 height 19
select select "25"
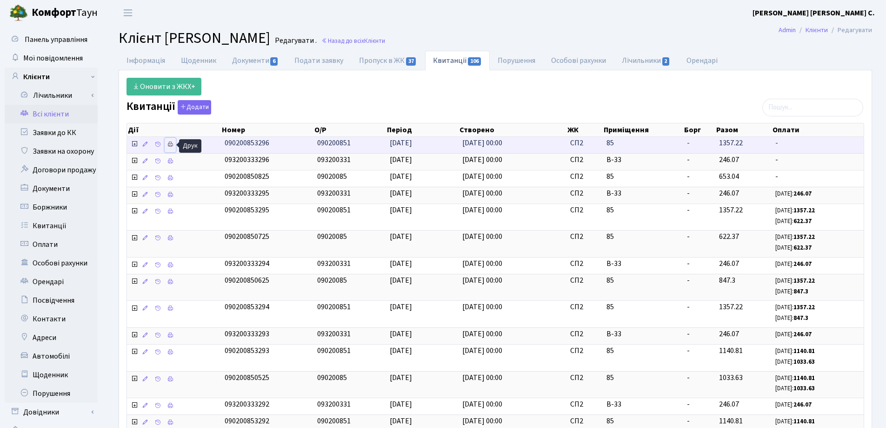
click at [171, 146] on icon at bounding box center [170, 144] width 7 height 7
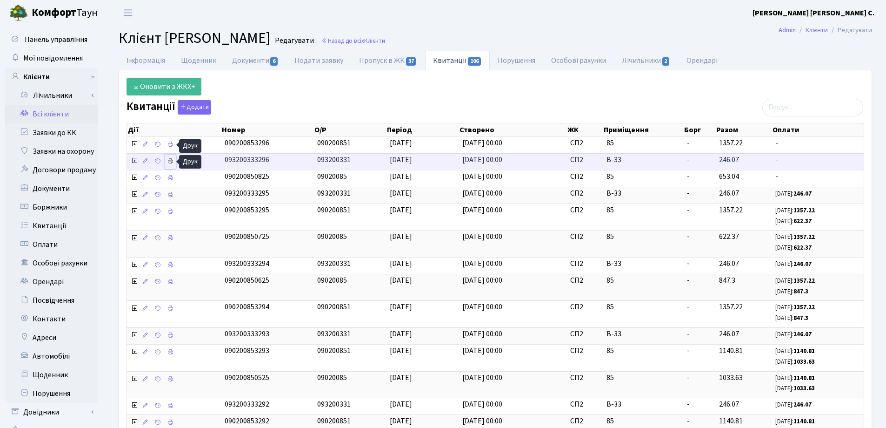
click at [170, 161] on icon at bounding box center [170, 161] width 7 height 7
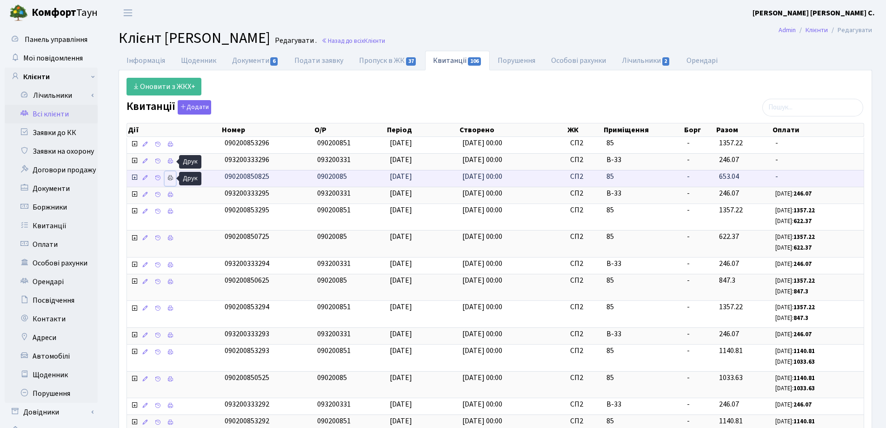
click at [173, 178] on icon at bounding box center [170, 177] width 7 height 7
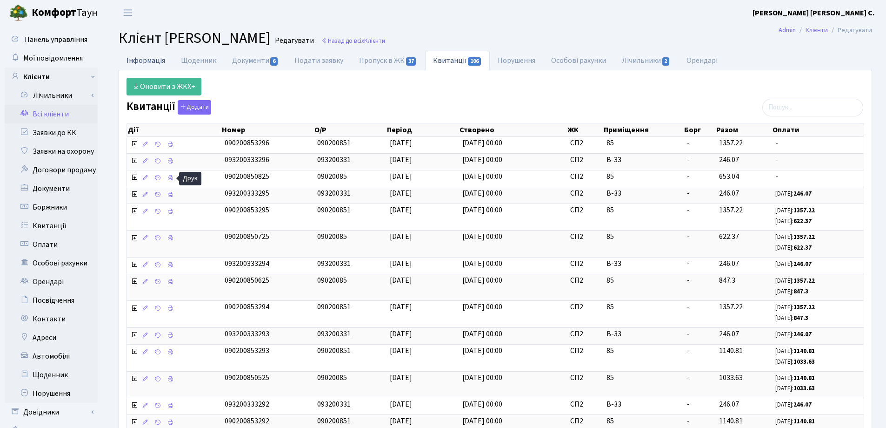
click at [128, 57] on link "Інформація" at bounding box center [146, 60] width 54 height 19
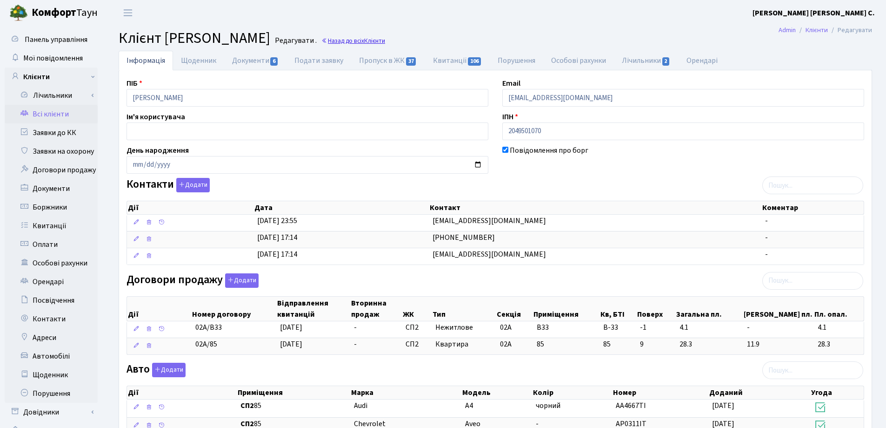
click at [385, 40] on span "Клієнти" at bounding box center [374, 40] width 21 height 9
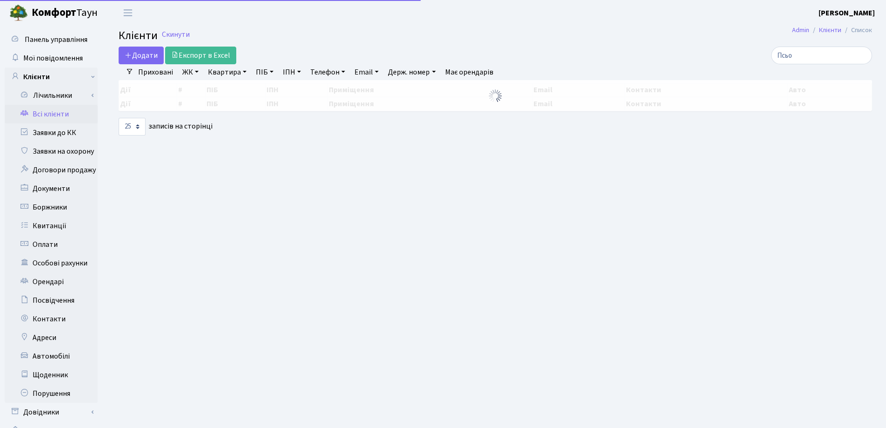
select select "25"
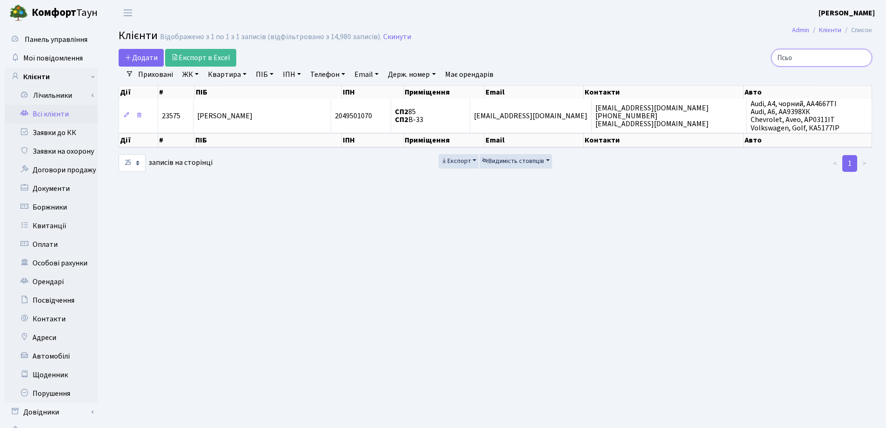
click at [863, 56] on input "Псьо" at bounding box center [821, 58] width 101 height 18
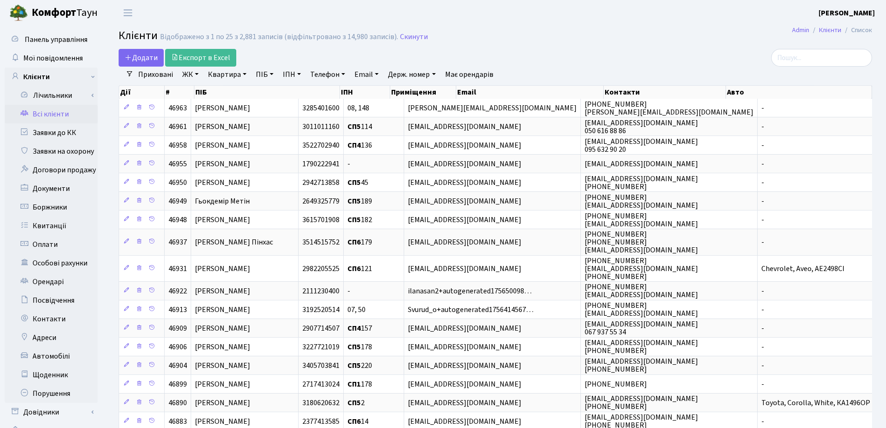
click at [244, 73] on link "Квартира" at bounding box center [227, 75] width 46 height 16
type input "138"
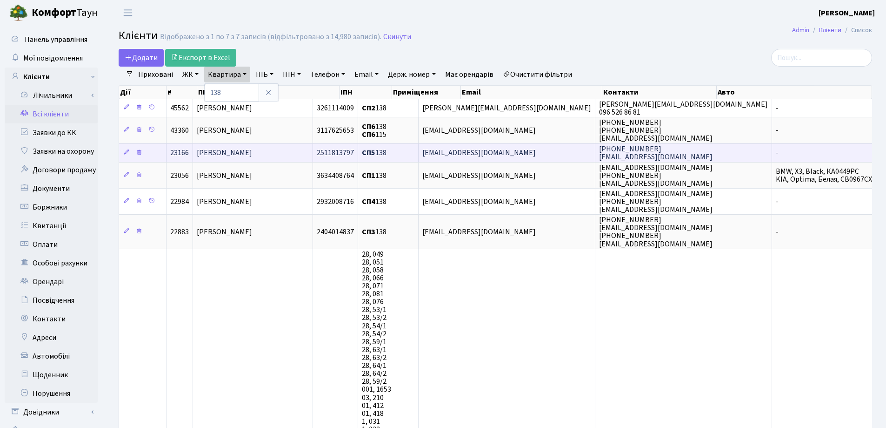
click at [246, 153] on span "[PERSON_NAME]" at bounding box center [224, 153] width 55 height 10
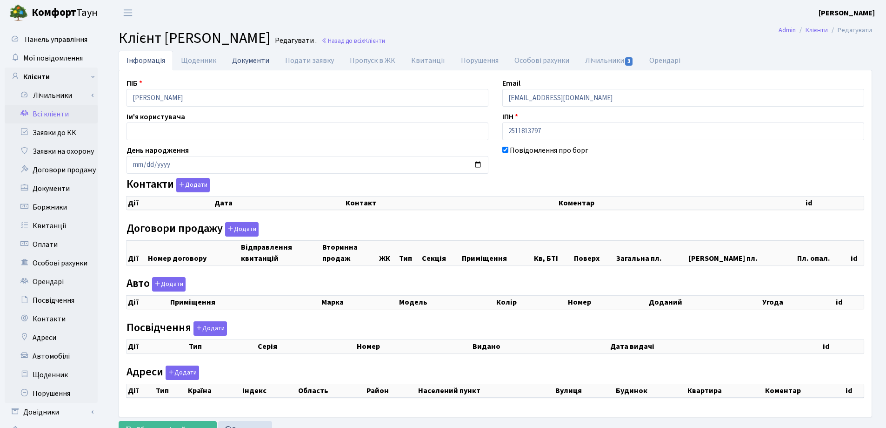
checkbox input "true"
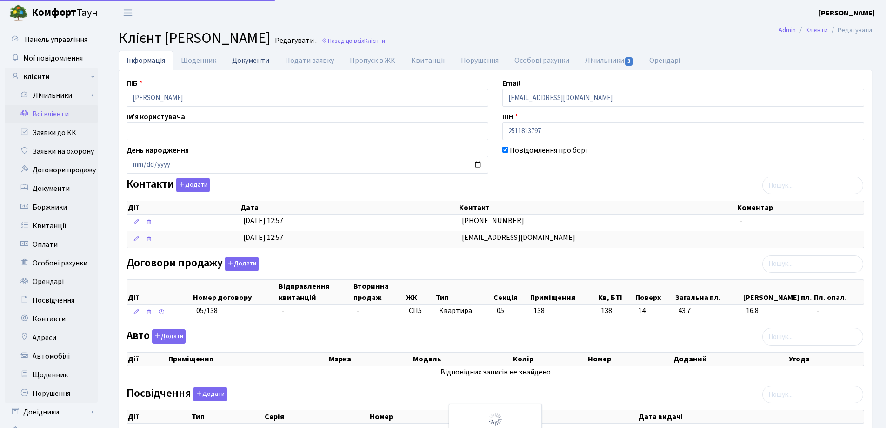
click at [251, 58] on link "Документи" at bounding box center [250, 60] width 53 height 19
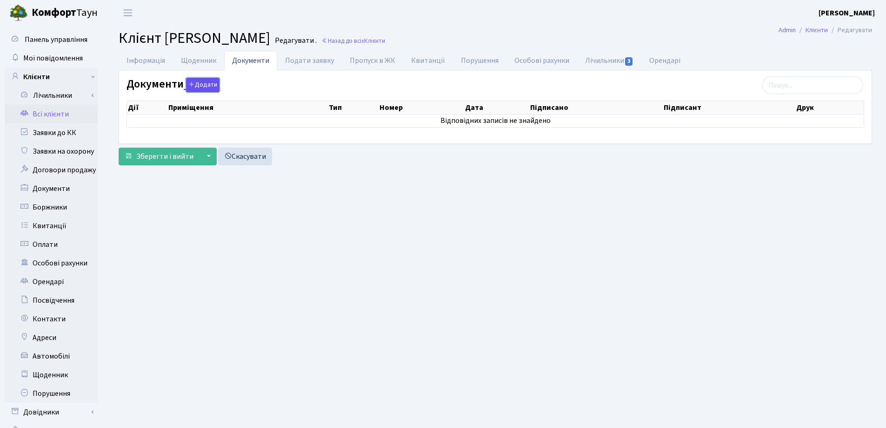
click at [195, 88] on button "Додати" at bounding box center [202, 85] width 33 height 14
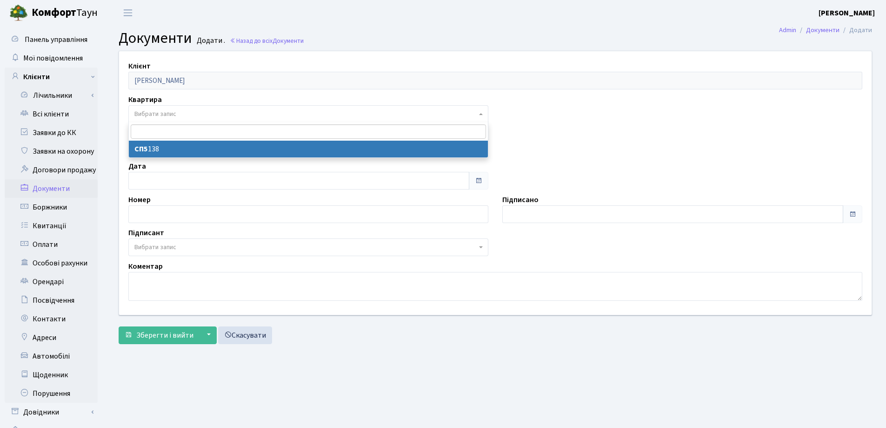
click at [180, 117] on span "Вибрати запис" at bounding box center [305, 113] width 342 height 9
select select "36786"
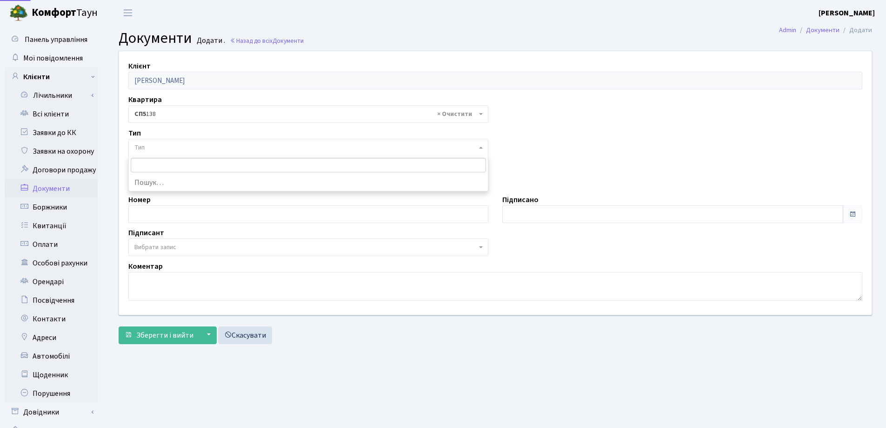
click at [184, 147] on span "Тип" at bounding box center [305, 147] width 342 height 9
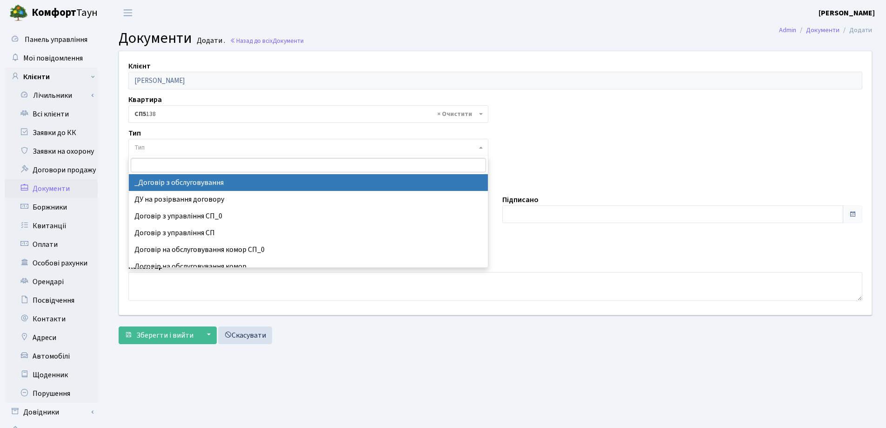
select select "289"
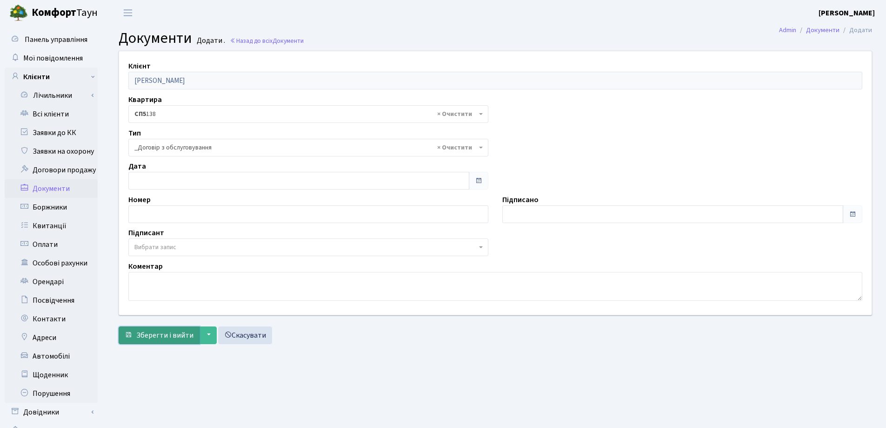
click at [163, 335] on span "Зберегти і вийти" at bounding box center [164, 335] width 57 height 10
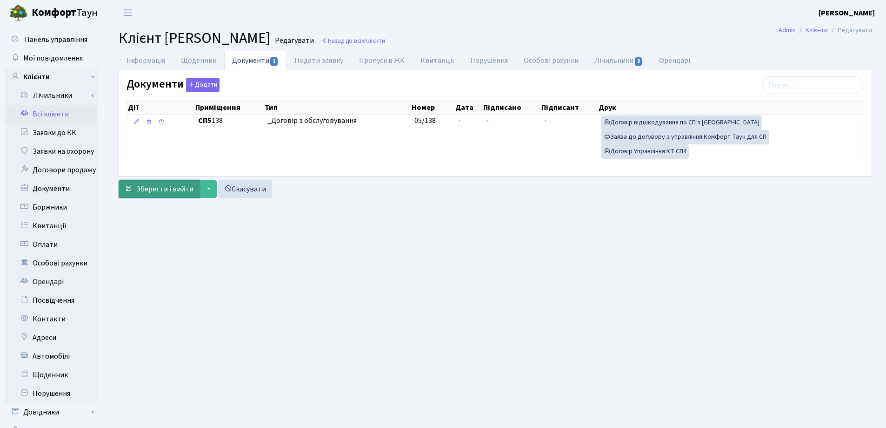
click at [166, 190] on span "Зберегти і вийти" at bounding box center [164, 189] width 57 height 10
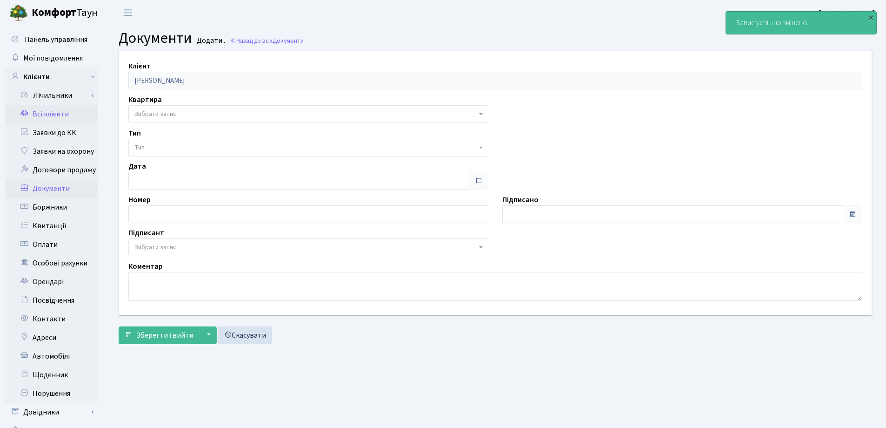
click at [51, 113] on link "Всі клієнти" at bounding box center [51, 114] width 93 height 19
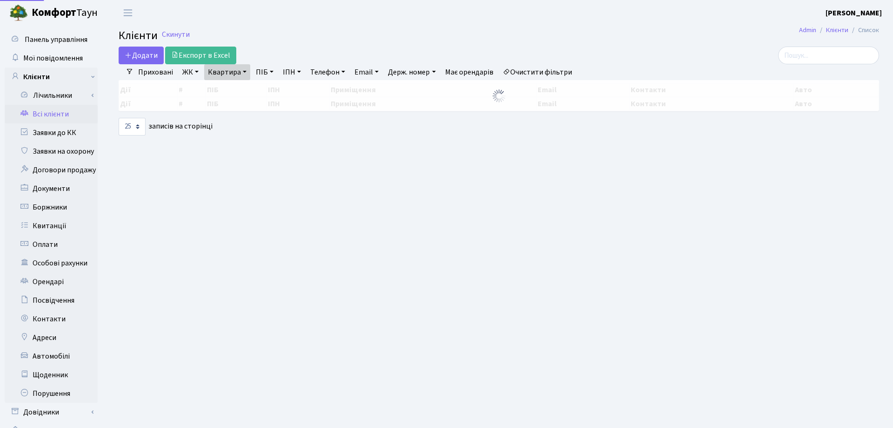
select select "25"
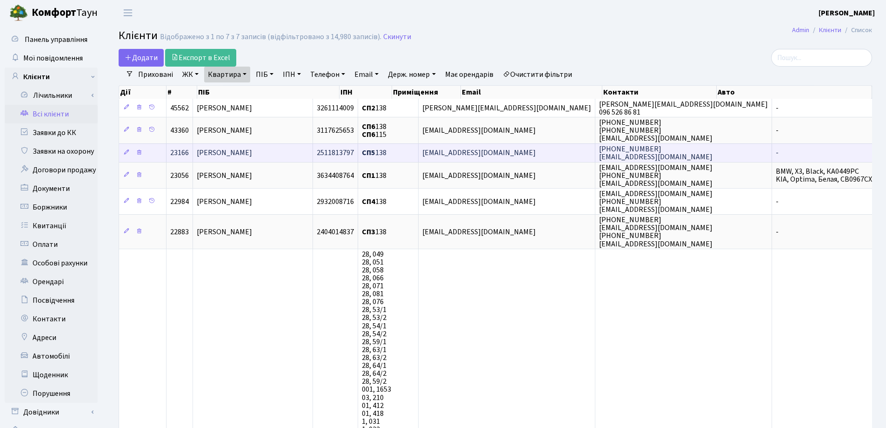
click at [252, 152] on span "[PERSON_NAME]" at bounding box center [224, 153] width 55 height 10
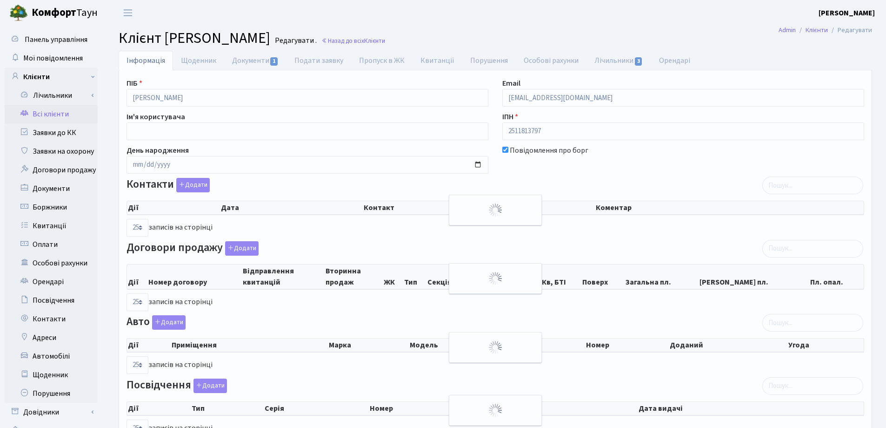
select select "25"
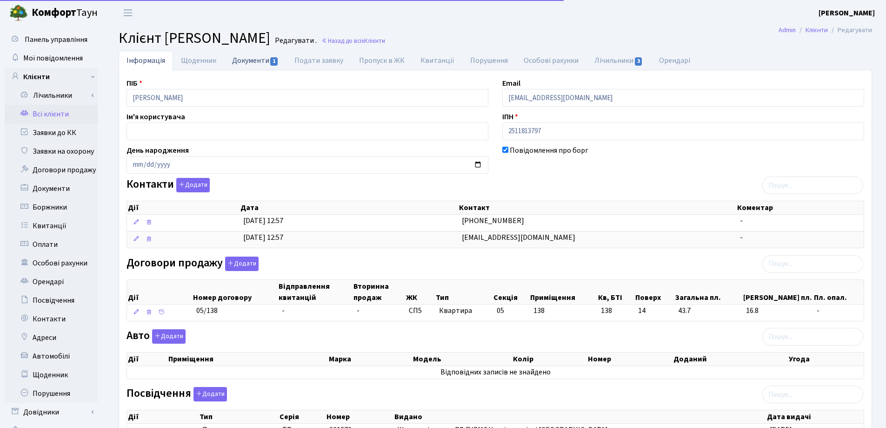
click at [243, 59] on link "Документи 1" at bounding box center [255, 60] width 62 height 19
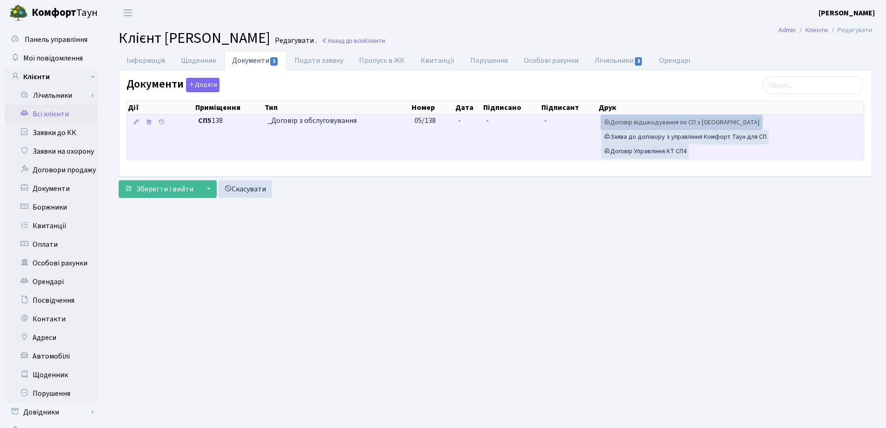
click at [671, 119] on link "Договір відшкодування по СП з Екві" at bounding box center [682, 122] width 161 height 14
click at [647, 148] on link "Договір Управління КТ СП4" at bounding box center [645, 151] width 87 height 14
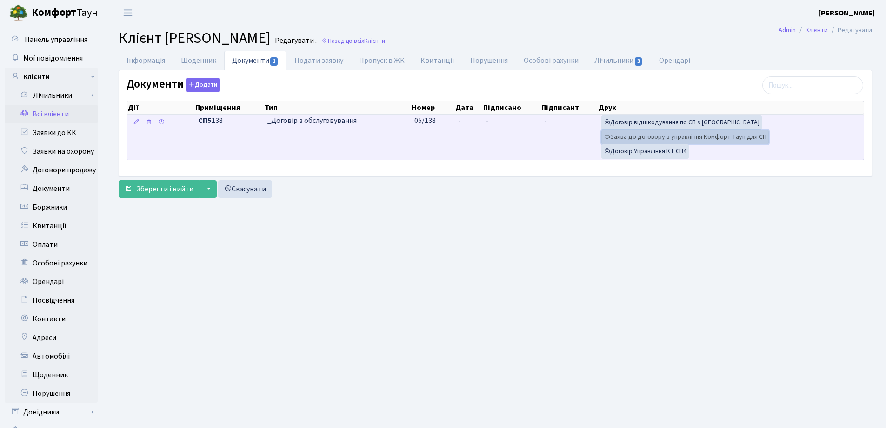
click at [629, 137] on link "Заява до договору з управління Комфорт Таун для СП" at bounding box center [685, 137] width 167 height 14
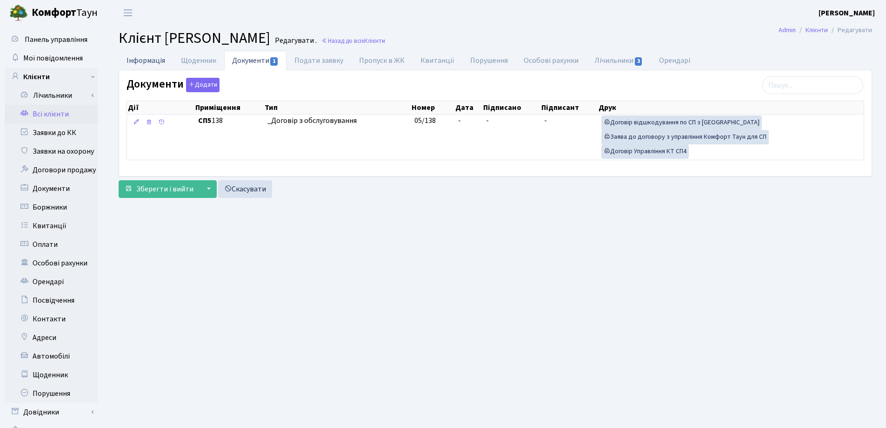
click at [137, 61] on link "Інформація" at bounding box center [146, 60] width 54 height 19
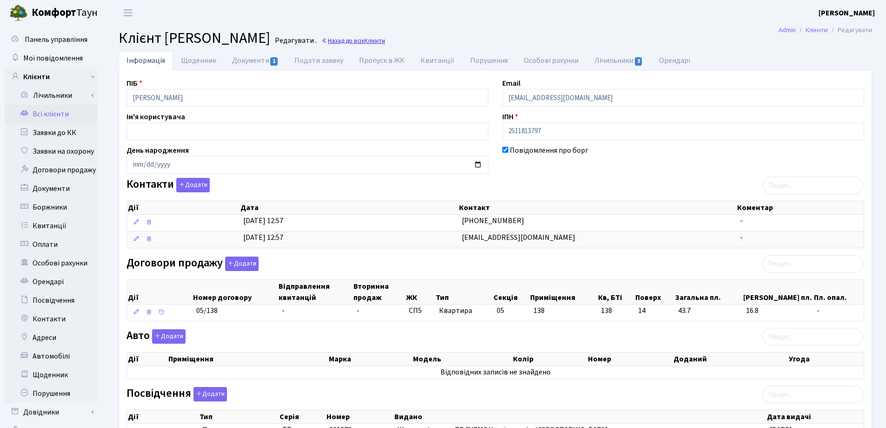
click at [385, 42] on link "Назад до всіх Клієнти" at bounding box center [353, 40] width 64 height 9
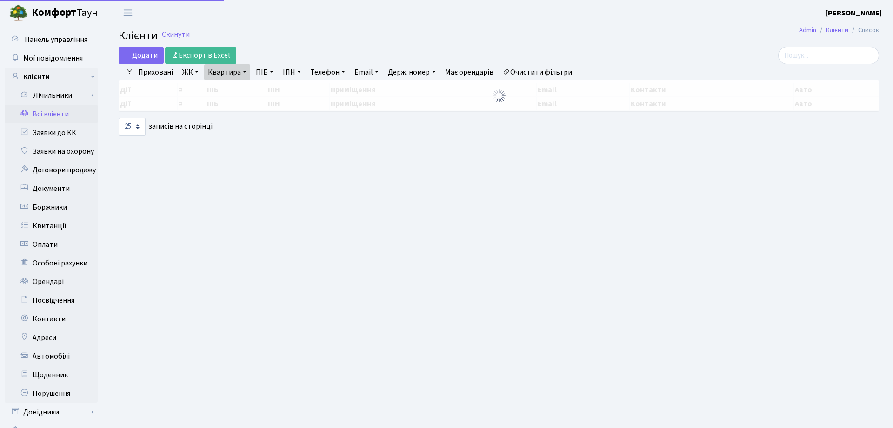
select select "25"
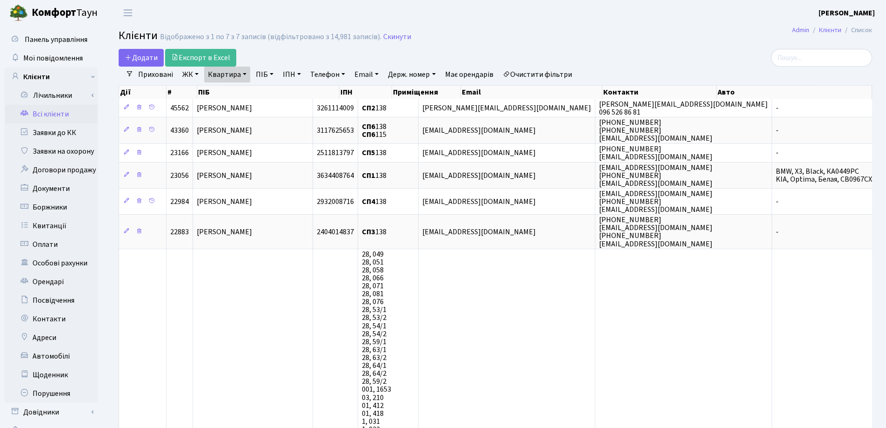
click at [246, 74] on link "Квартира" at bounding box center [227, 75] width 46 height 16
click at [268, 90] on icon at bounding box center [268, 92] width 7 height 7
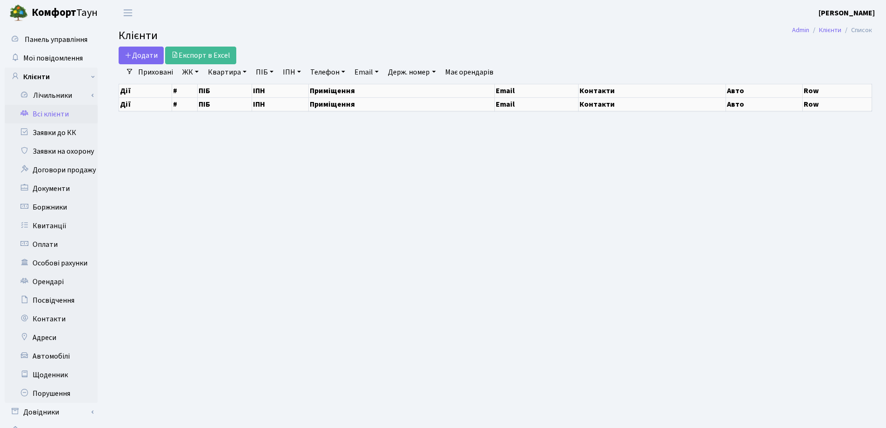
select select "25"
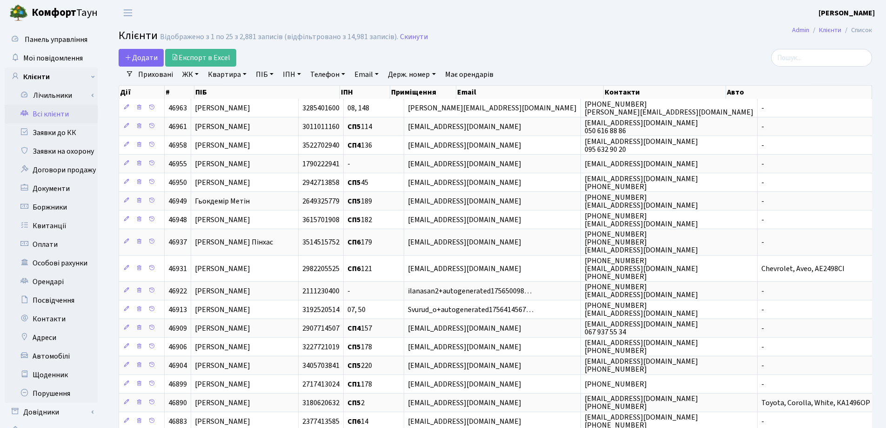
click at [245, 75] on link "Квартира" at bounding box center [227, 75] width 46 height 16
type input "359"
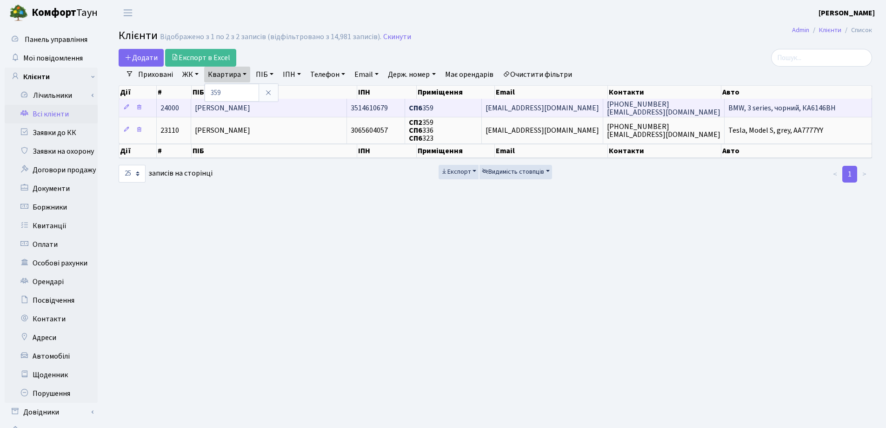
click at [328, 107] on td "[PERSON_NAME]" at bounding box center [269, 108] width 156 height 18
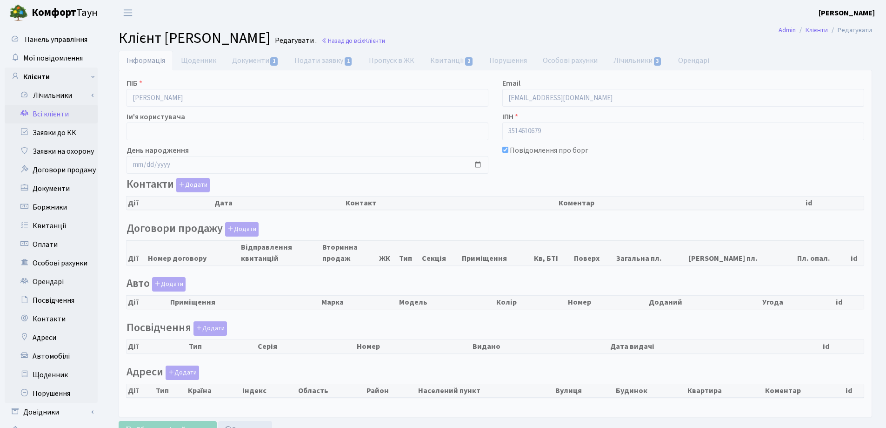
select select "25"
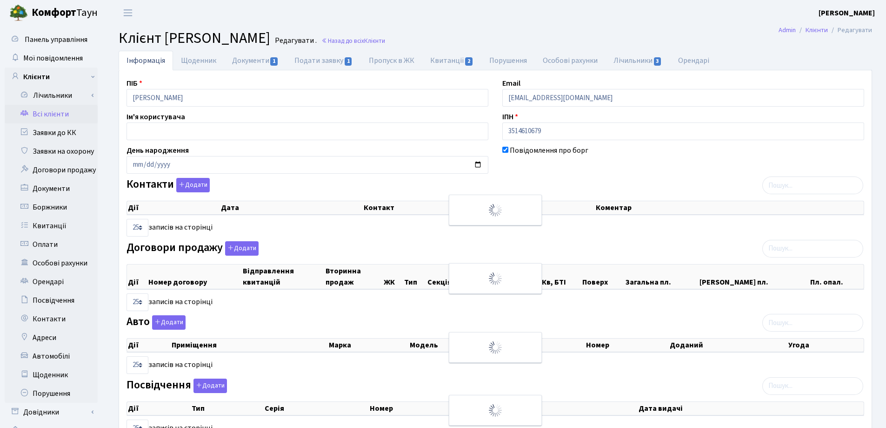
checkbox input "true"
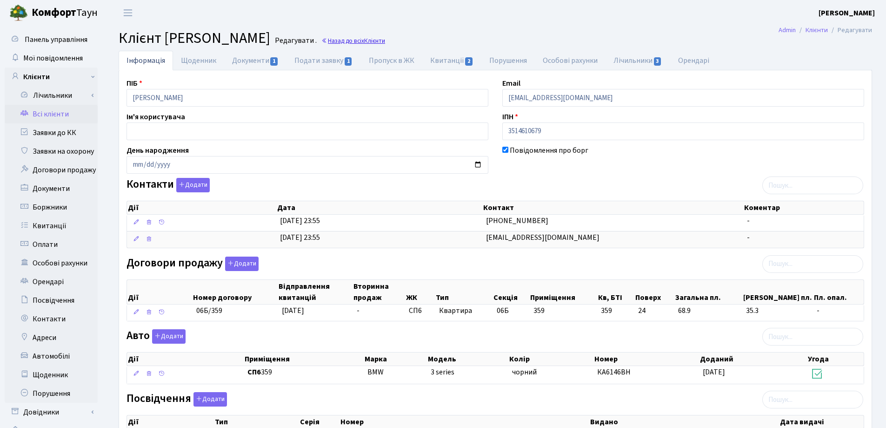
click at [385, 41] on link "Назад до всіх Клієнти" at bounding box center [353, 40] width 64 height 9
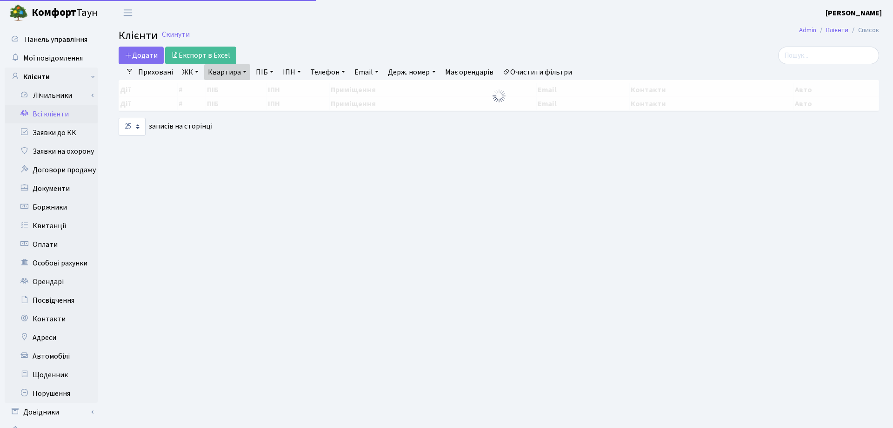
select select "25"
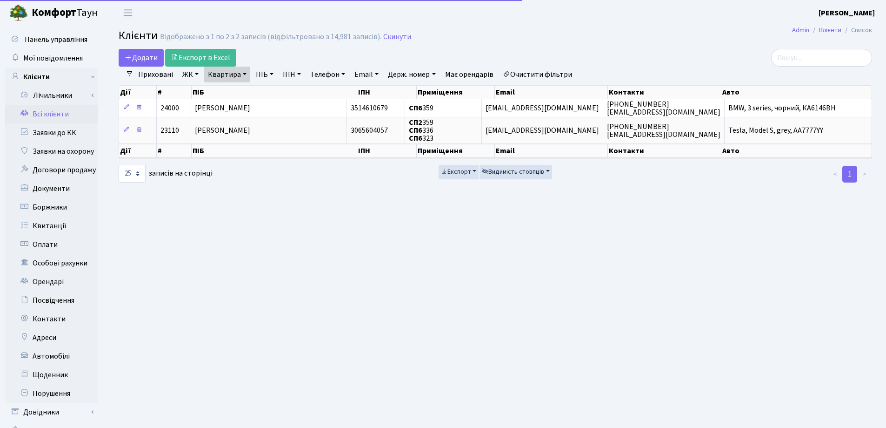
click at [245, 75] on link "Квартира" at bounding box center [227, 75] width 46 height 16
click at [270, 91] on icon at bounding box center [268, 92] width 7 height 7
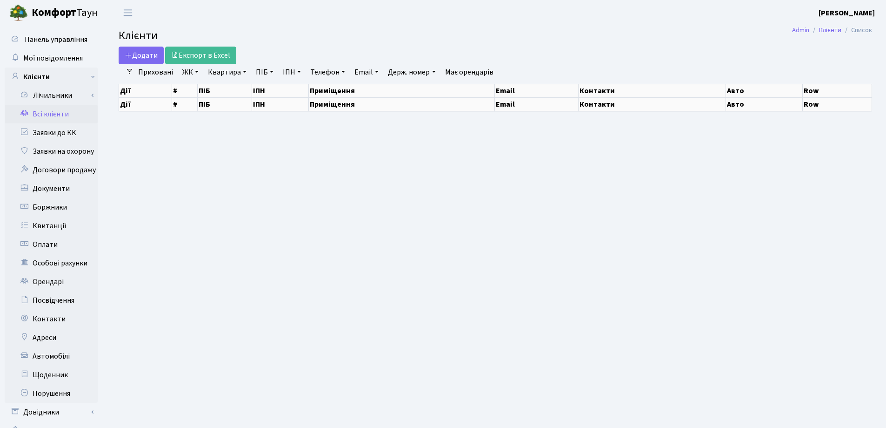
select select "25"
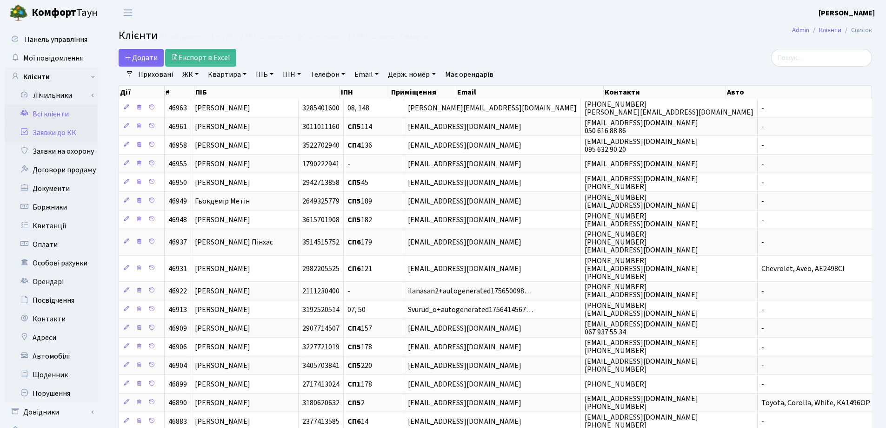
click at [45, 134] on link "Заявки до КК" at bounding box center [51, 132] width 93 height 19
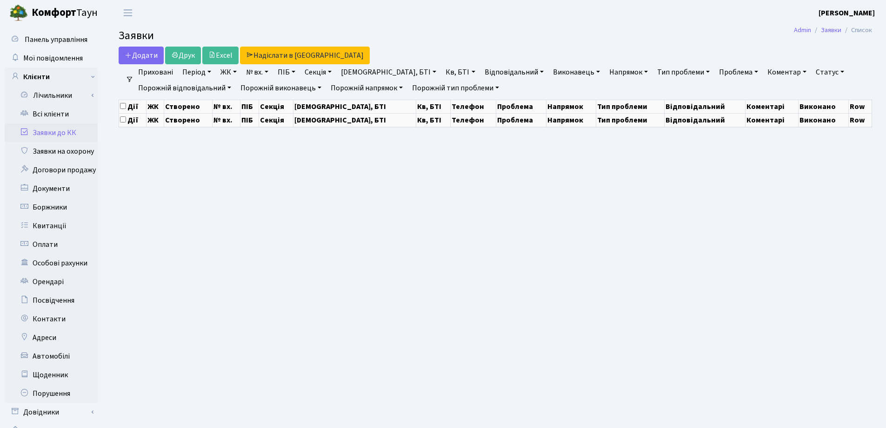
select select "25"
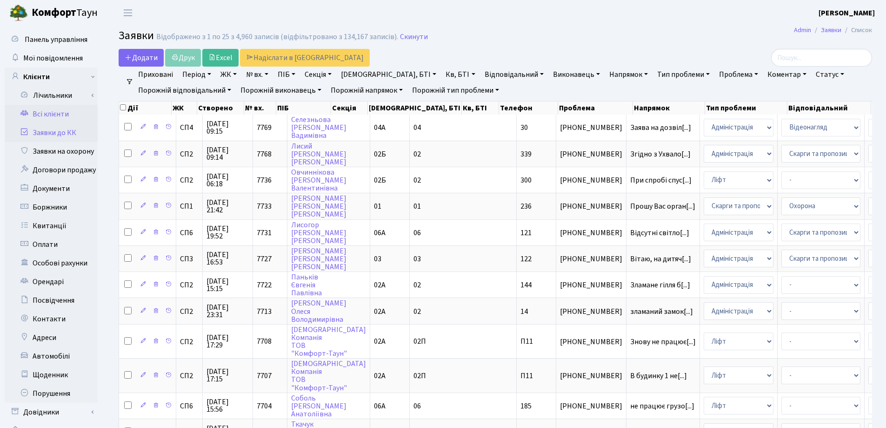
click at [67, 112] on link "Всі клієнти" at bounding box center [51, 114] width 93 height 19
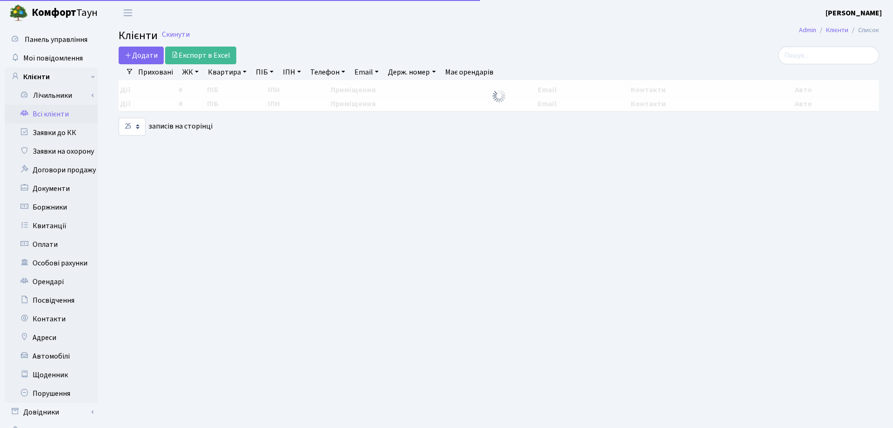
select select "25"
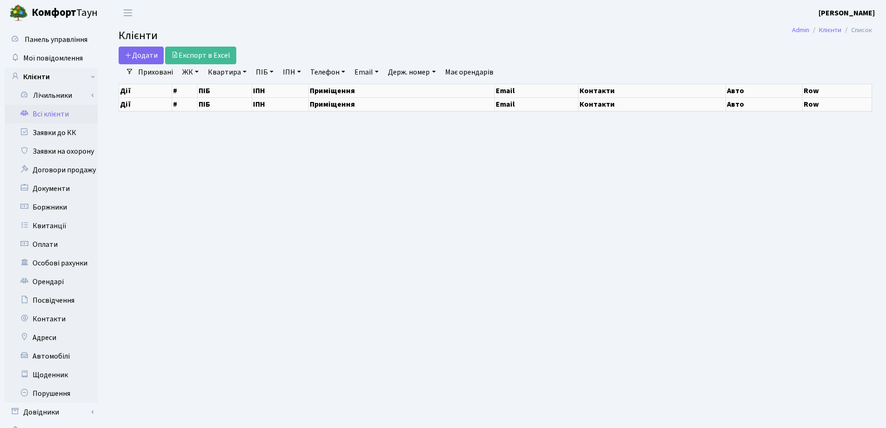
select select "25"
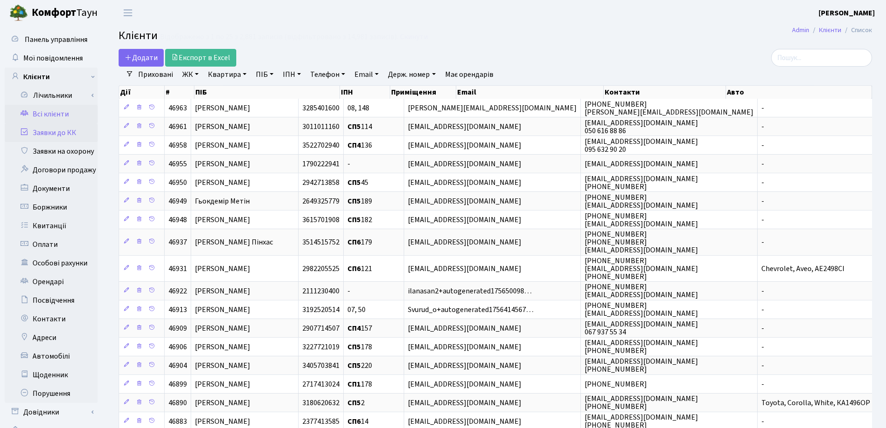
click at [36, 130] on link "Заявки до КК" at bounding box center [51, 132] width 93 height 19
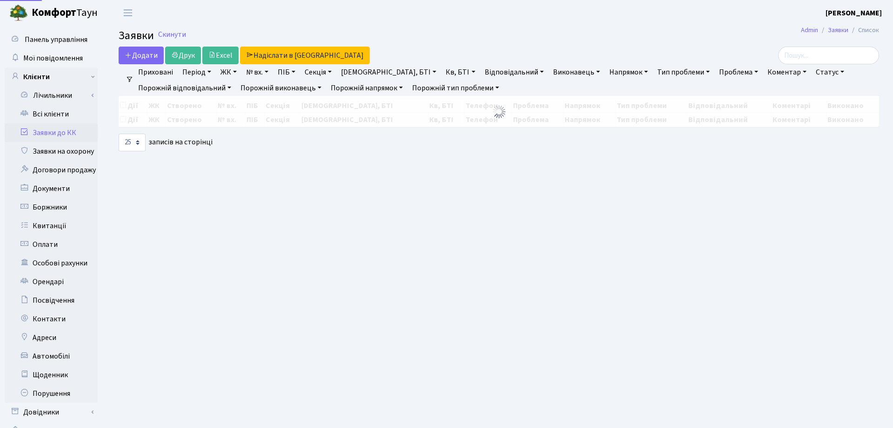
select select "25"
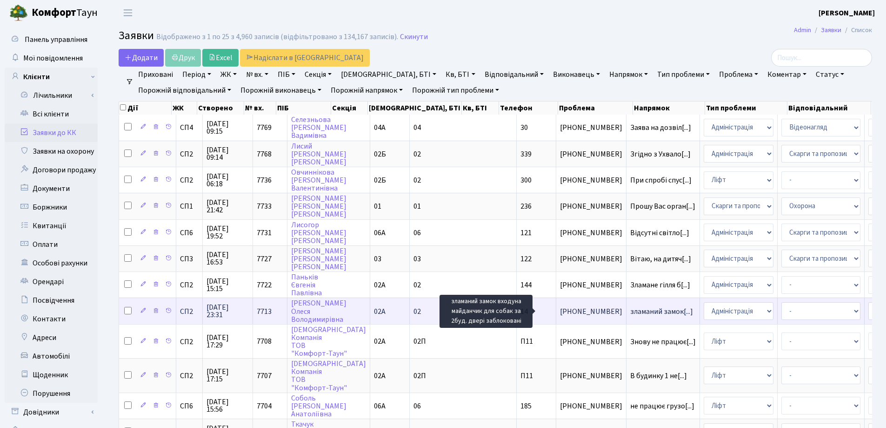
click at [630, 308] on span "зламаний замок[...]" at bounding box center [661, 311] width 63 height 10
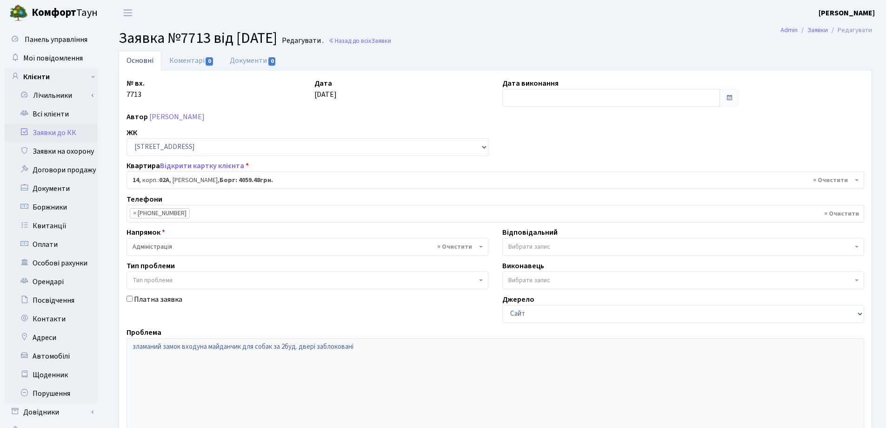
select select "20264"
click at [248, 61] on link "Документи 0" at bounding box center [253, 60] width 62 height 19
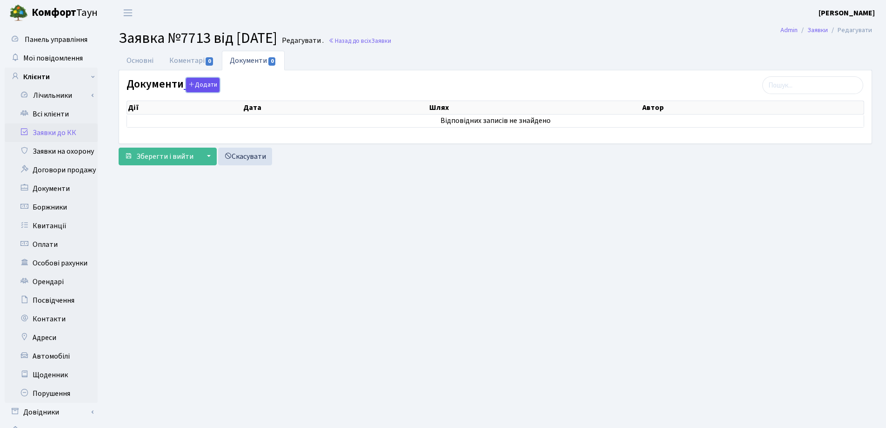
click at [207, 89] on button "Додати" at bounding box center [202, 85] width 33 height 14
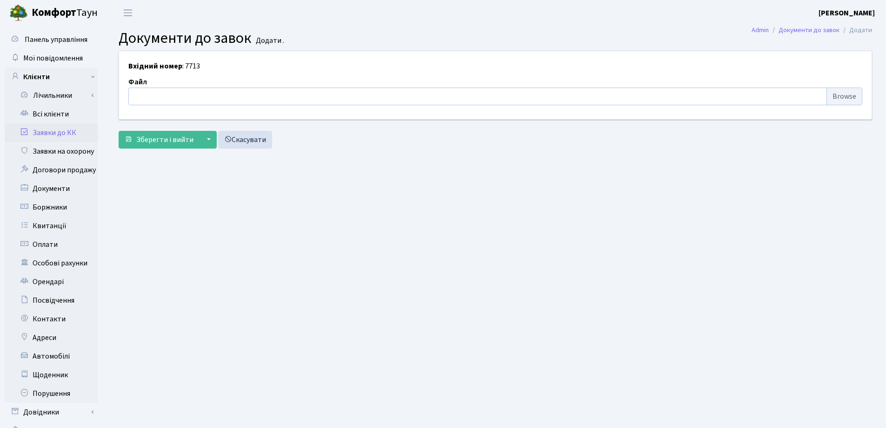
click at [201, 93] on input "file" at bounding box center [495, 96] width 734 height 18
type input "C:\fakepath\замок.jpg"
click at [161, 136] on span "Зберегти і вийти" at bounding box center [164, 139] width 57 height 10
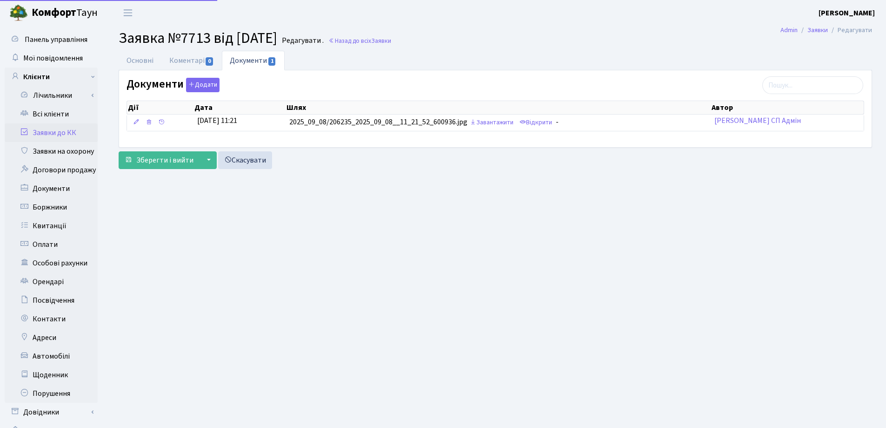
select select "20264"
click at [132, 58] on link "Основні" at bounding box center [140, 60] width 43 height 19
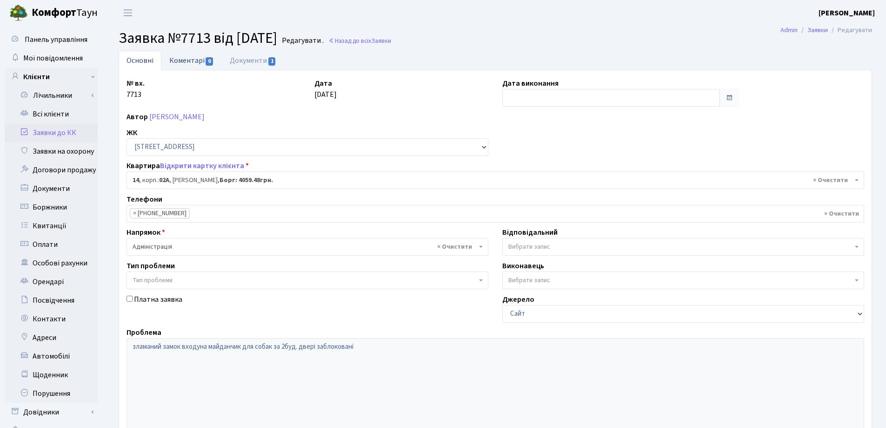
click at [183, 62] on link "Коментарі 0" at bounding box center [191, 60] width 60 height 19
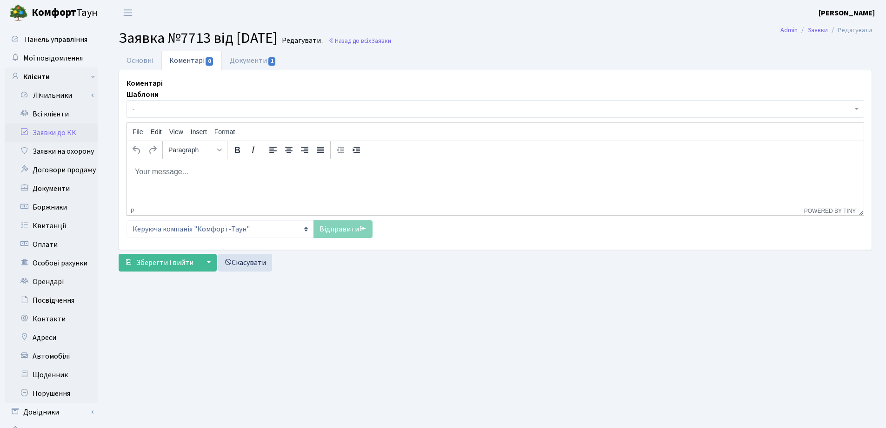
click at [176, 179] on html at bounding box center [495, 171] width 737 height 25
click at [152, 267] on span "Зберегти і вийти" at bounding box center [164, 262] width 57 height 10
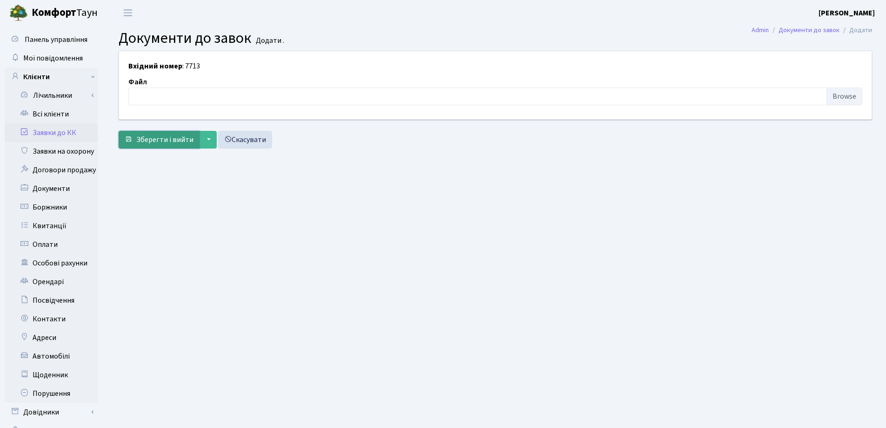
click at [153, 133] on button "Зберегти і вийти" at bounding box center [159, 140] width 81 height 18
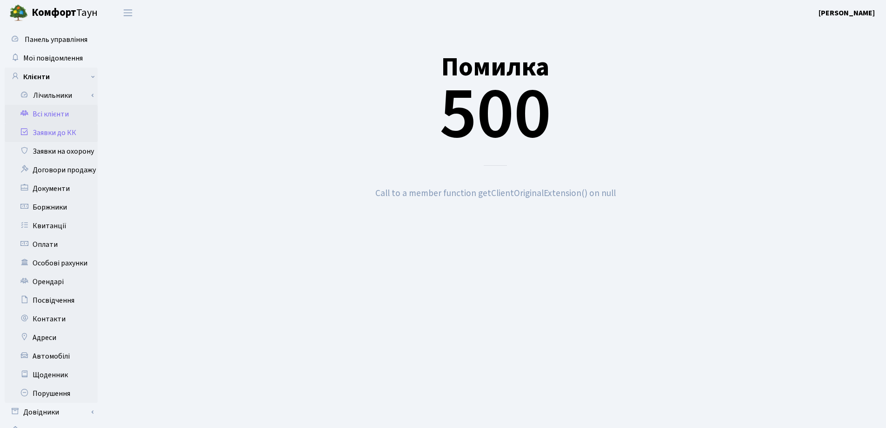
click at [46, 111] on link "Всі клієнти" at bounding box center [51, 114] width 93 height 19
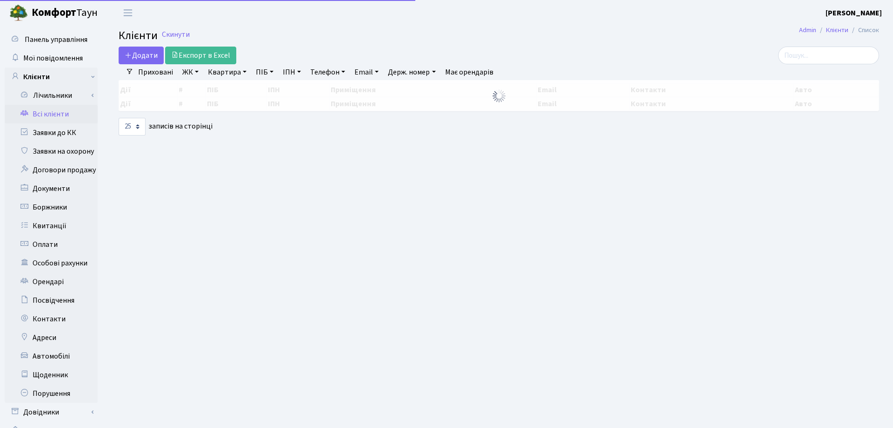
select select "25"
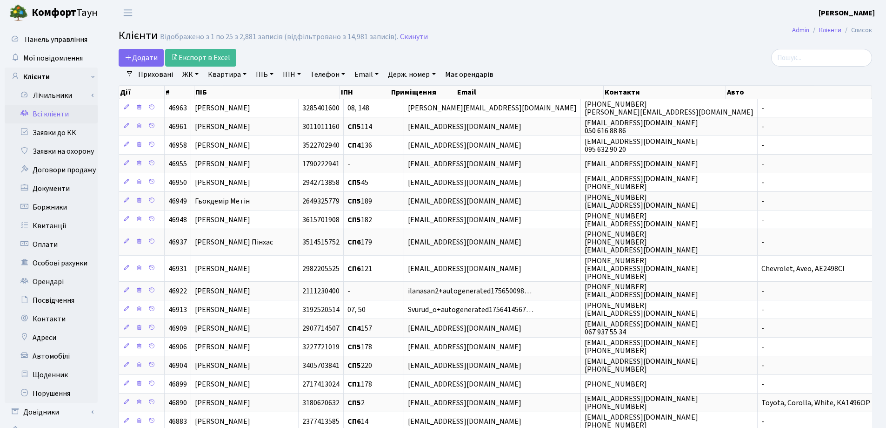
click at [245, 76] on link "Квартира" at bounding box center [227, 75] width 46 height 16
type input "153"
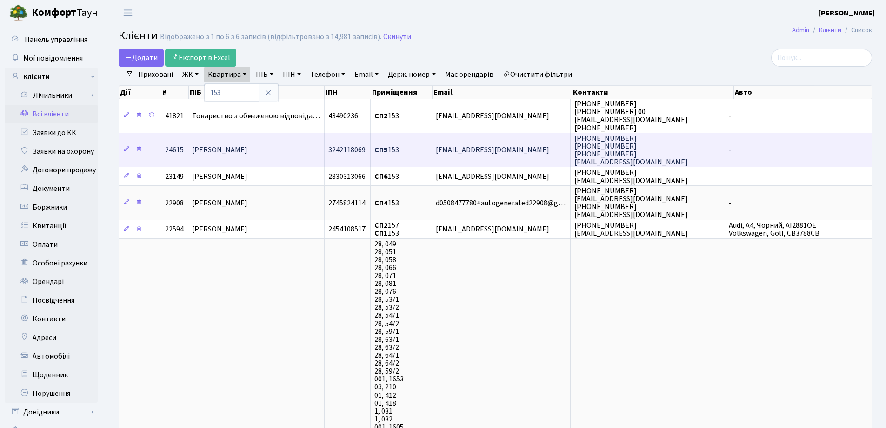
click at [248, 154] on span "Карлінська Анна Вікторівна" at bounding box center [219, 150] width 55 height 10
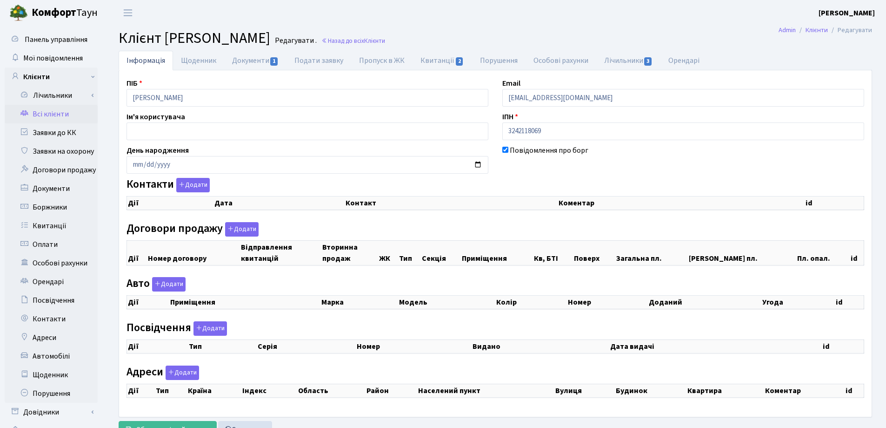
checkbox input "true"
select select "25"
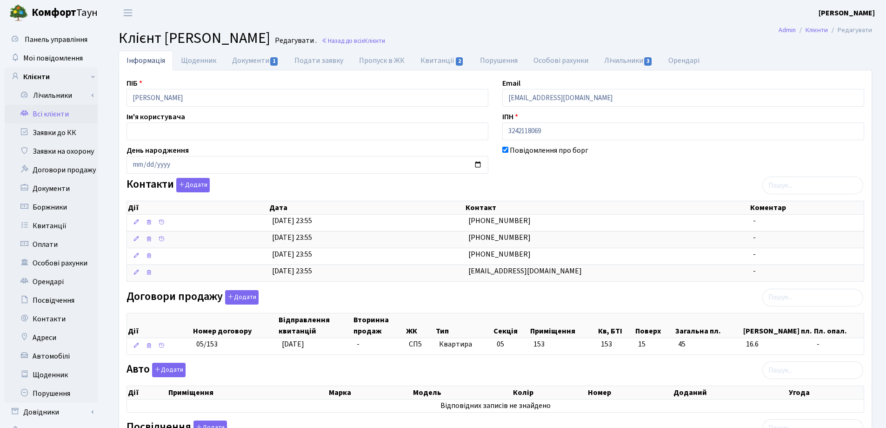
click at [237, 66] on link "Документи 1" at bounding box center [255, 61] width 62 height 20
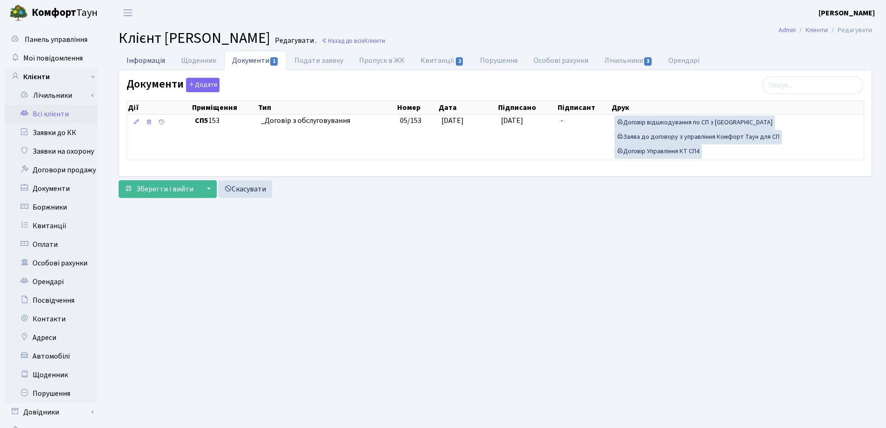
click at [140, 57] on link "Інформація" at bounding box center [146, 60] width 54 height 19
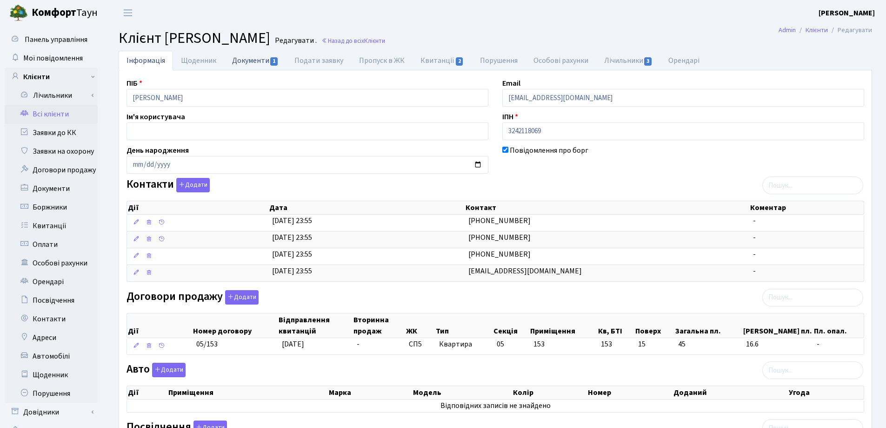
click at [257, 63] on link "Документи 1" at bounding box center [255, 60] width 62 height 19
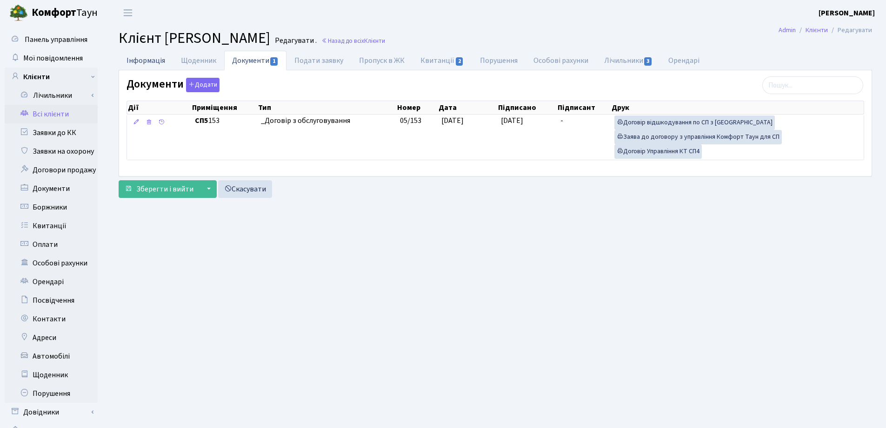
click at [138, 60] on link "Інформація" at bounding box center [146, 60] width 54 height 19
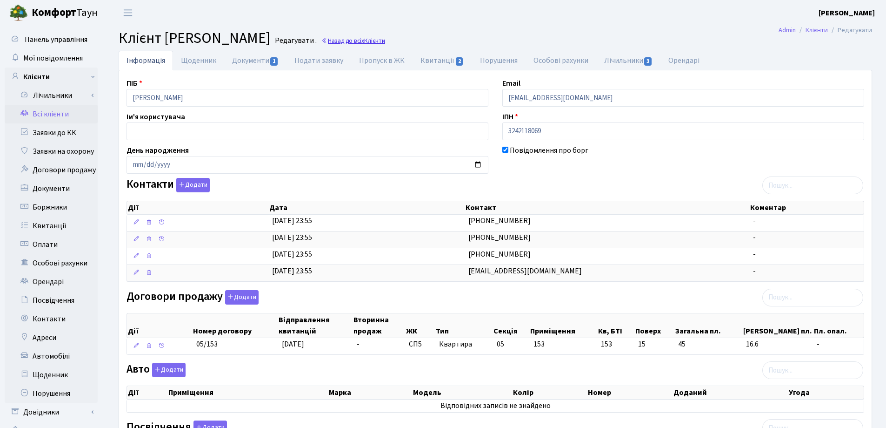
click at [385, 44] on link "Назад до всіх Клієнти" at bounding box center [353, 40] width 64 height 9
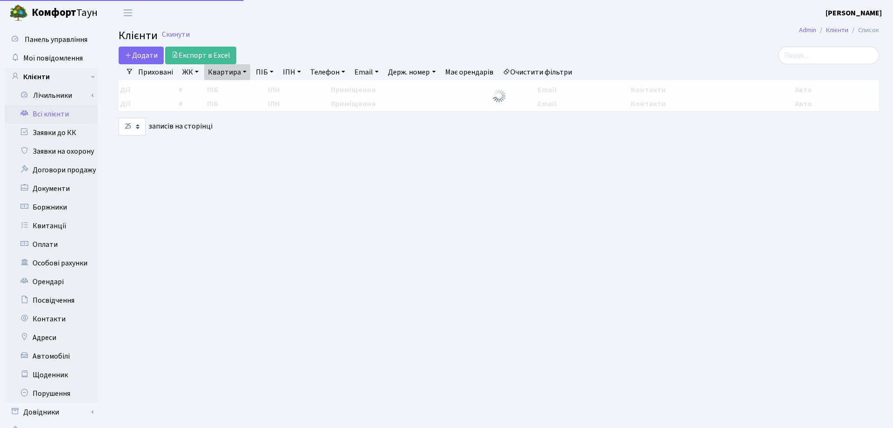
select select "25"
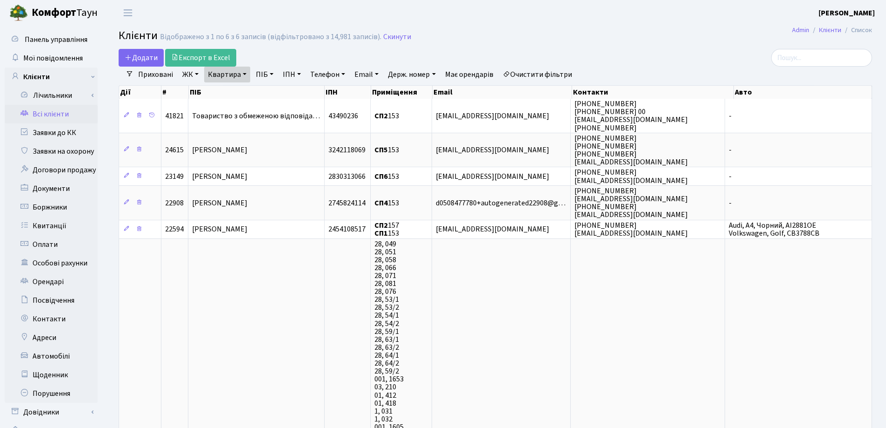
click at [243, 75] on link "Квартира" at bounding box center [227, 75] width 46 height 16
click at [244, 95] on input "153" at bounding box center [232, 93] width 54 height 18
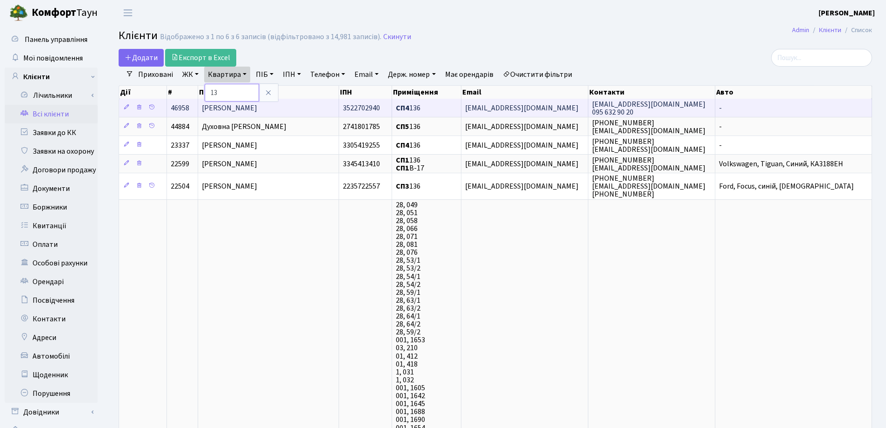
type input "1"
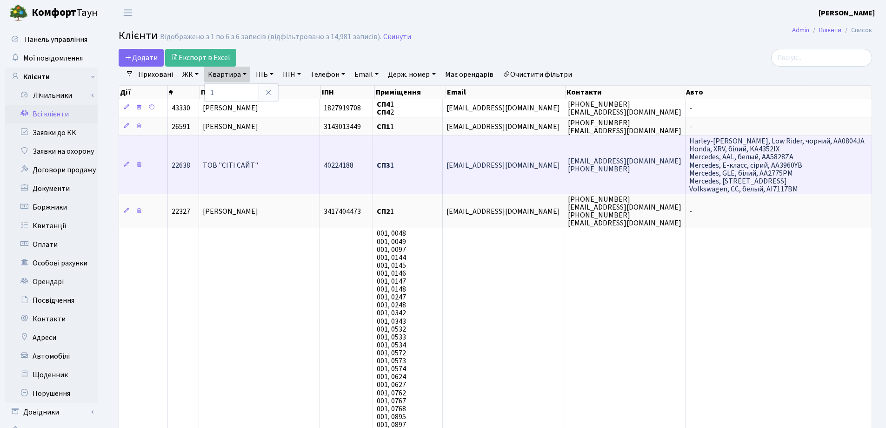
click at [268, 153] on td "ТОВ "СІТІ САЙТ"" at bounding box center [259, 164] width 121 height 58
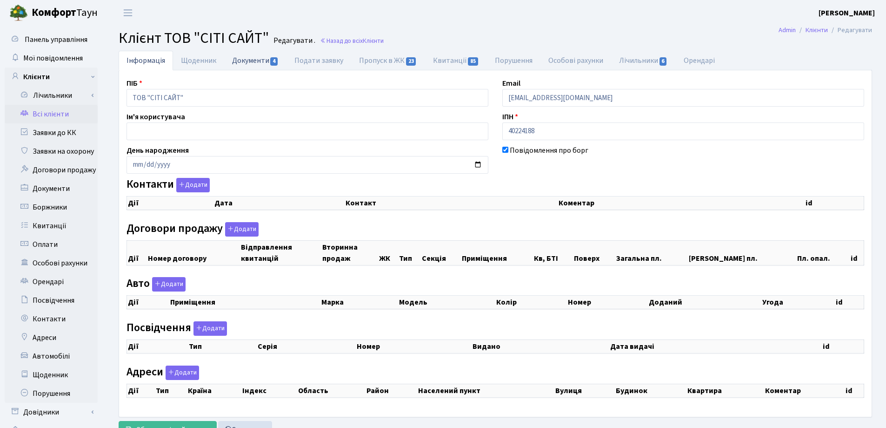
checkbox input "true"
select select "25"
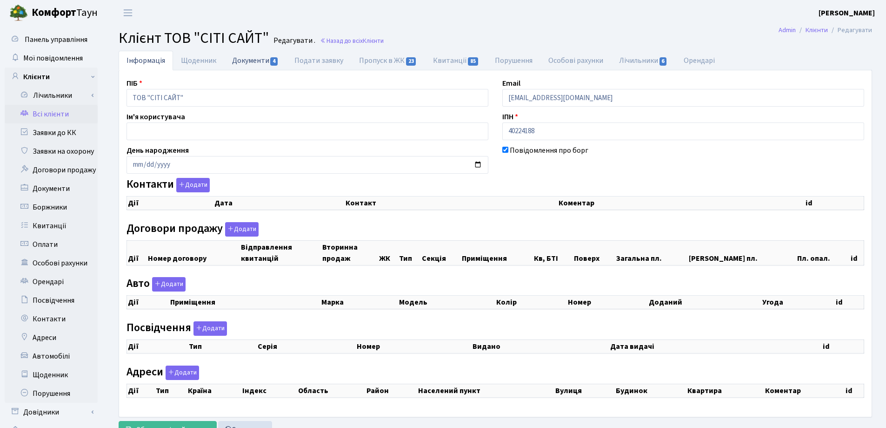
select select "25"
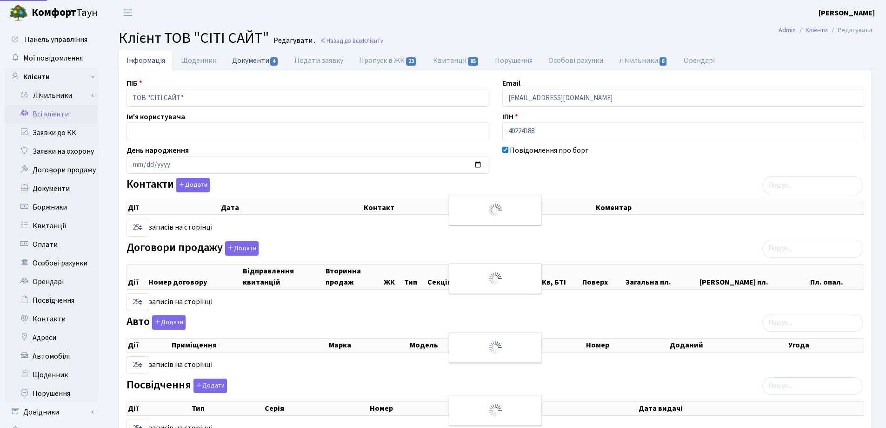
click at [237, 60] on link "Документи 4" at bounding box center [255, 60] width 62 height 19
select select "25"
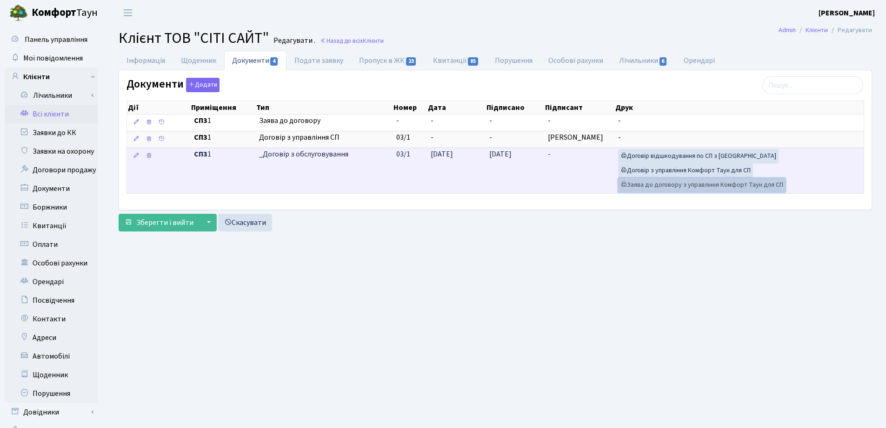
click at [651, 182] on link "Заява до договору з управління Комфорт Таун для СП" at bounding box center [701, 185] width 167 height 14
click at [635, 169] on link "Договір з управління Комфорт Таун для СП" at bounding box center [685, 170] width 135 height 14
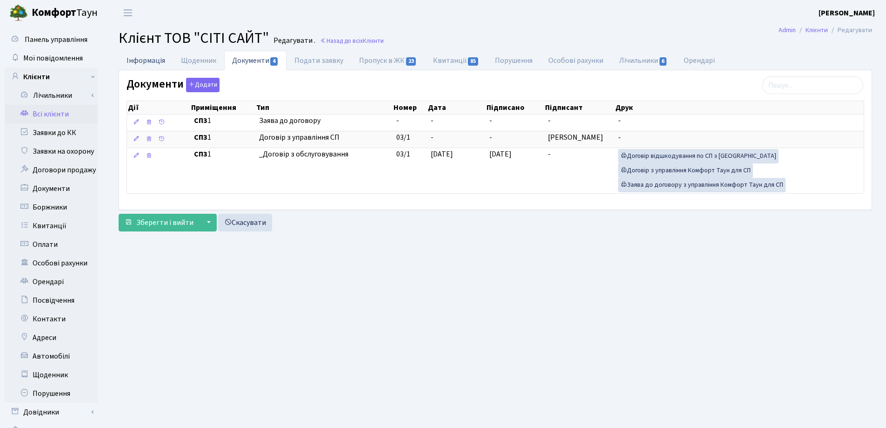
click at [131, 63] on link "Інформація" at bounding box center [146, 60] width 54 height 19
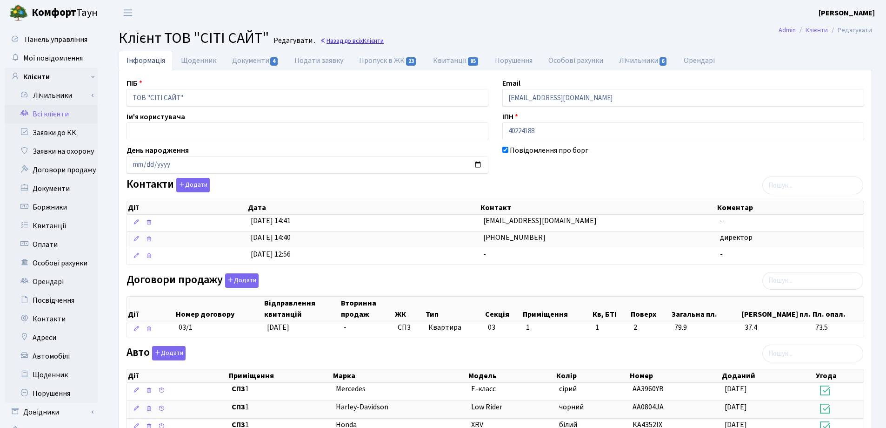
click at [365, 44] on span "Клієнти" at bounding box center [373, 40] width 21 height 9
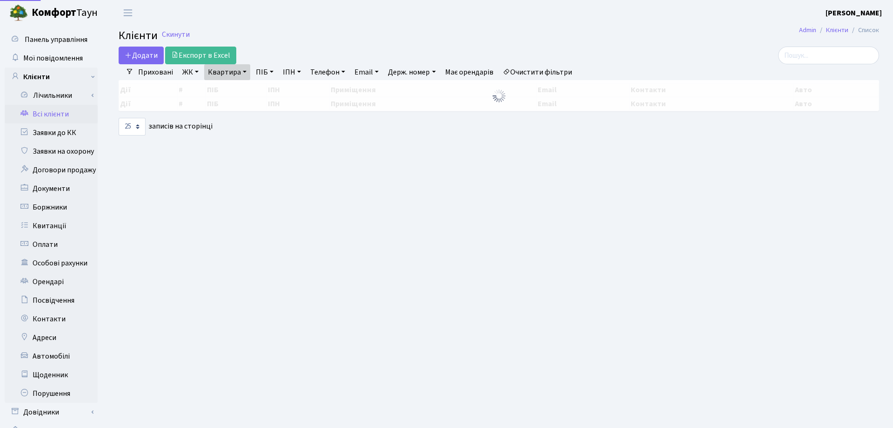
select select "25"
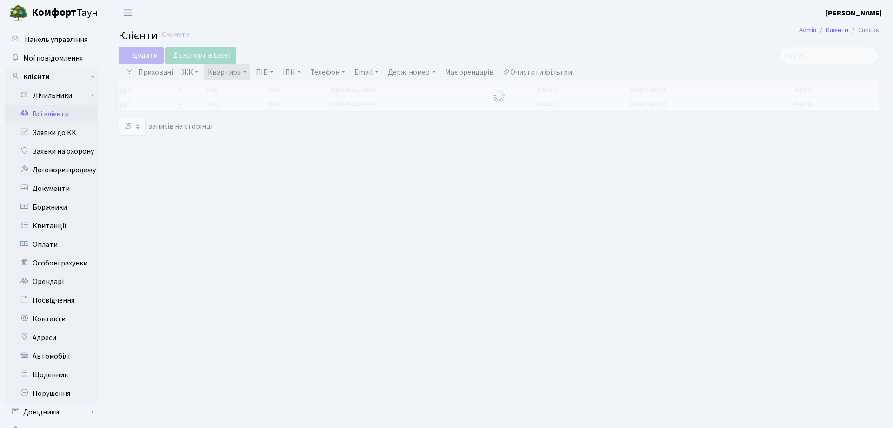
select select "25"
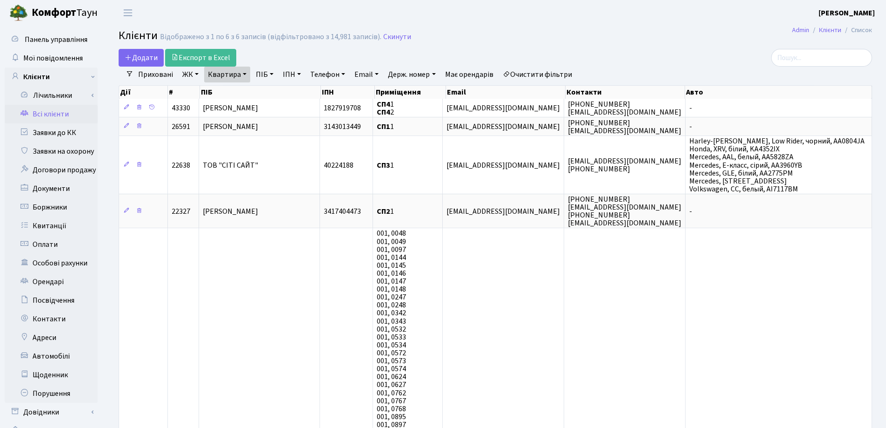
click at [247, 73] on link "Квартира" at bounding box center [227, 75] width 46 height 16
click at [268, 92] on icon at bounding box center [268, 92] width 7 height 7
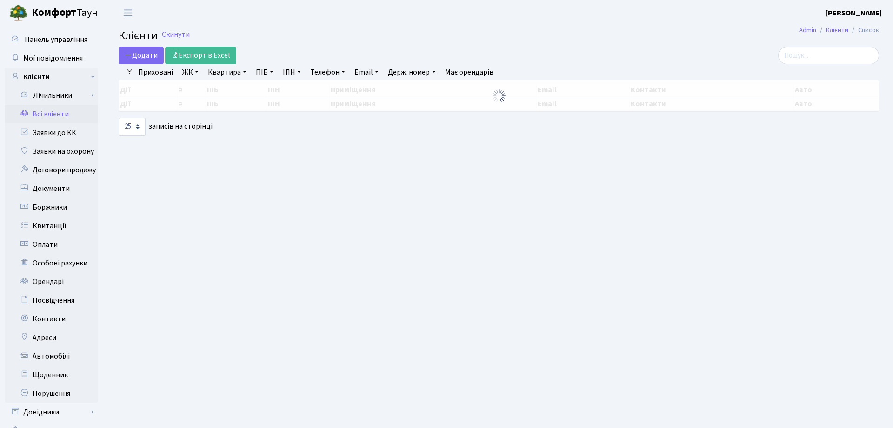
select select "25"
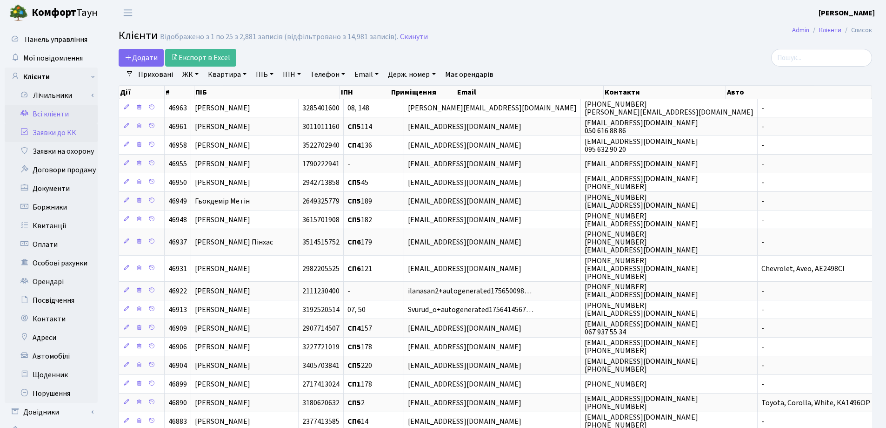
click at [47, 134] on link "Заявки до КК" at bounding box center [51, 132] width 93 height 19
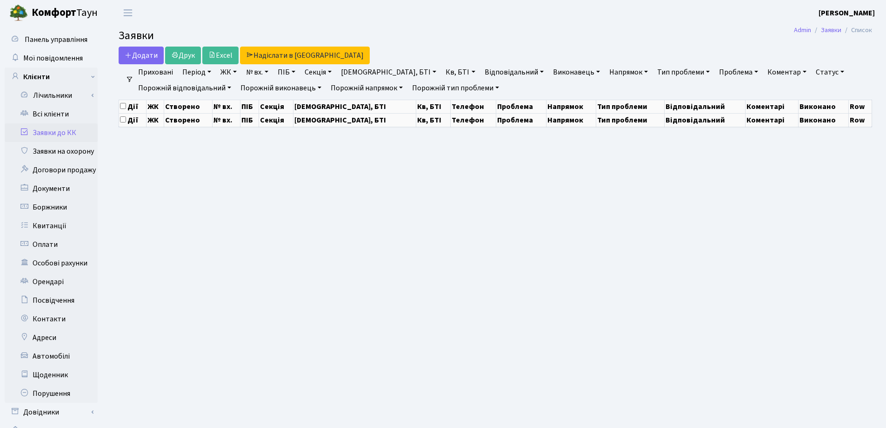
select select "25"
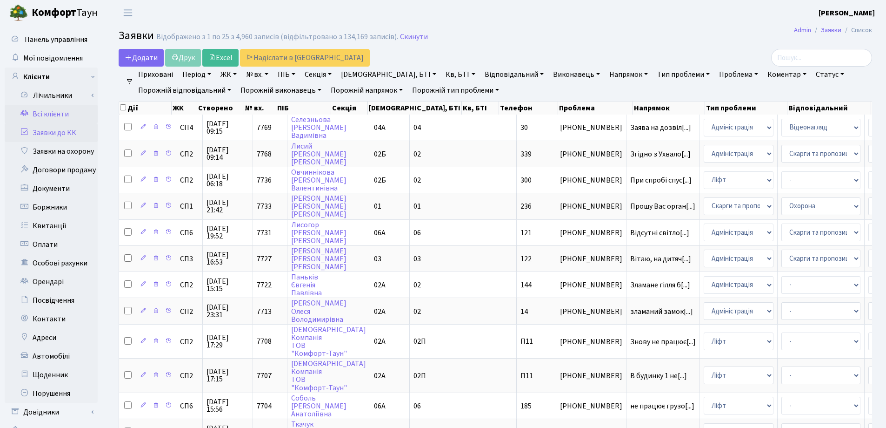
click at [45, 113] on link "Всі клієнти" at bounding box center [51, 114] width 93 height 19
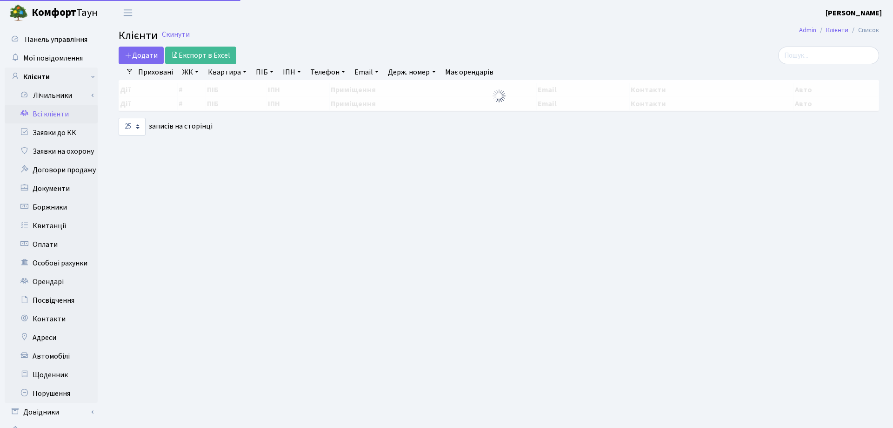
select select "25"
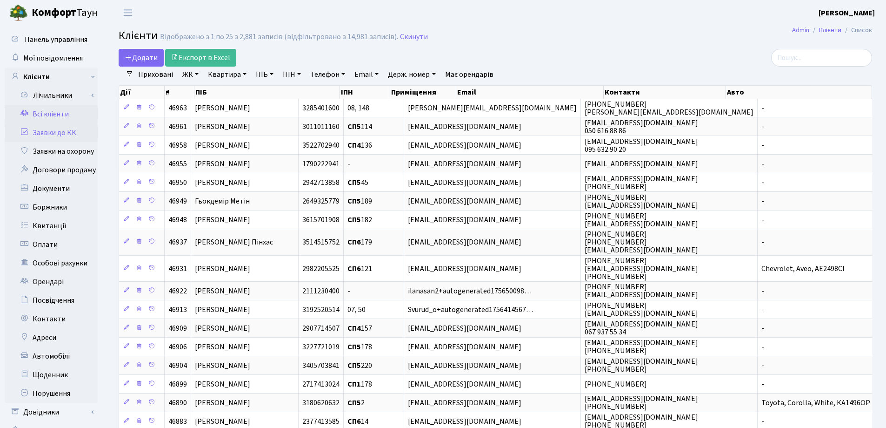
click at [51, 131] on link "Заявки до КК" at bounding box center [51, 132] width 93 height 19
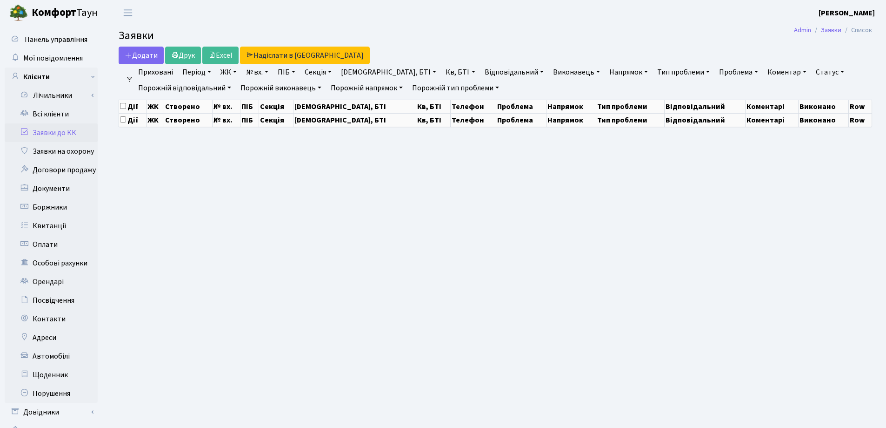
select select "25"
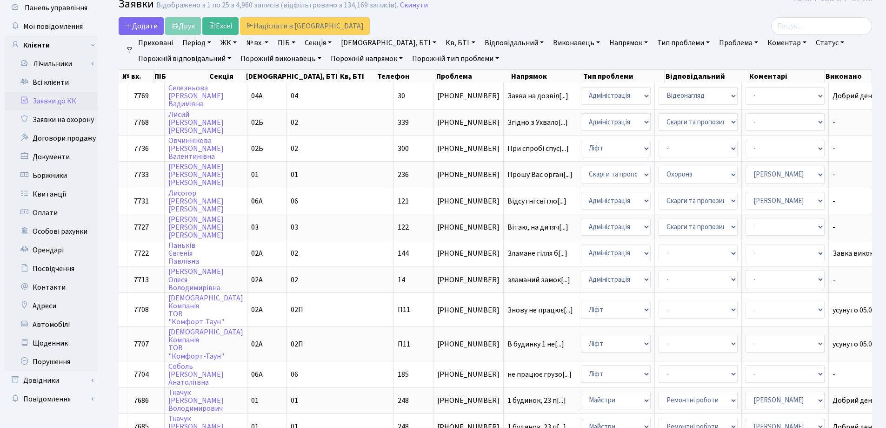
scroll to position [2, 0]
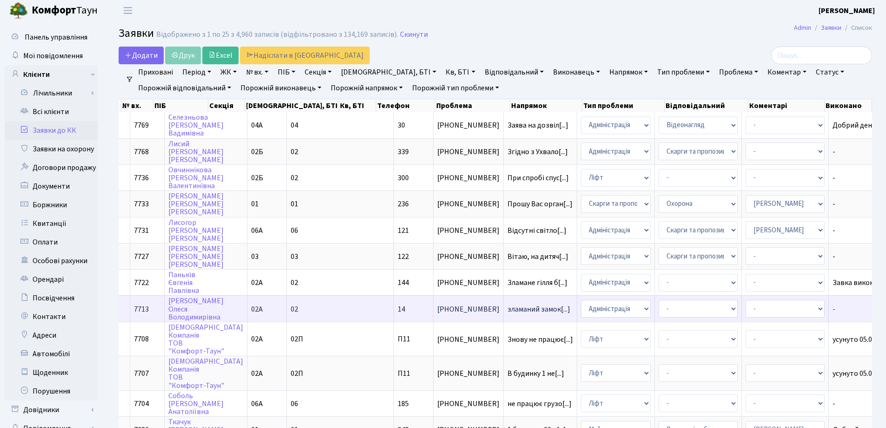
click at [833, 309] on span "-" at bounding box center [866, 308] width 67 height 7
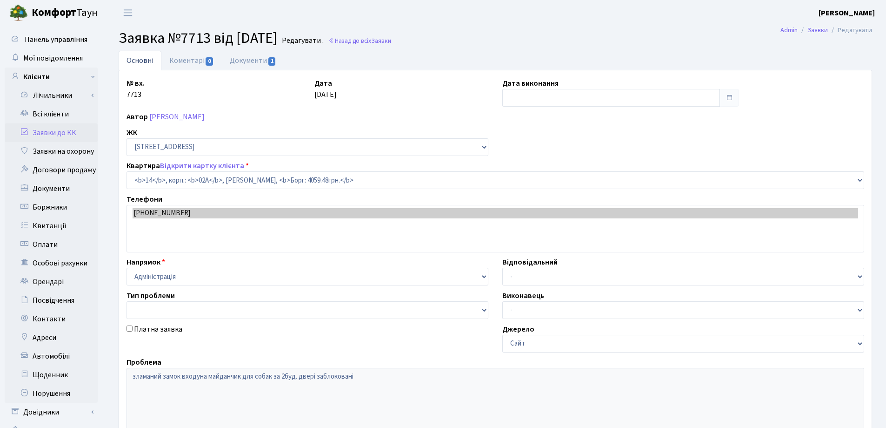
select select "20264"
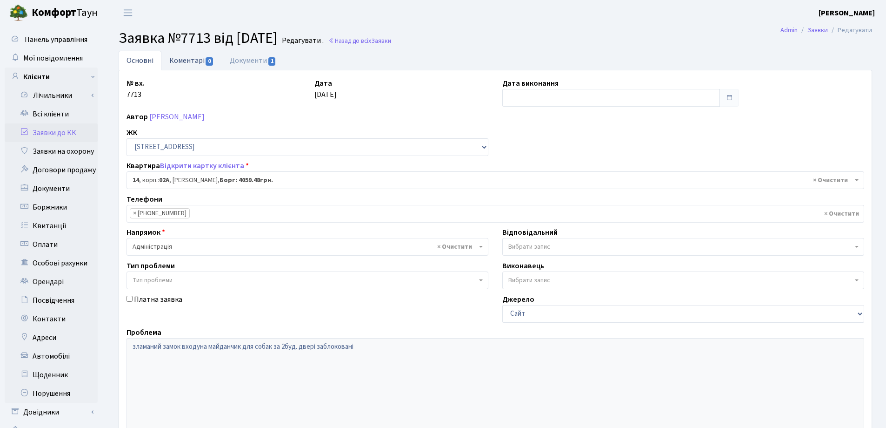
click at [176, 60] on link "Коментарі 0" at bounding box center [191, 60] width 60 height 19
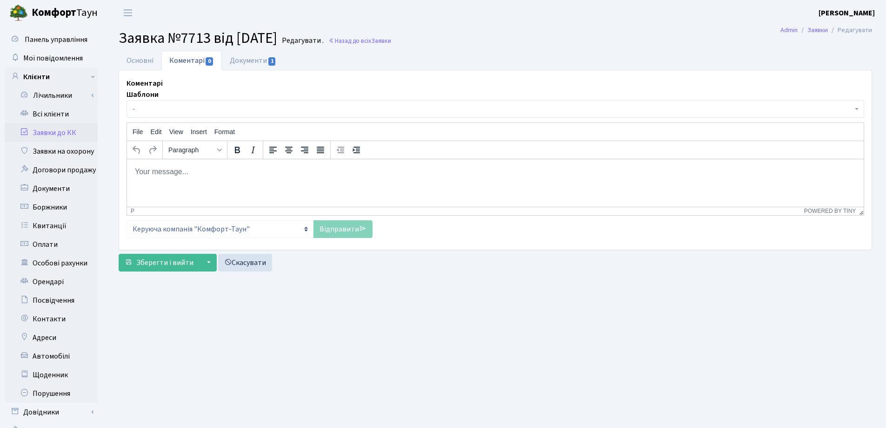
click at [169, 181] on html at bounding box center [495, 171] width 737 height 25
click at [334, 228] on link "Відправити" at bounding box center [343, 229] width 59 height 18
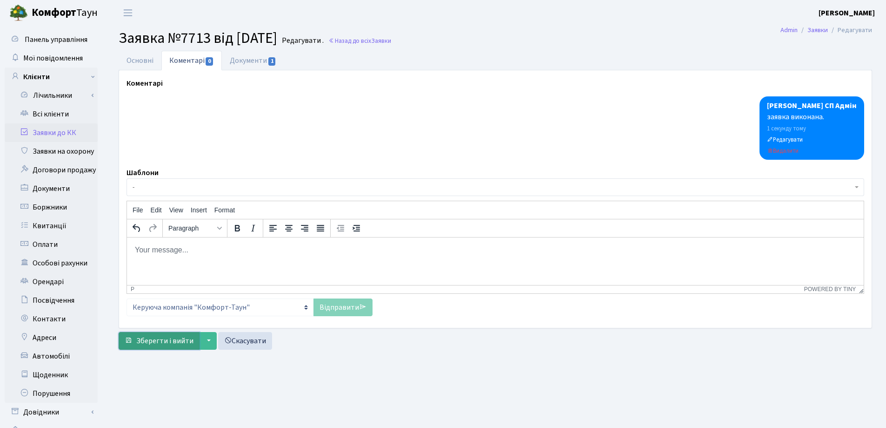
click at [161, 338] on span "Зберегти і вийти" at bounding box center [164, 340] width 57 height 10
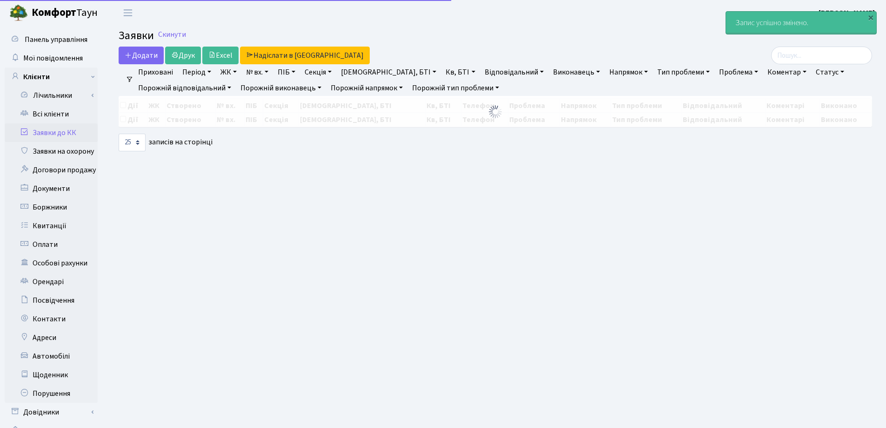
select select "25"
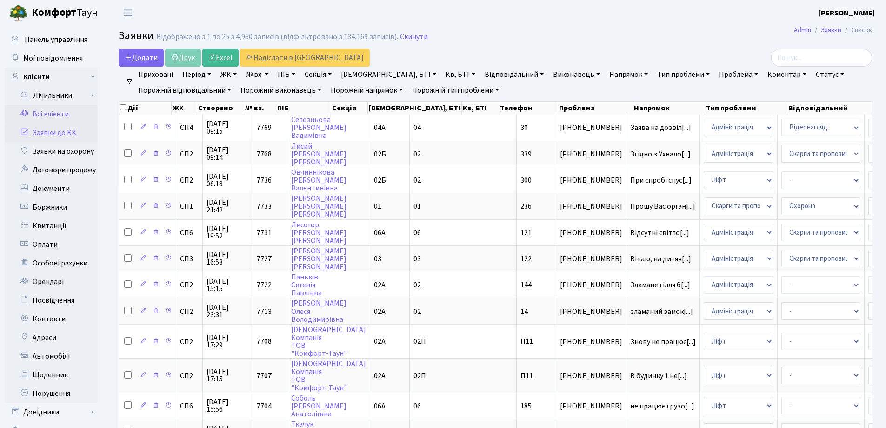
click at [51, 113] on link "Всі клієнти" at bounding box center [51, 114] width 93 height 19
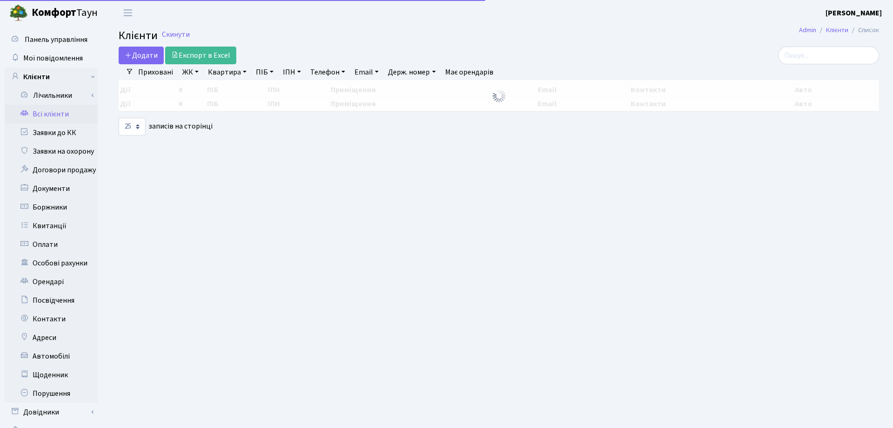
select select "25"
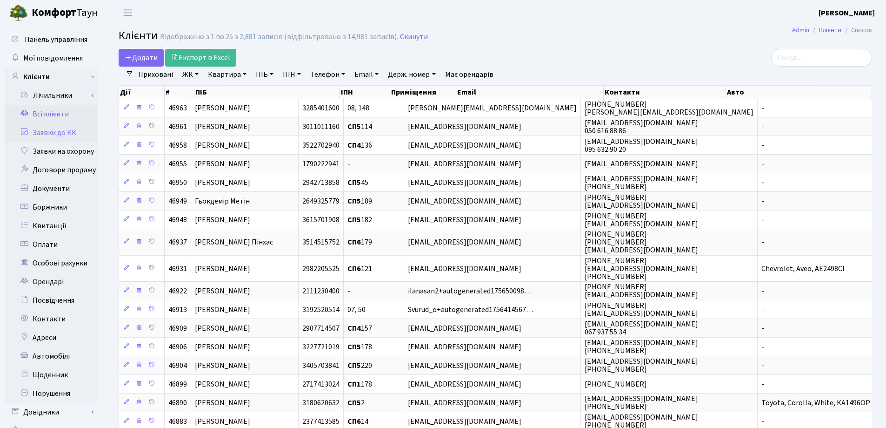
click at [49, 133] on link "Заявки до КК" at bounding box center [51, 132] width 93 height 19
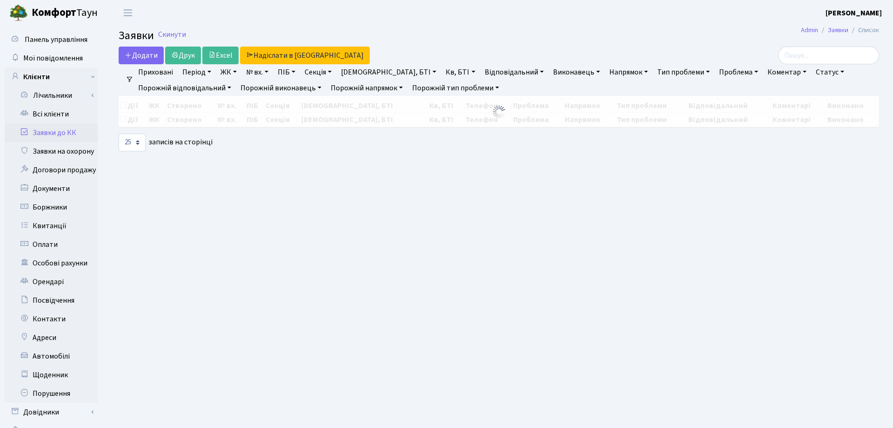
select select "25"
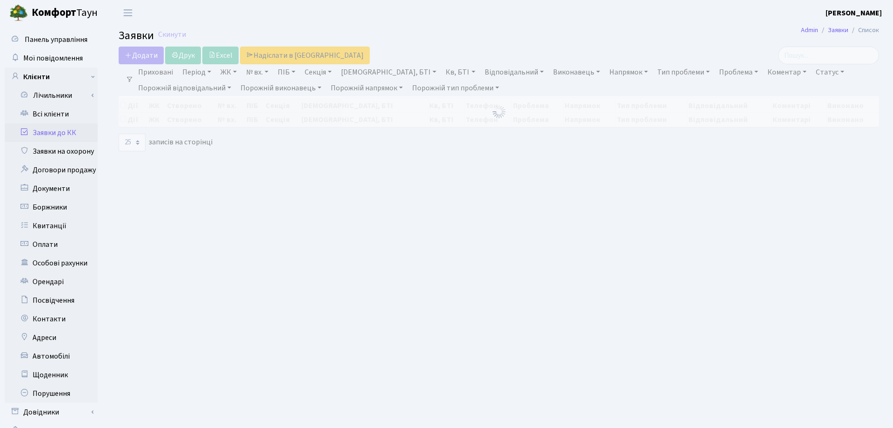
select select "25"
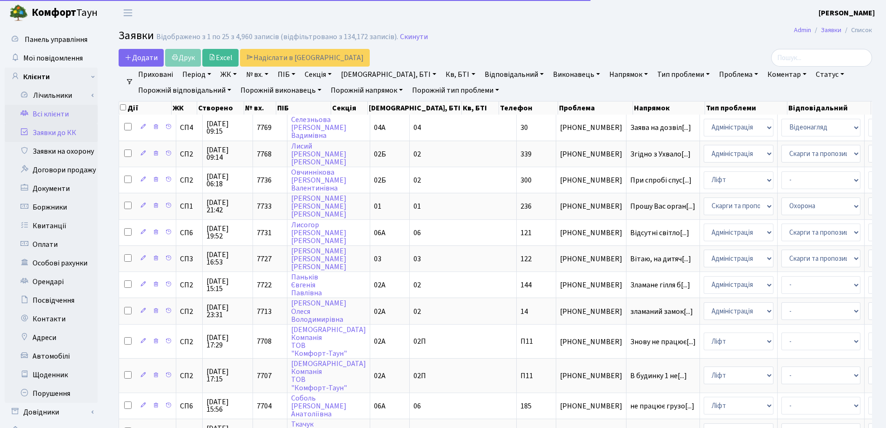
click at [44, 113] on link "Всі клієнти" at bounding box center [51, 114] width 93 height 19
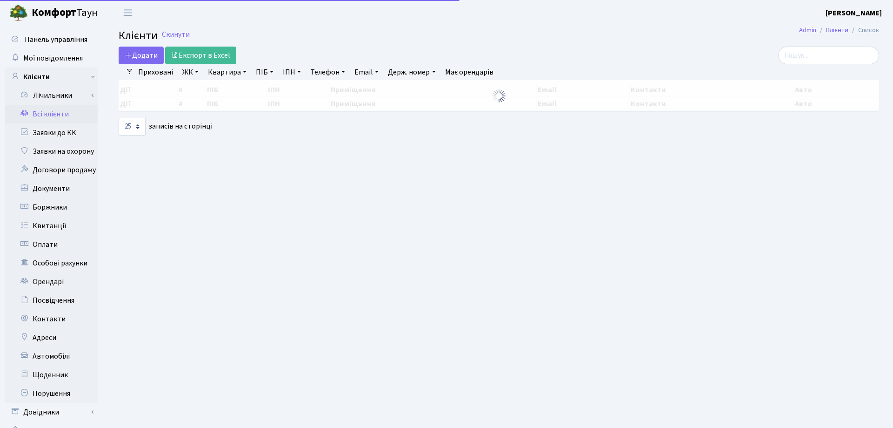
select select "25"
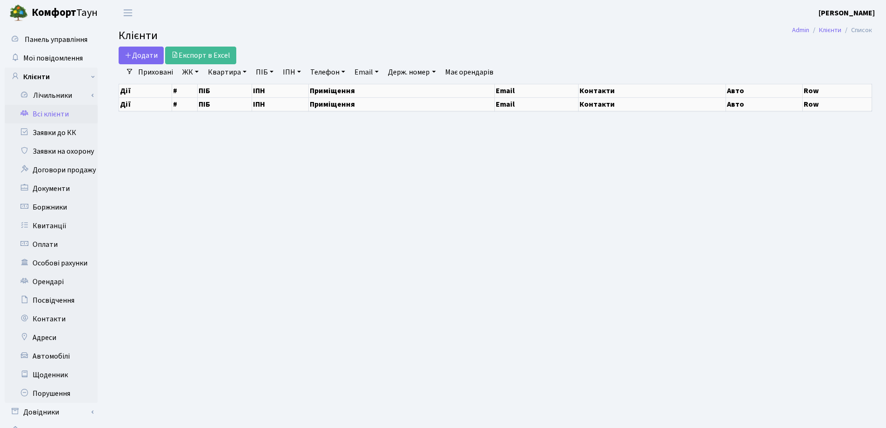
select select "25"
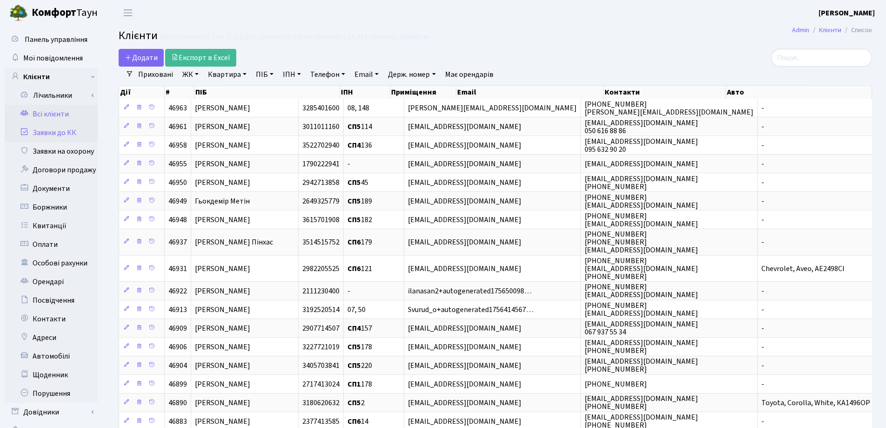
click at [64, 134] on link "Заявки до КК" at bounding box center [51, 132] width 93 height 19
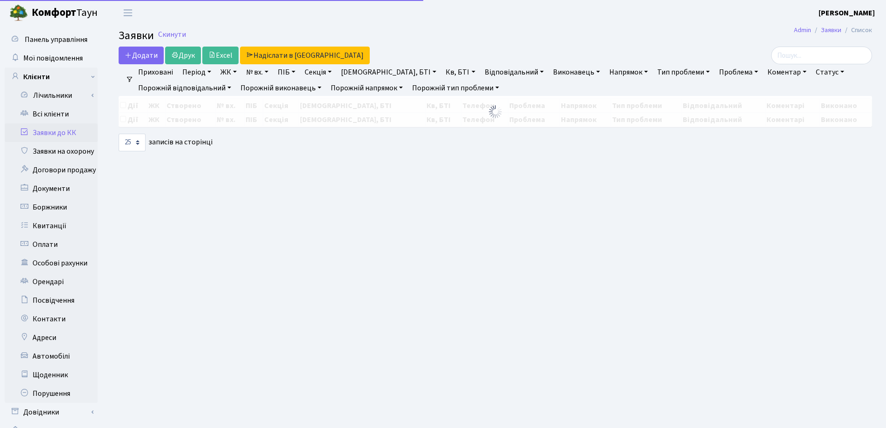
select select "25"
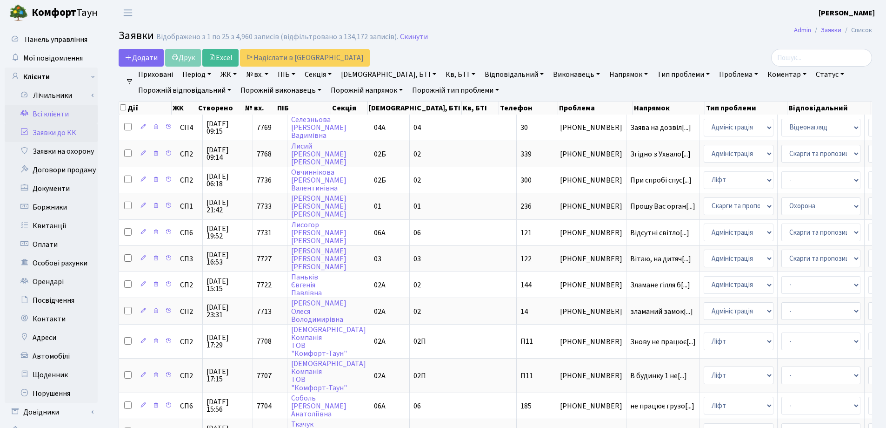
click at [55, 113] on link "Всі клієнти" at bounding box center [51, 114] width 93 height 19
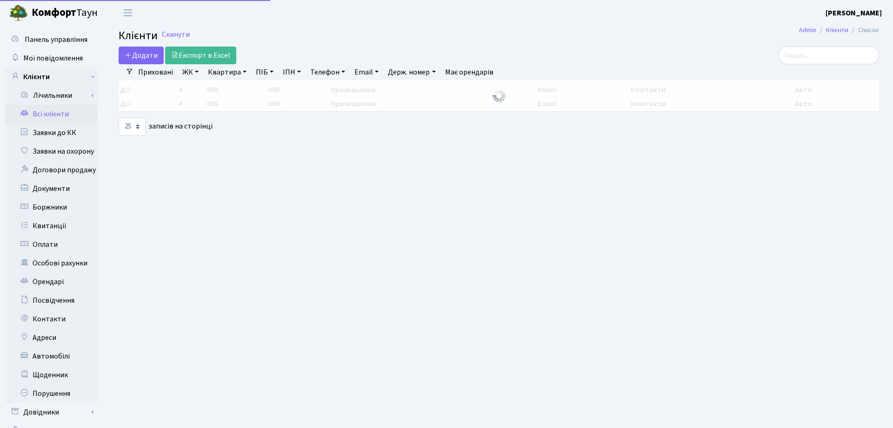
select select "25"
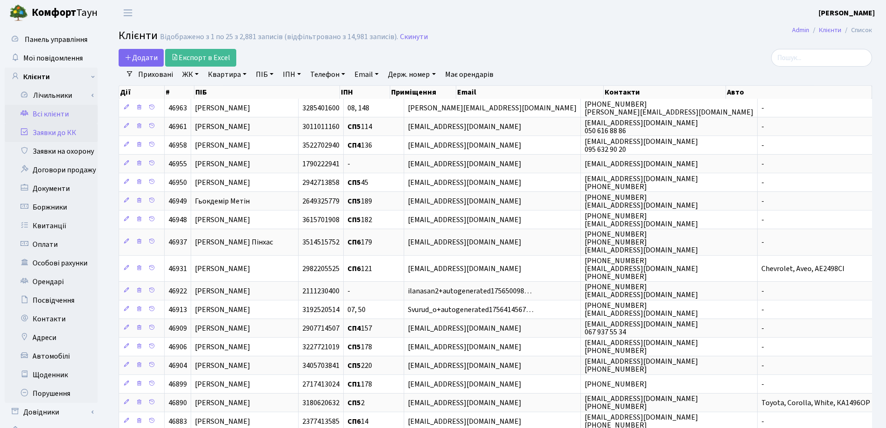
click at [29, 136] on link "Заявки до КК" at bounding box center [51, 132] width 93 height 19
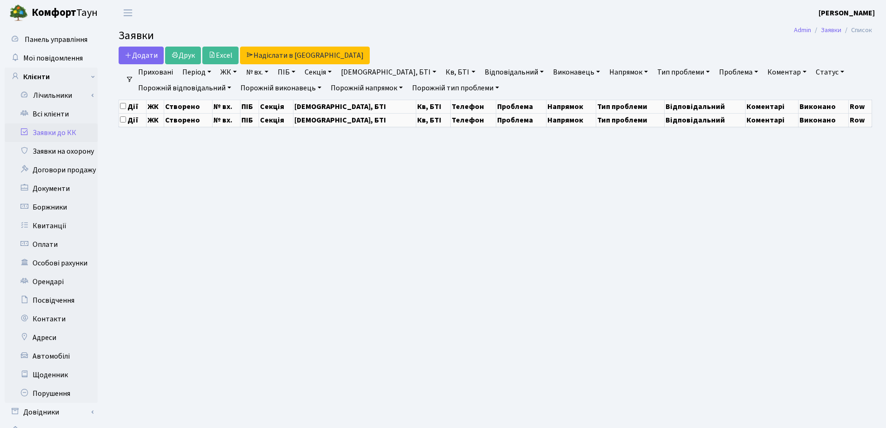
select select "25"
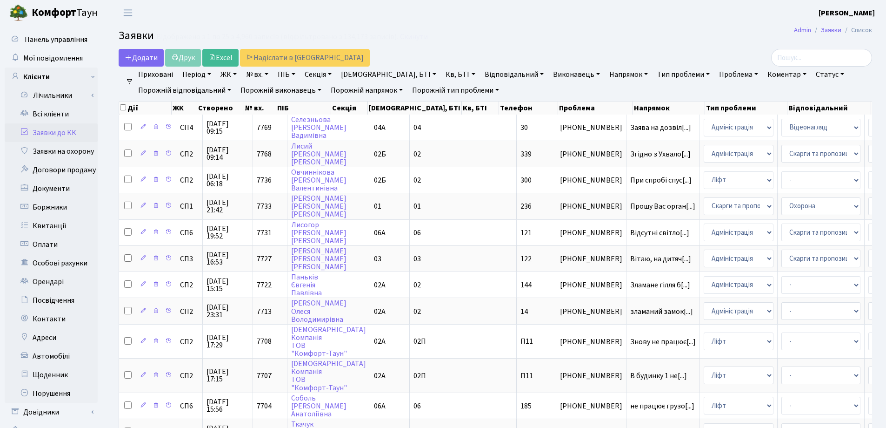
click at [625, 41] on h2 "Заявки Відображено з 1 по 25 з 4,960 записів (відфільтровано з 134,173 записів)…" at bounding box center [496, 37] width 754 height 16
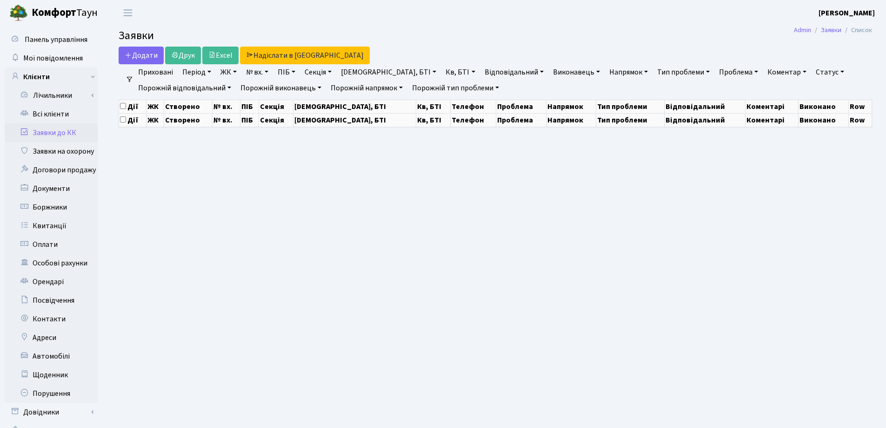
select select "25"
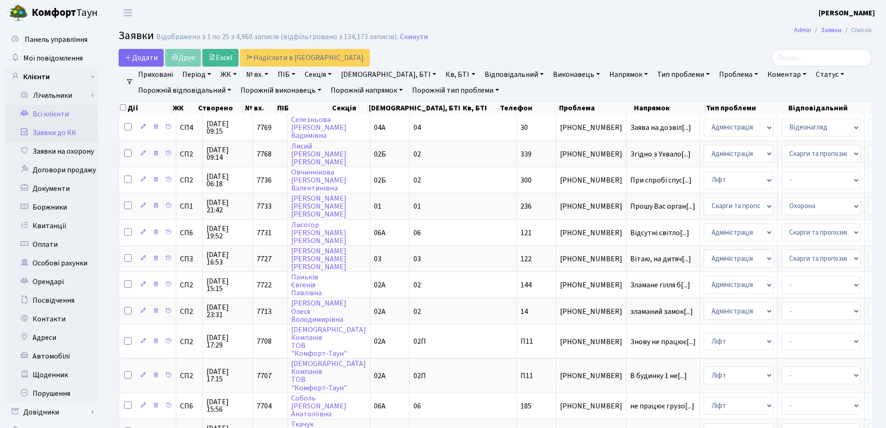
click at [60, 111] on link "Всі клієнти" at bounding box center [51, 114] width 93 height 19
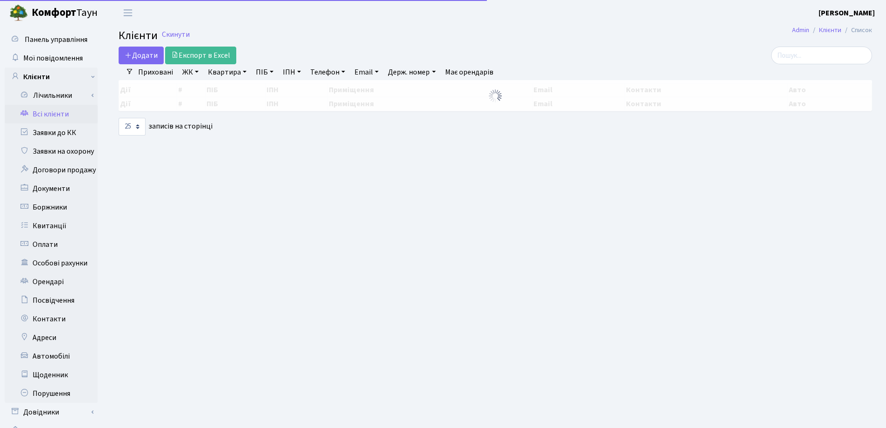
select select "25"
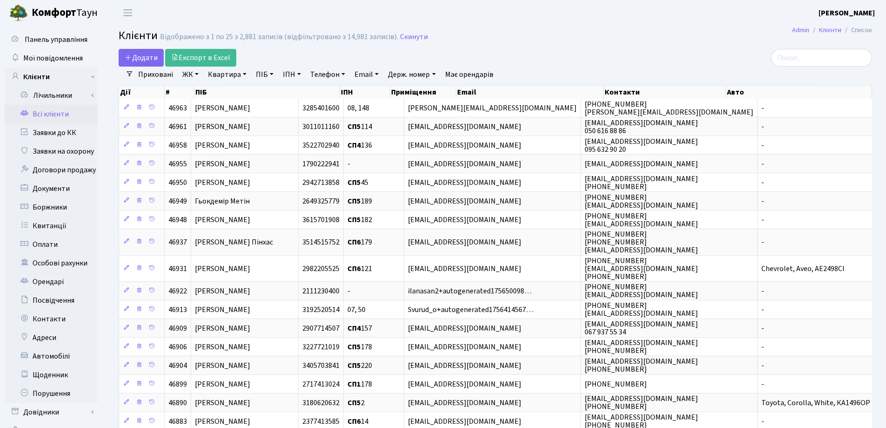
click at [436, 74] on link "Держ. номер" at bounding box center [411, 75] width 55 height 16
click at [429, 93] on input "text" at bounding box center [412, 93] width 54 height 18
paste input "KA0439PH"
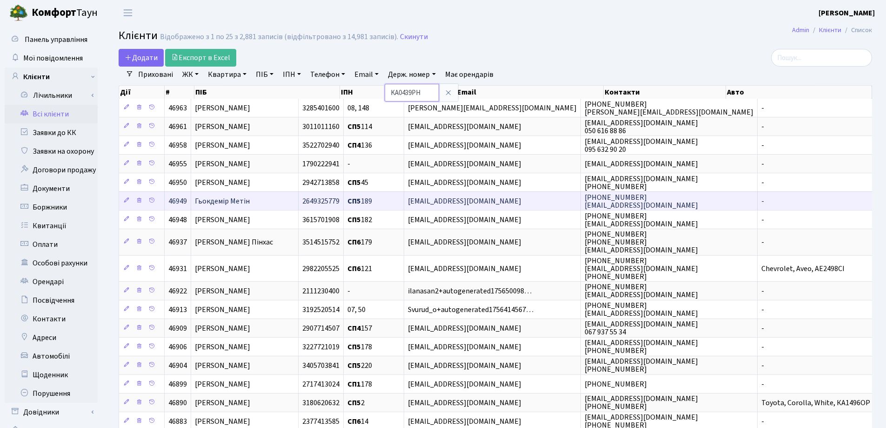
type input "KA0439PH"
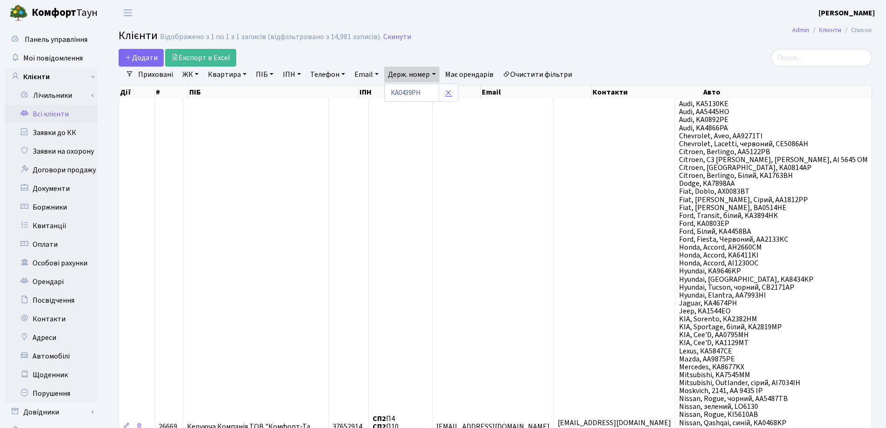
click at [447, 94] on icon at bounding box center [448, 92] width 7 height 7
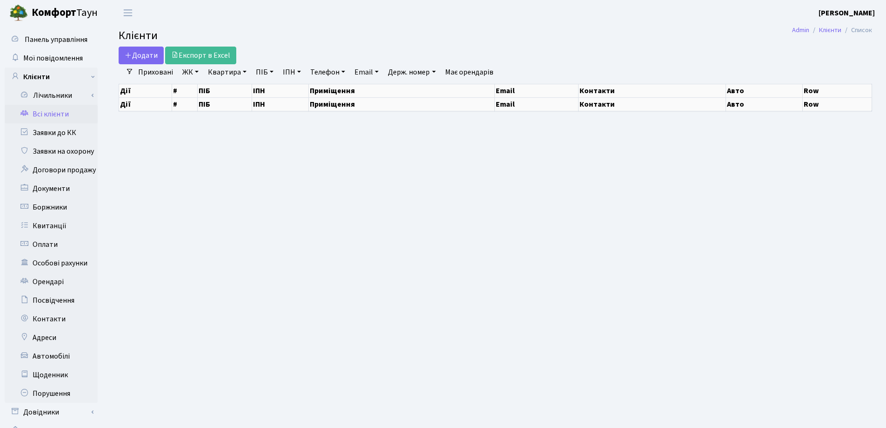
select select "25"
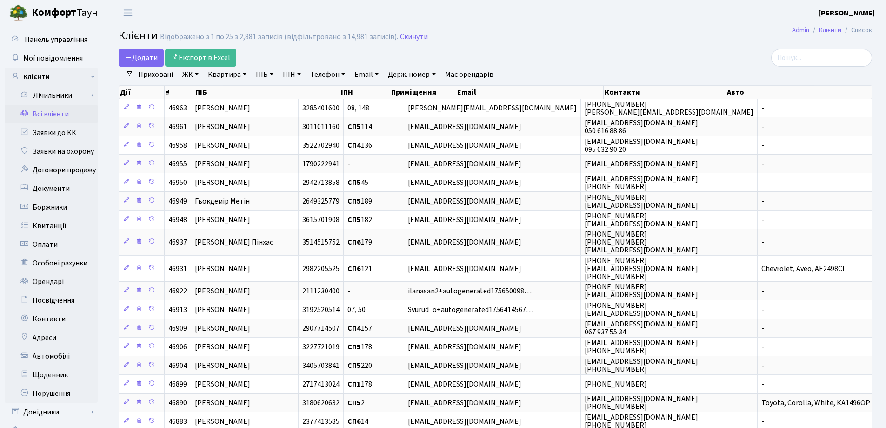
drag, startPoint x: 635, startPoint y: 28, endPoint x: 414, endPoint y: 22, distance: 221.1
click at [634, 29] on main "Admin Клієнти Список Клієнти Відображено з 1 по 25 з 2,881 записів (відфільтров…" at bounding box center [496, 326] width 782 height 601
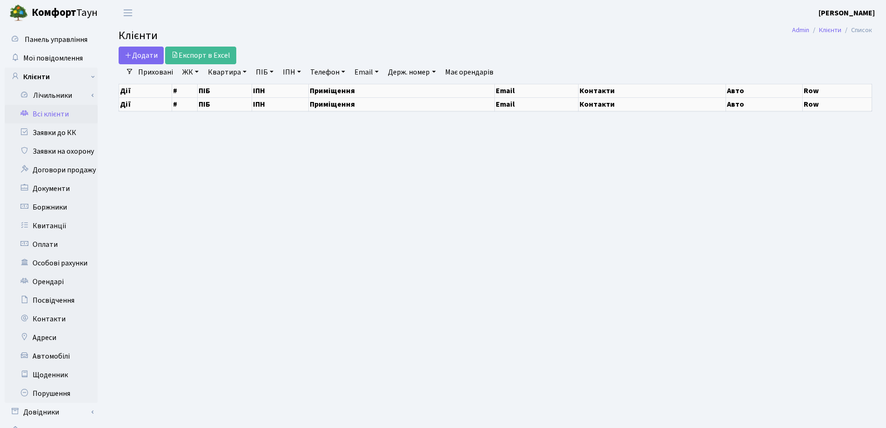
select select "25"
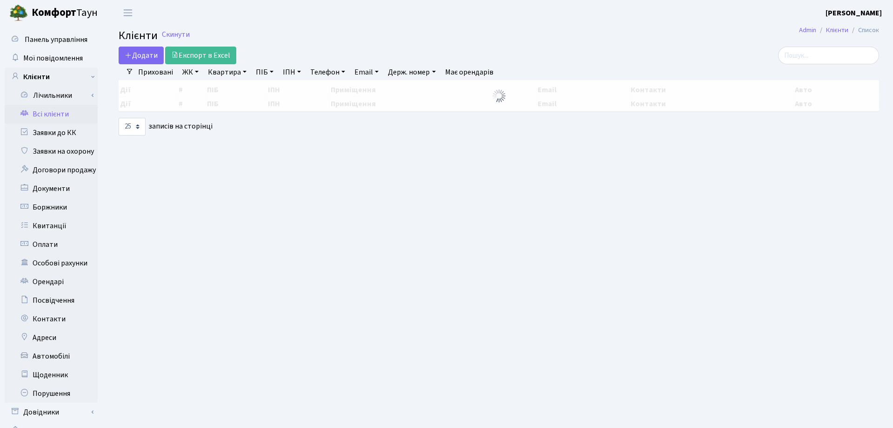
select select "25"
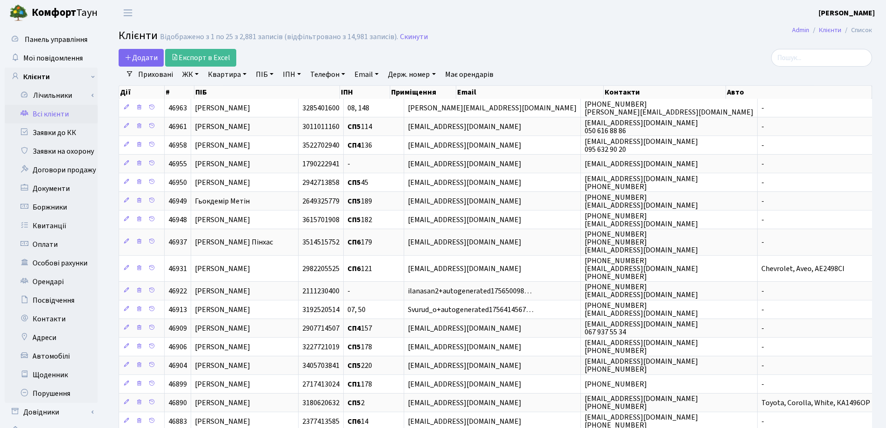
click at [246, 75] on link "Квартира" at bounding box center [227, 75] width 46 height 16
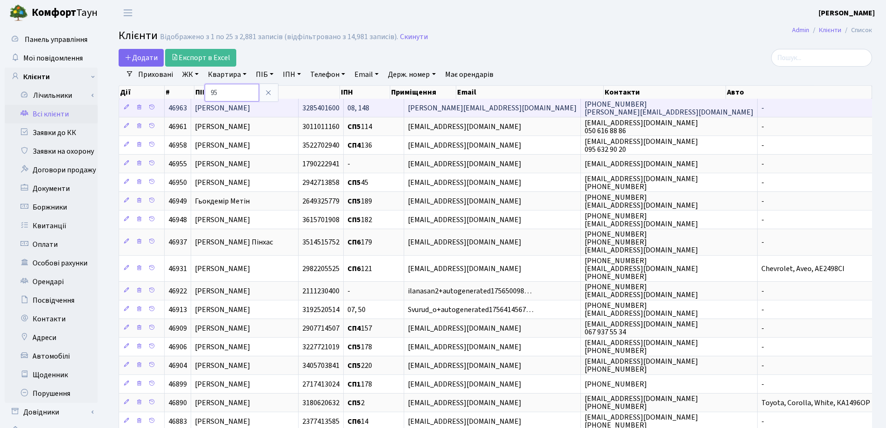
type input "95"
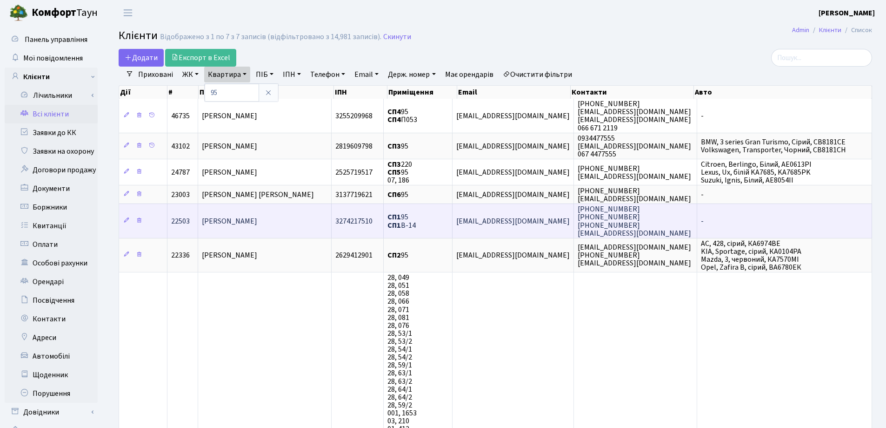
click at [257, 222] on span "[PERSON_NAME]" at bounding box center [229, 221] width 55 height 10
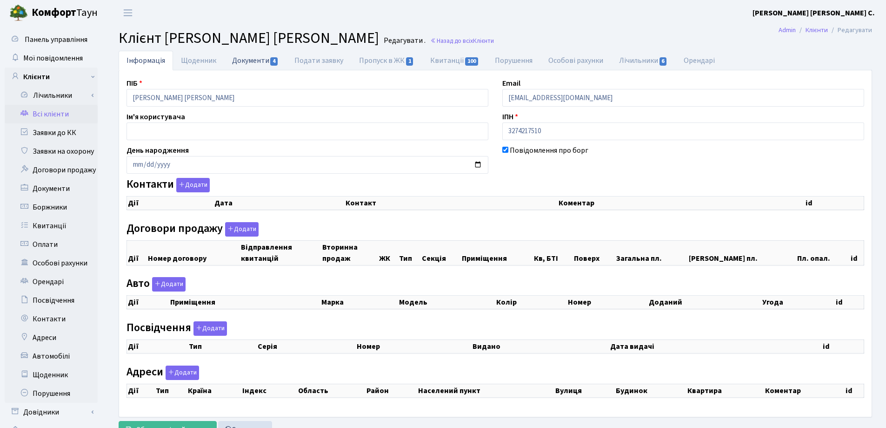
checkbox input "true"
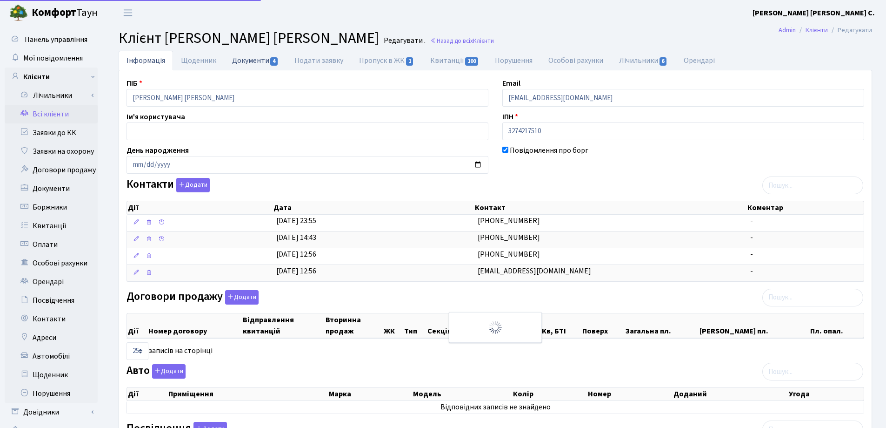
click at [242, 60] on link "Документи 4" at bounding box center [255, 60] width 62 height 19
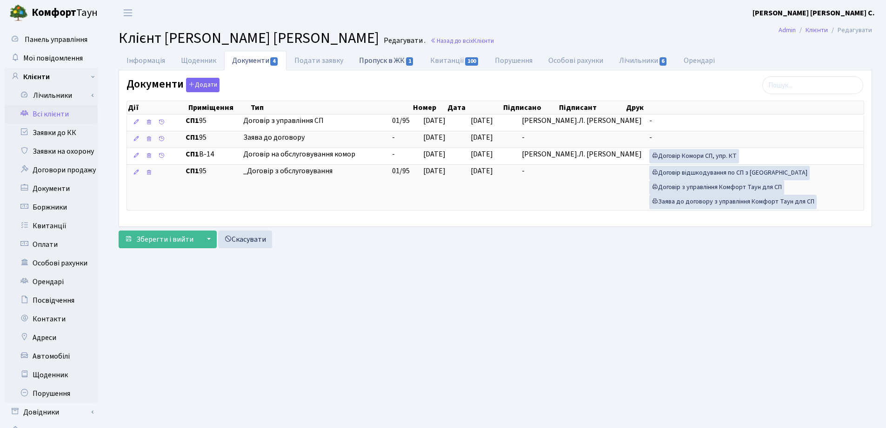
click at [391, 61] on link "Пропуск в ЖК 1" at bounding box center [386, 60] width 71 height 19
select select "25"
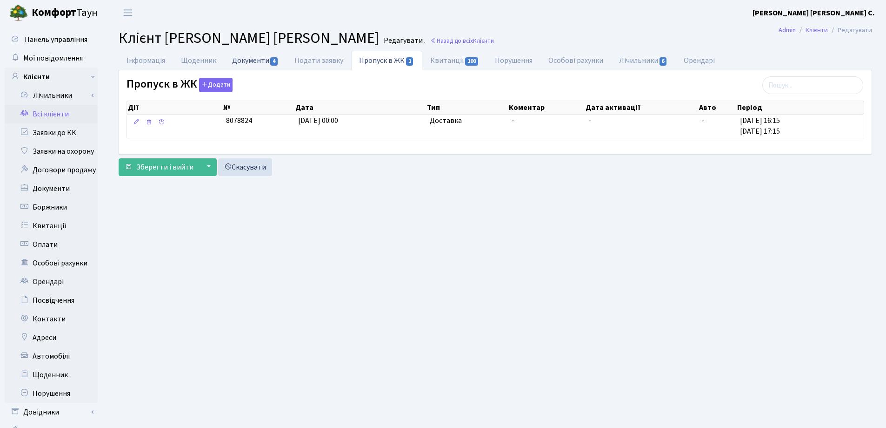
click at [241, 62] on link "Документи 4" at bounding box center [255, 60] width 62 height 19
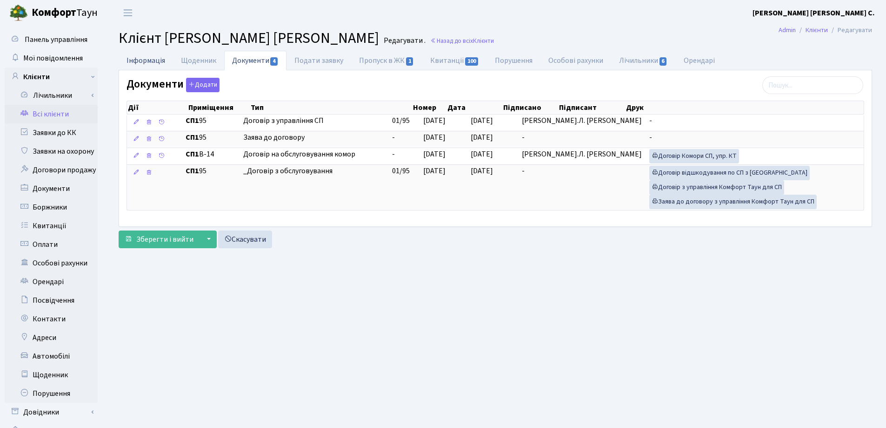
click at [146, 60] on link "Інформація" at bounding box center [146, 60] width 54 height 19
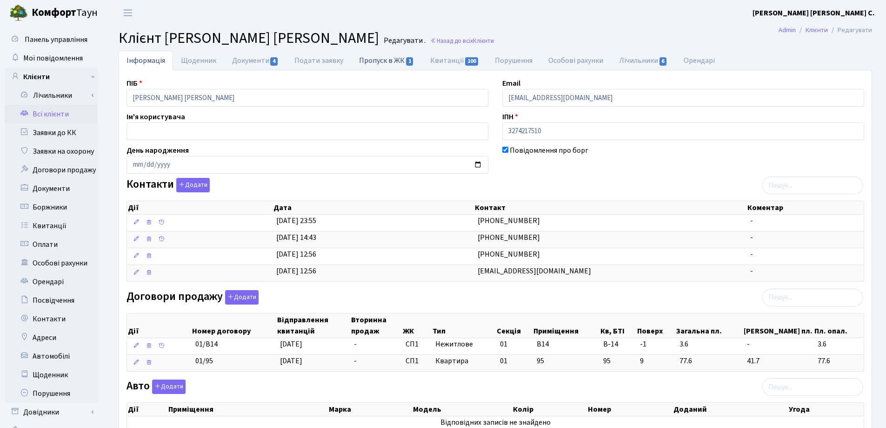
click at [374, 59] on link "Пропуск в ЖК 1" at bounding box center [386, 60] width 71 height 19
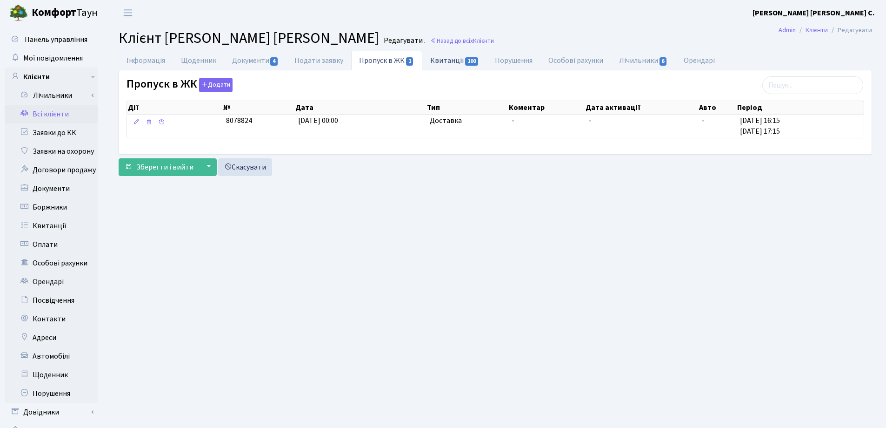
click at [447, 61] on link "Квитанції 100" at bounding box center [454, 60] width 65 height 19
select select "25"
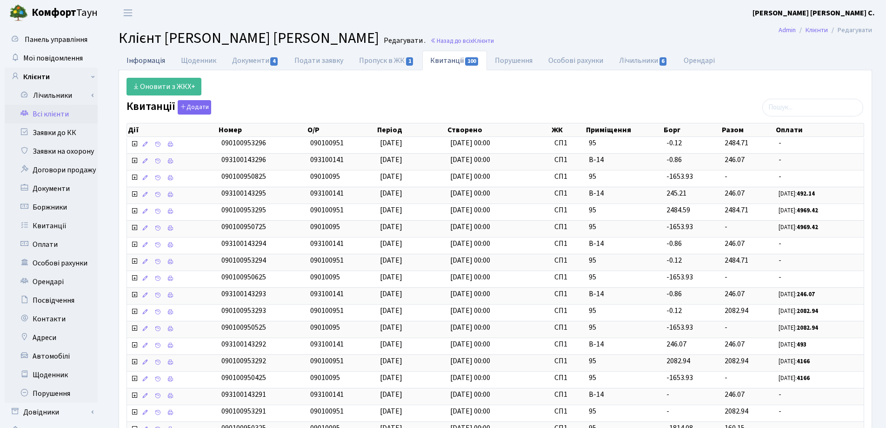
click at [134, 60] on link "Інформація" at bounding box center [146, 60] width 54 height 19
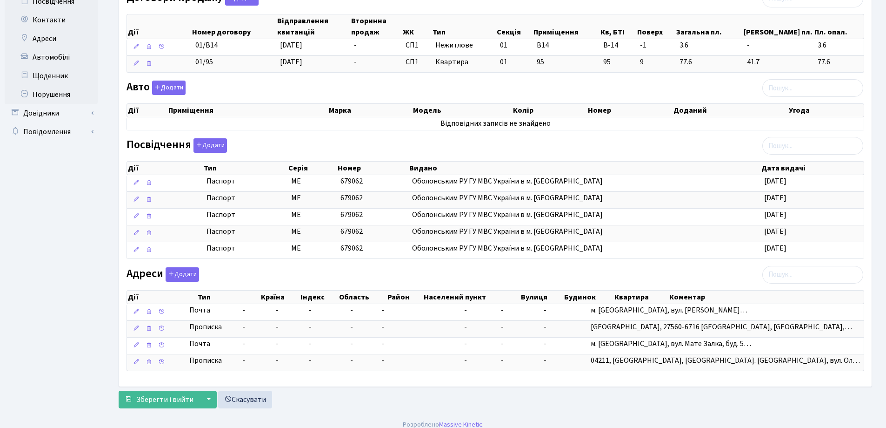
scroll to position [307, 0]
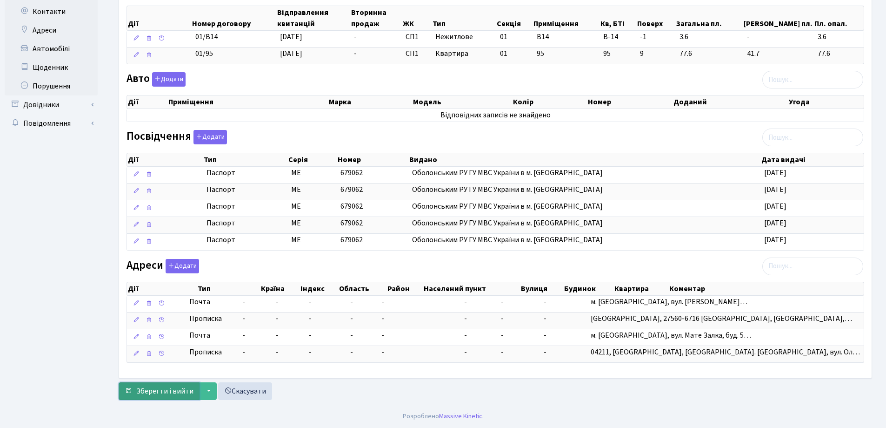
click at [167, 389] on span "Зберегти і вийти" at bounding box center [164, 391] width 57 height 10
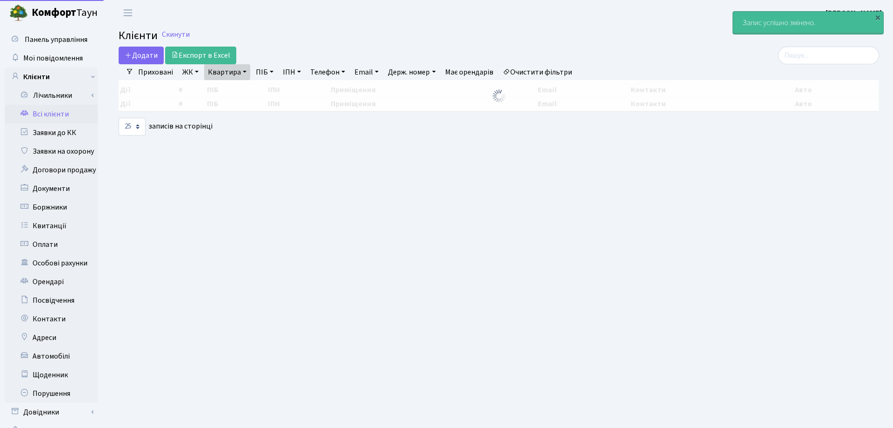
select select "25"
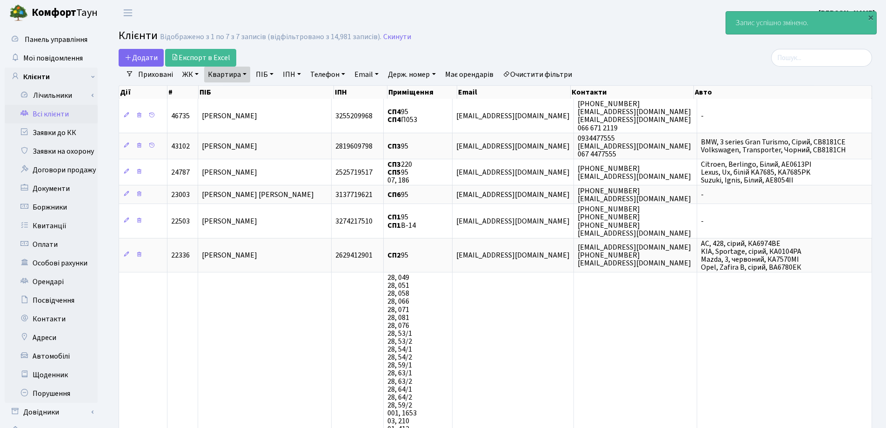
click at [247, 71] on link "Квартира" at bounding box center [227, 75] width 46 height 16
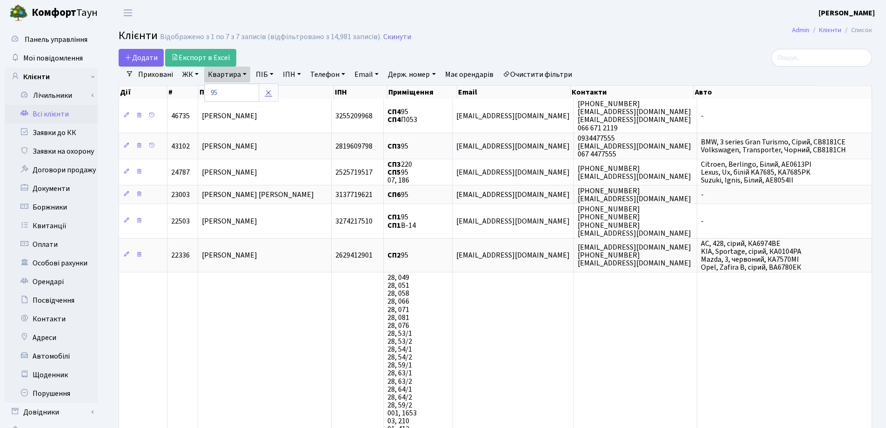
click at [270, 91] on icon at bounding box center [268, 92] width 7 height 7
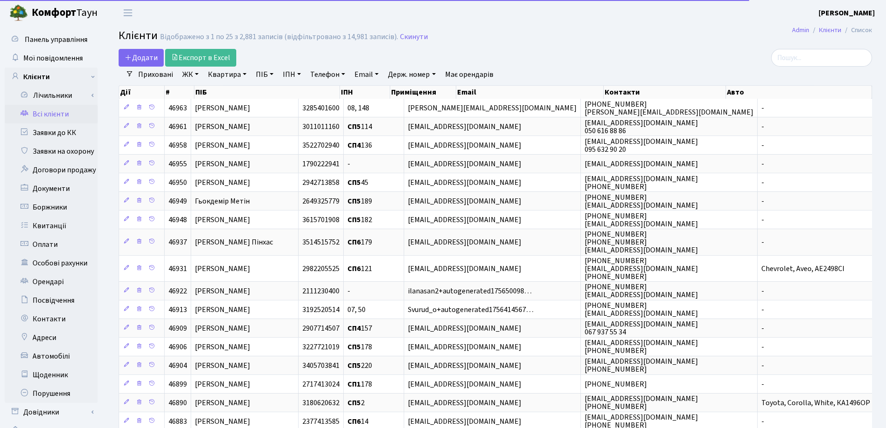
click at [244, 75] on link "Квартира" at bounding box center [227, 75] width 46 height 16
click at [242, 97] on input "text" at bounding box center [232, 93] width 54 height 18
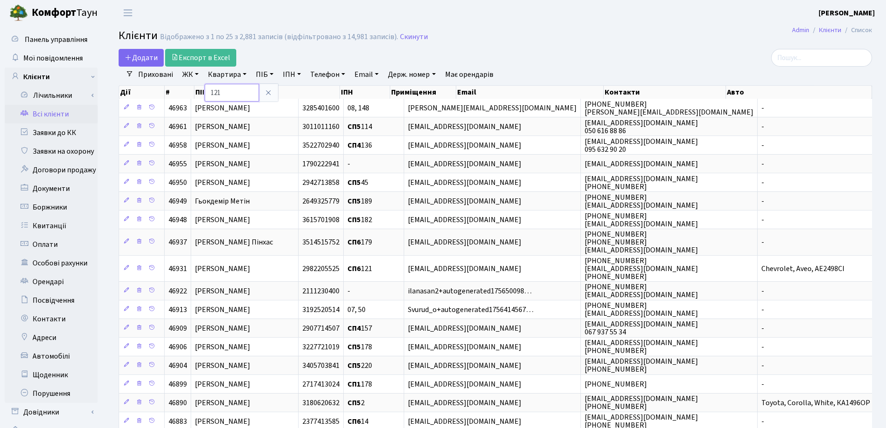
type input "121"
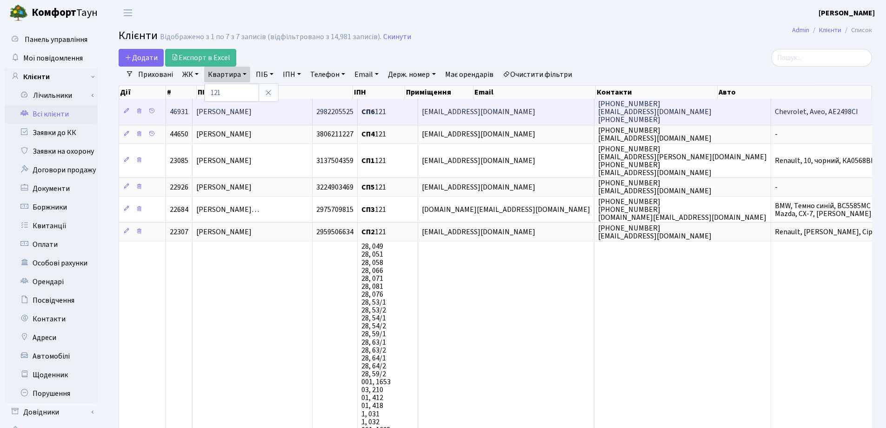
click at [313, 111] on td "[PERSON_NAME]" at bounding box center [253, 112] width 120 height 26
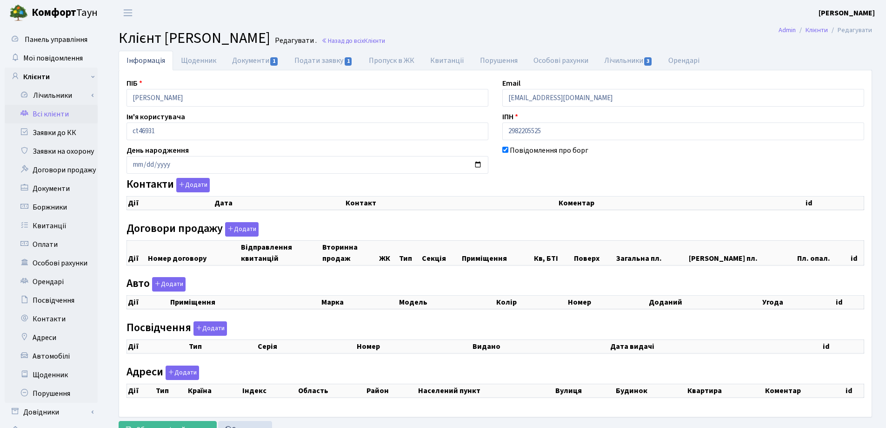
checkbox input "true"
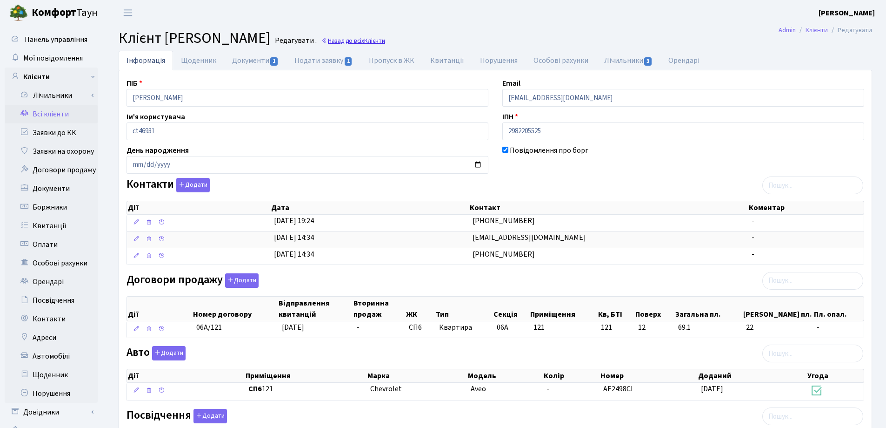
click at [385, 40] on link "Назад до всіх Клієнти" at bounding box center [353, 40] width 64 height 9
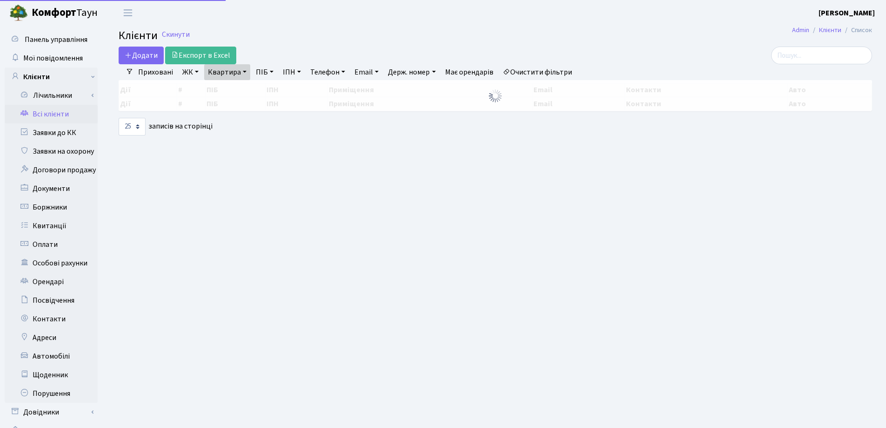
select select "25"
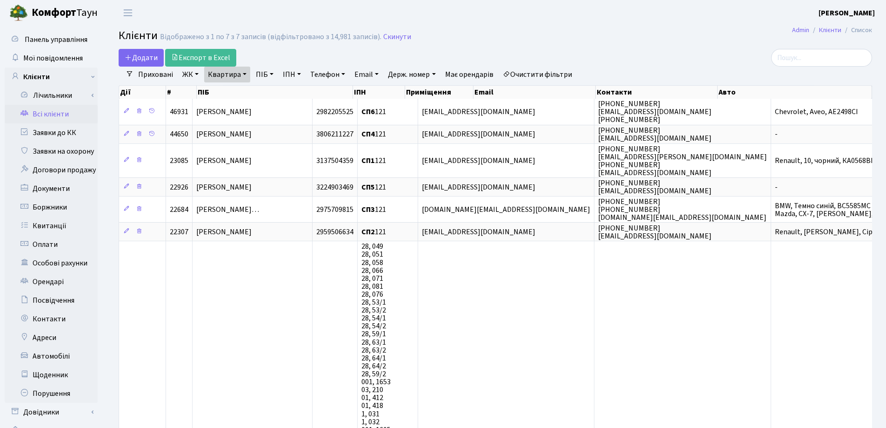
click at [248, 72] on link "Квартира" at bounding box center [227, 75] width 46 height 16
click at [254, 91] on input "121" at bounding box center [232, 93] width 54 height 18
type input "1"
type input "107"
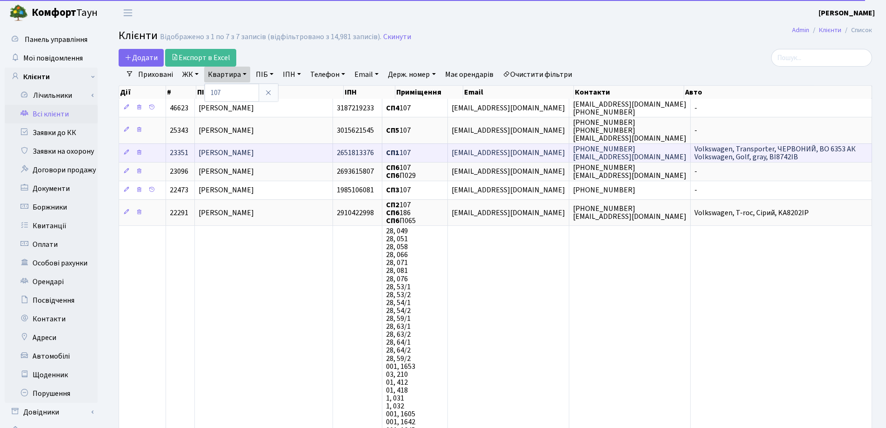
click at [306, 150] on td "[PERSON_NAME]" at bounding box center [264, 152] width 138 height 19
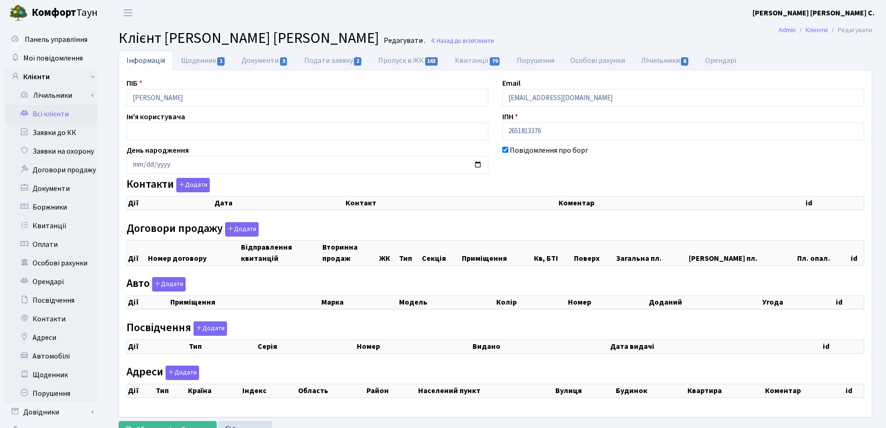
checkbox input "true"
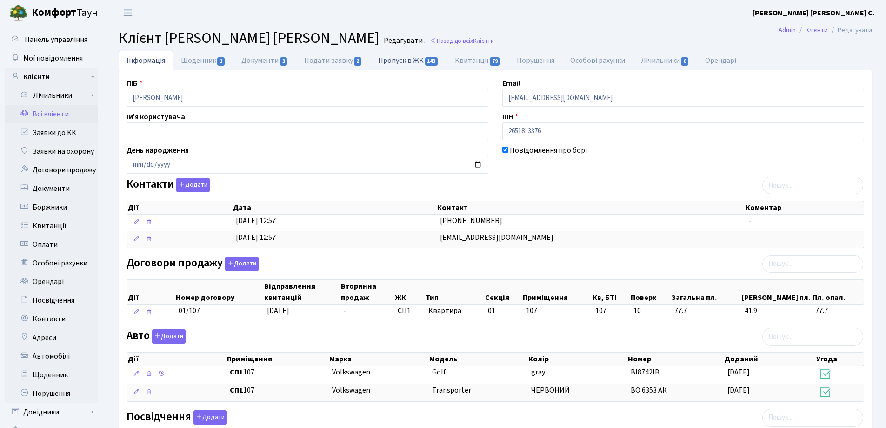
click at [388, 63] on link "Пропуск в ЖК 143" at bounding box center [408, 60] width 76 height 19
select select "25"
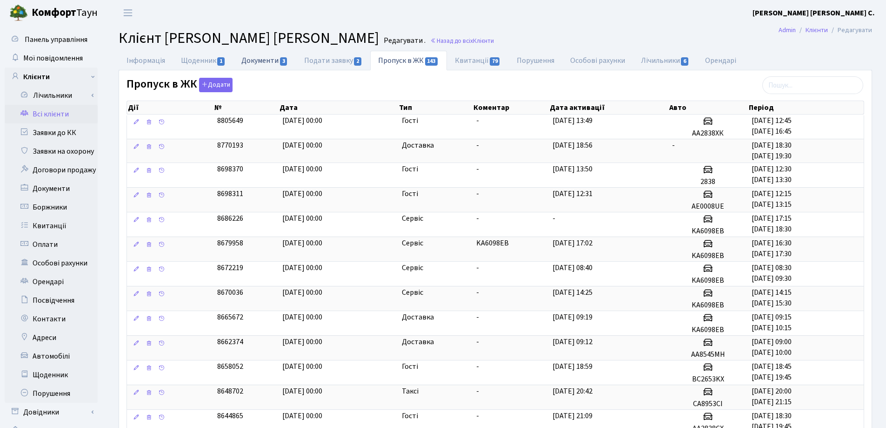
click at [264, 61] on link "Документи 3" at bounding box center [265, 60] width 62 height 19
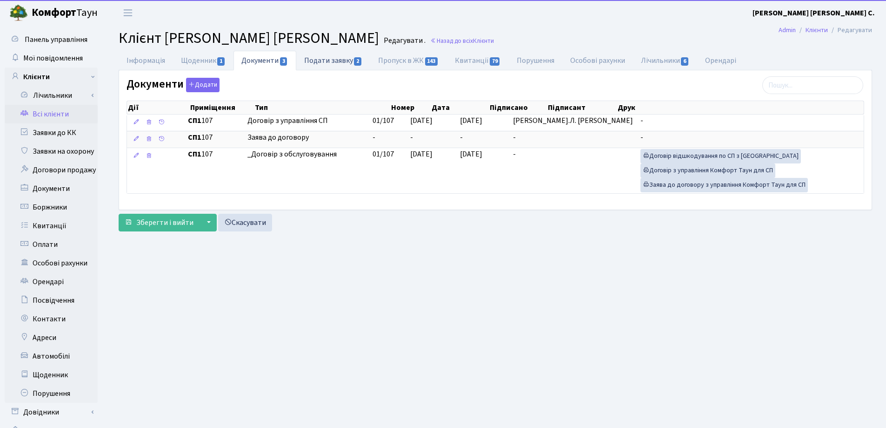
click at [322, 60] on link "Подати заявку 2" at bounding box center [333, 60] width 74 height 19
select select "25"
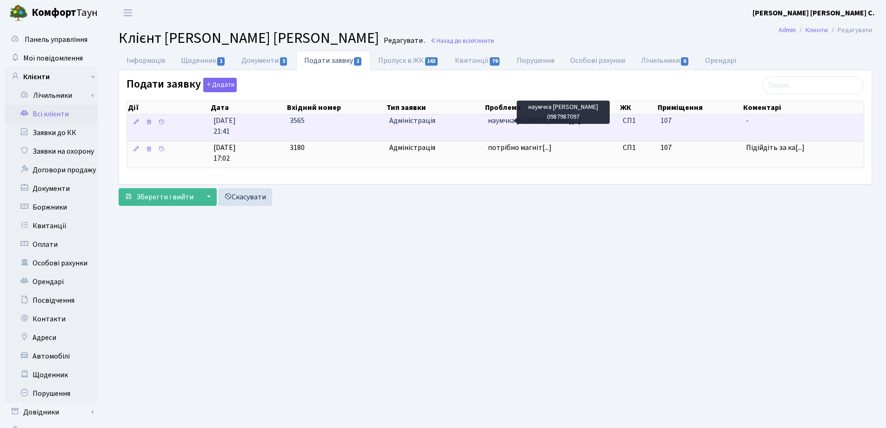
click at [497, 119] on span "наумчка Софія В[...]" at bounding box center [534, 120] width 93 height 10
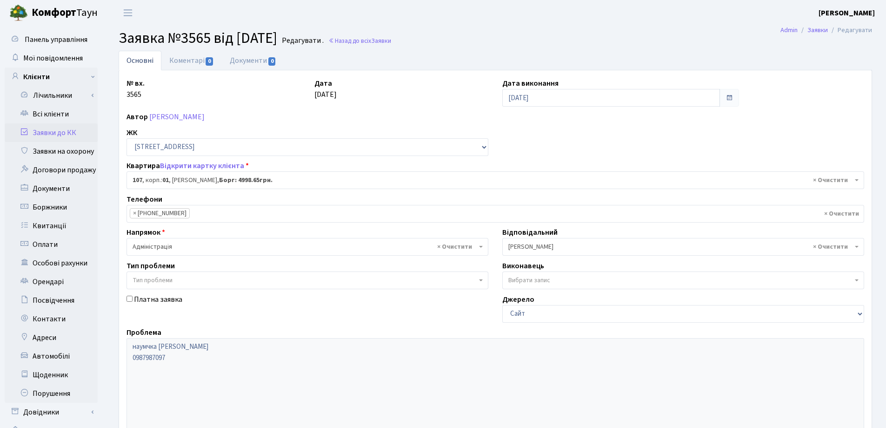
select select "20032"
click at [372, 41] on link "Назад до всіх Заявки" at bounding box center [359, 40] width 63 height 9
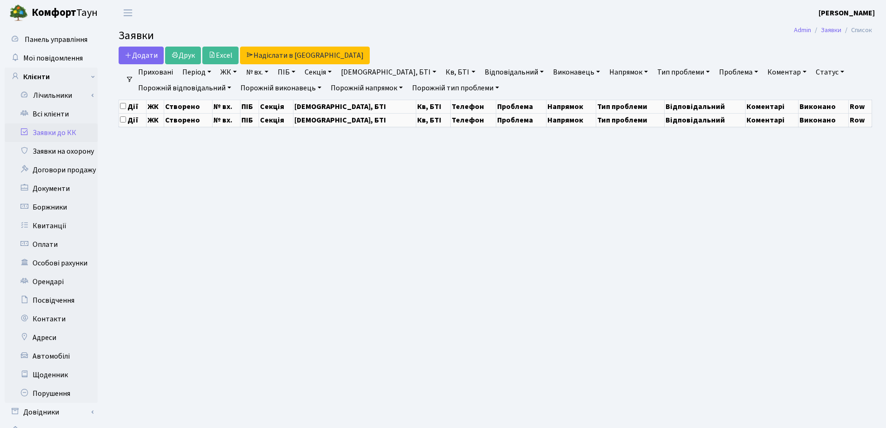
select select "25"
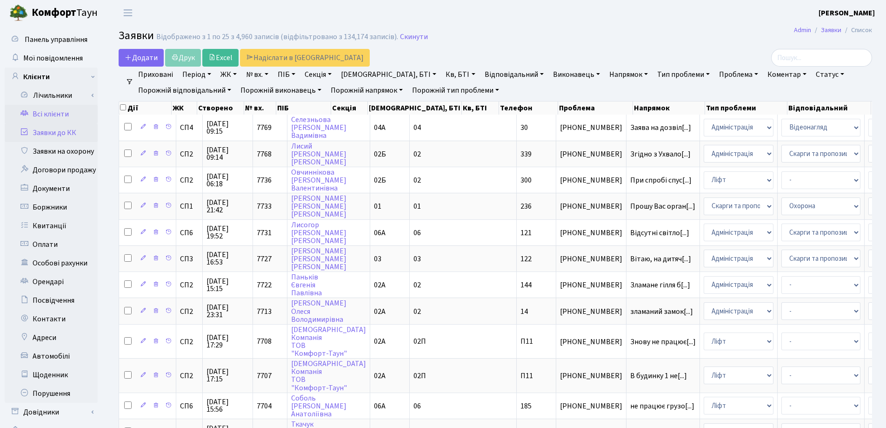
click at [60, 109] on link "Всі клієнти" at bounding box center [51, 114] width 93 height 19
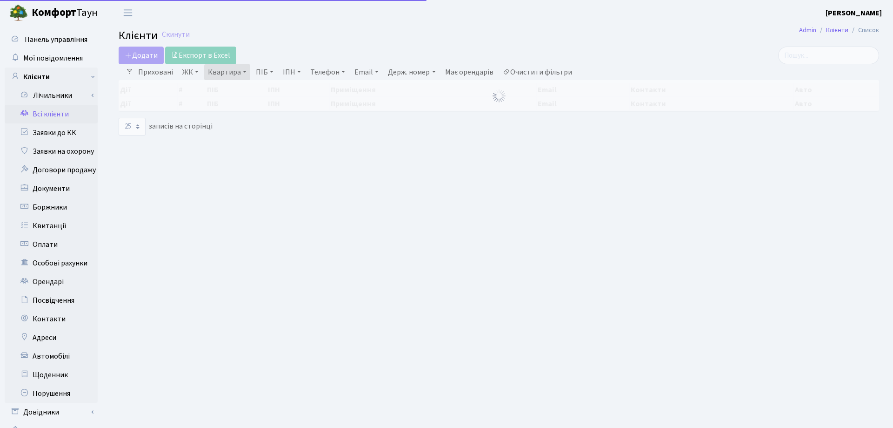
select select "25"
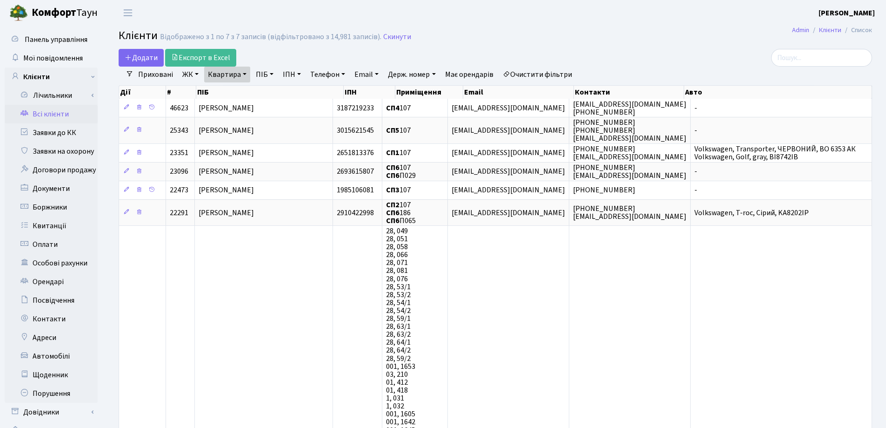
click at [242, 72] on link "Квартира" at bounding box center [227, 75] width 46 height 16
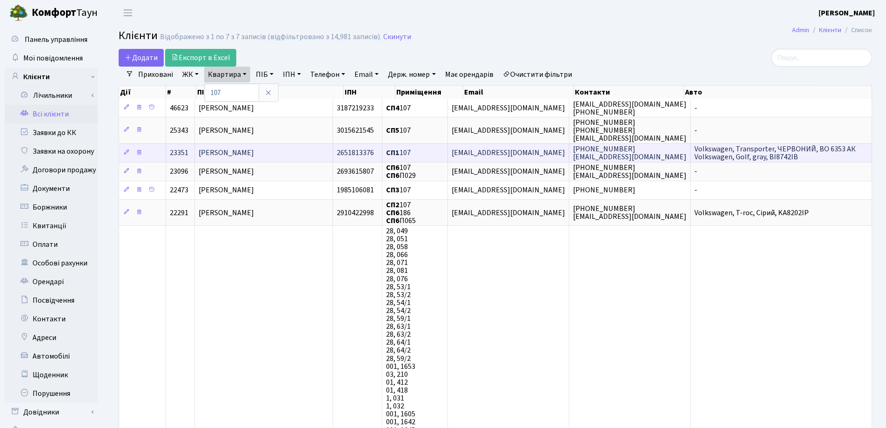
click at [311, 150] on td "[PERSON_NAME]" at bounding box center [264, 152] width 138 height 19
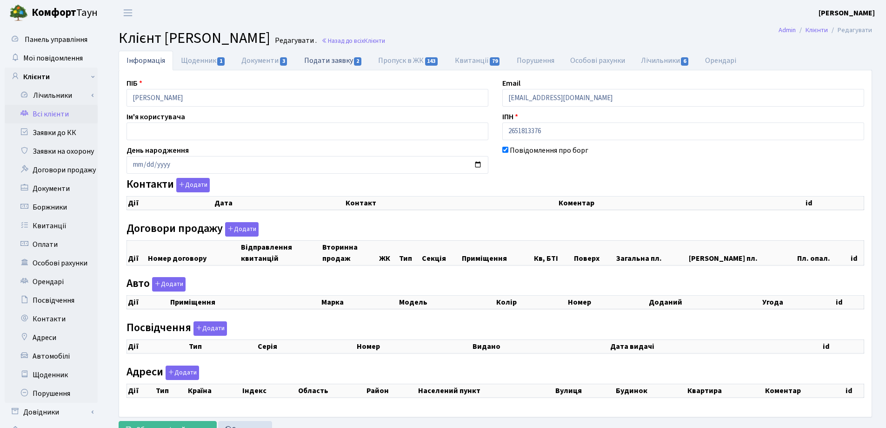
checkbox input "true"
select select "25"
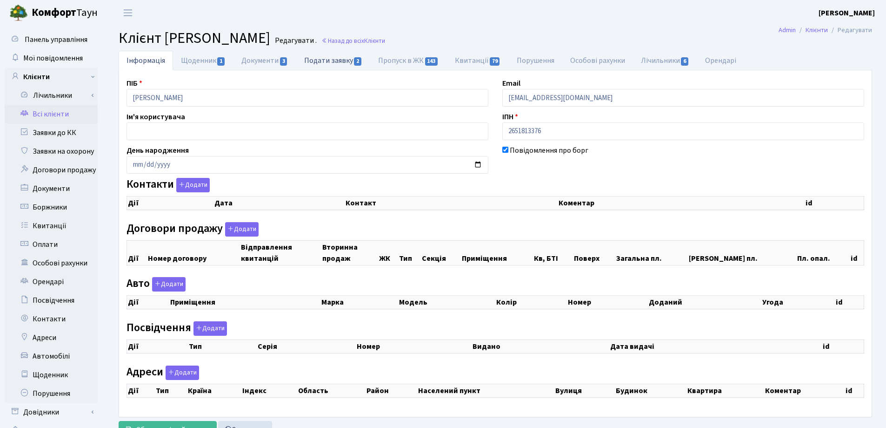
select select "25"
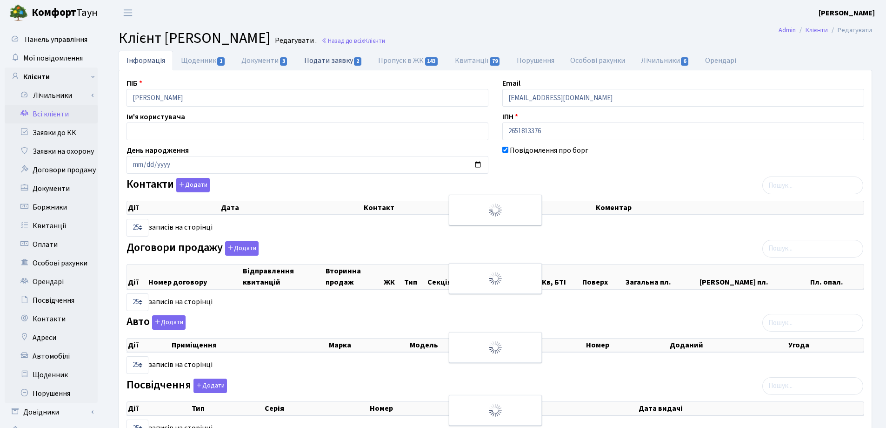
click at [327, 63] on link "Подати заявку 2" at bounding box center [333, 60] width 74 height 19
select select "25"
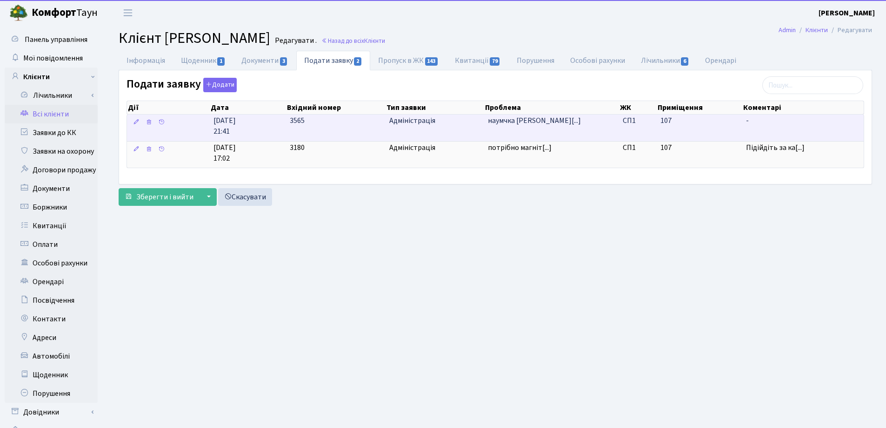
click at [515, 120] on span "наумчка Софія В[...]" at bounding box center [534, 120] width 93 height 10
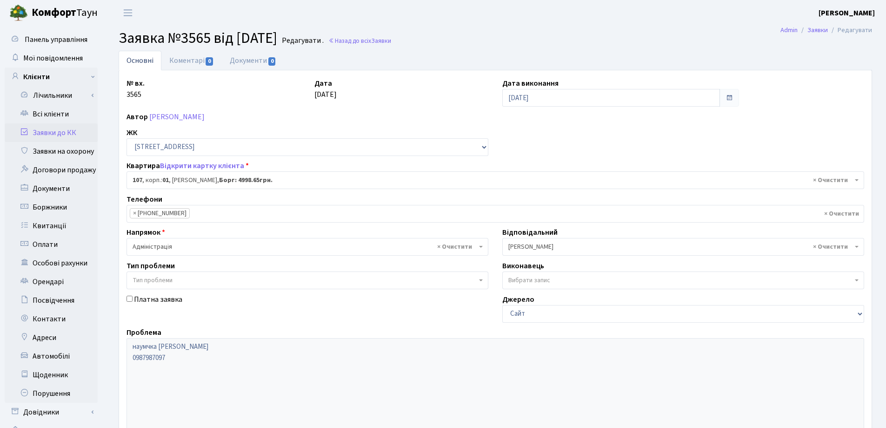
select select "20032"
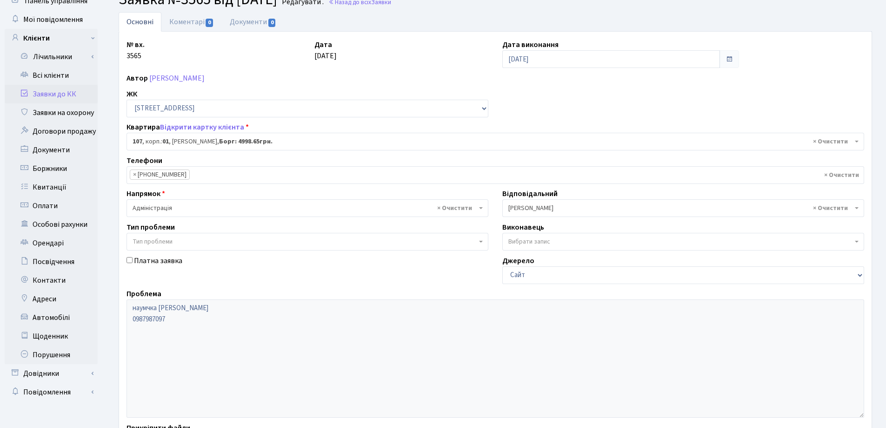
scroll to position [127, 0]
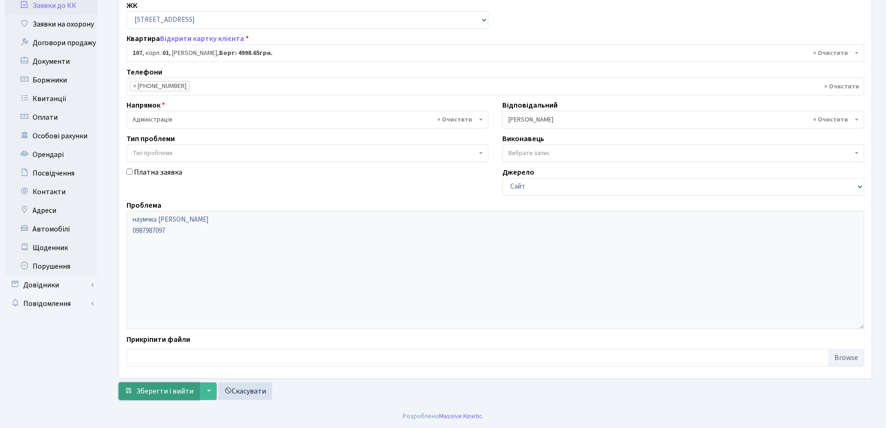
click at [153, 391] on span "Зберегти і вийти" at bounding box center [164, 391] width 57 height 10
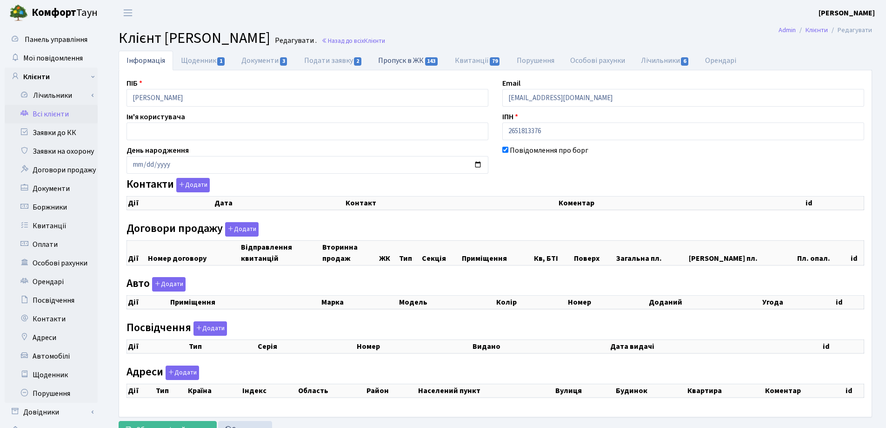
checkbox input "true"
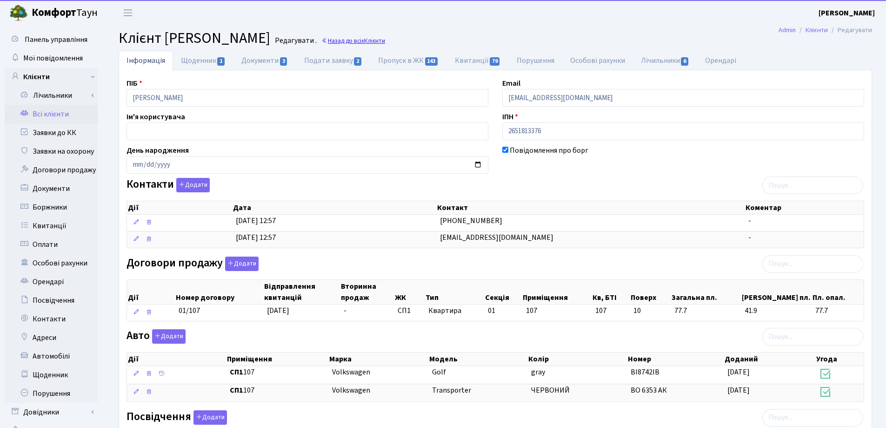
click at [385, 42] on link "Назад до всіх Клієнти" at bounding box center [353, 40] width 64 height 9
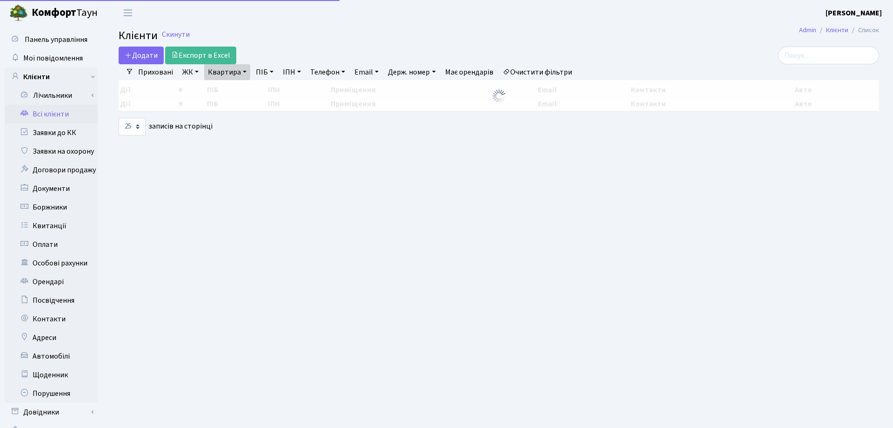
select select "25"
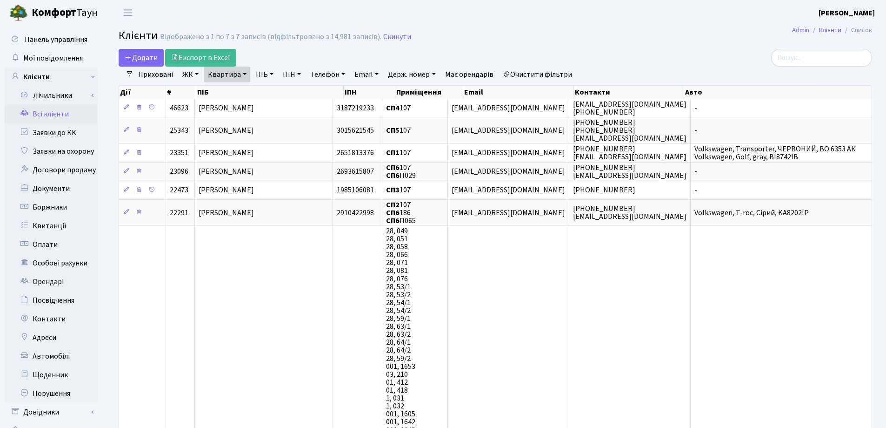
click at [244, 72] on link "Квартира" at bounding box center [227, 75] width 46 height 16
click at [273, 89] on link at bounding box center [269, 93] width 20 height 18
